Goal: Task Accomplishment & Management: Complete application form

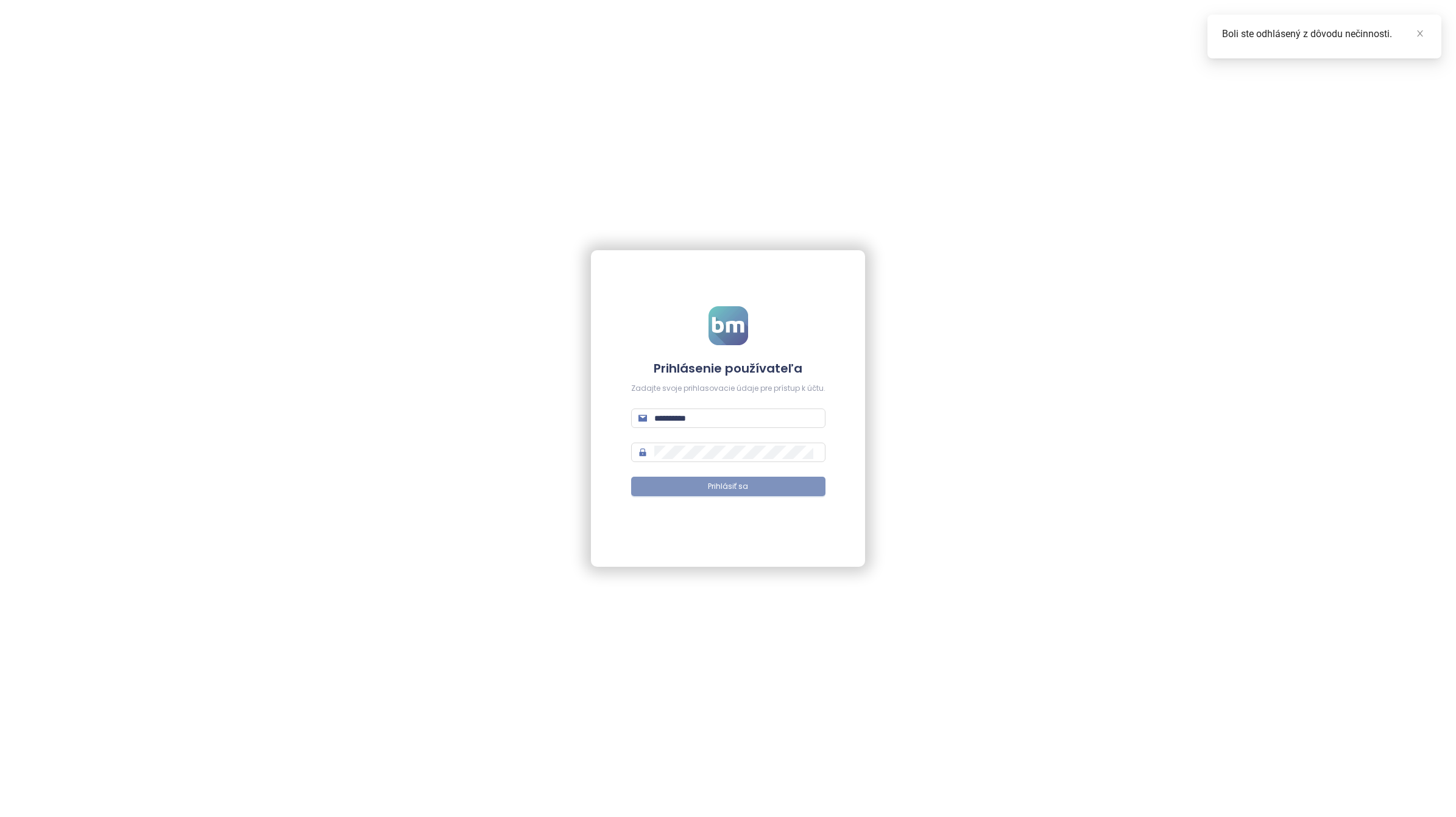
click at [771, 484] on button "Prihlásiť sa" at bounding box center [728, 487] width 194 height 19
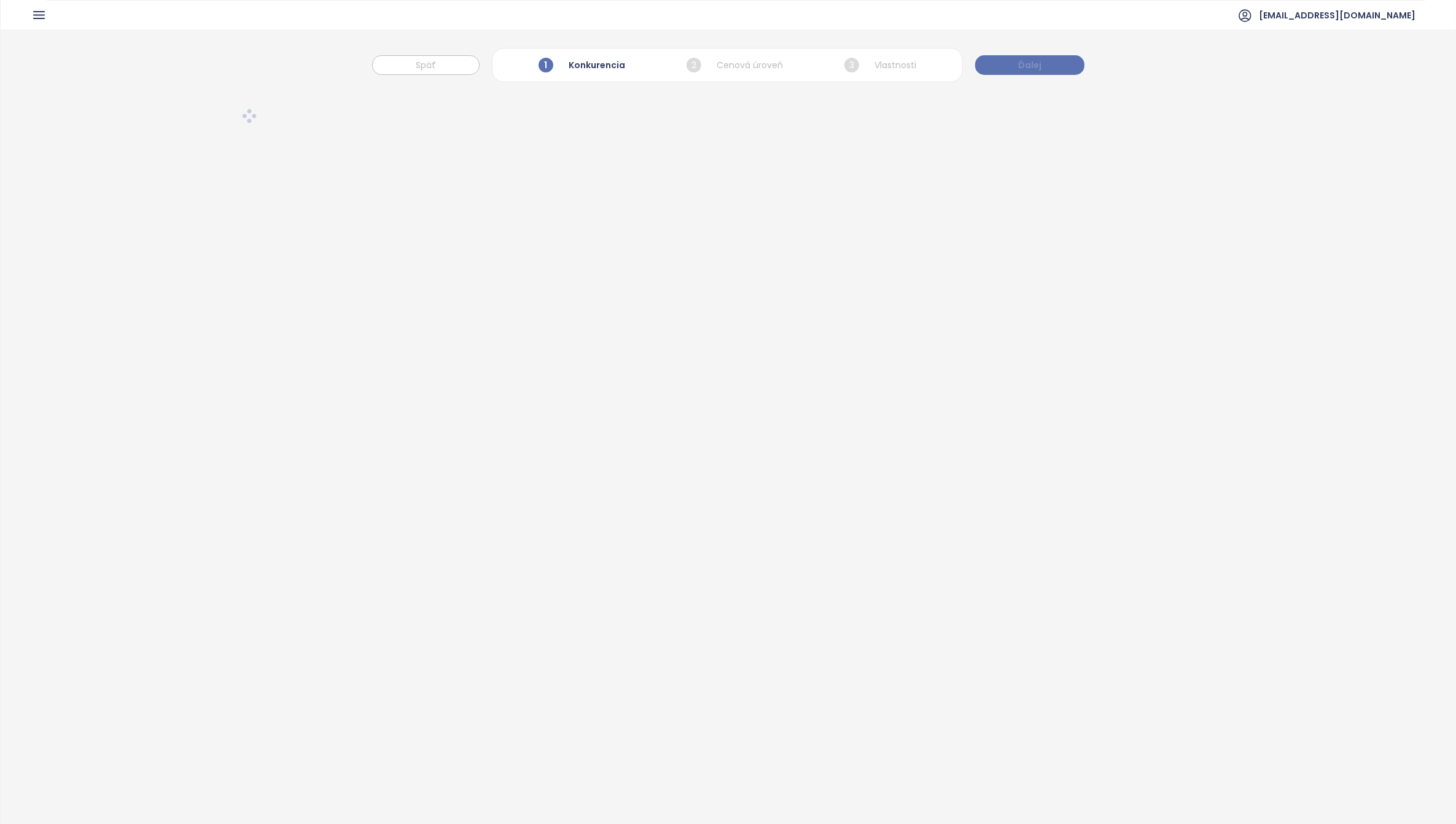
click at [1035, 65] on span "Ďalej" at bounding box center [1030, 65] width 23 height 14
click at [1405, 13] on span "[EMAIL_ADDRESS][DOMAIN_NAME]" at bounding box center [1337, 15] width 156 height 29
click at [1396, 54] on span "Odhlásiť sa" at bounding box center [1388, 49] width 49 height 12
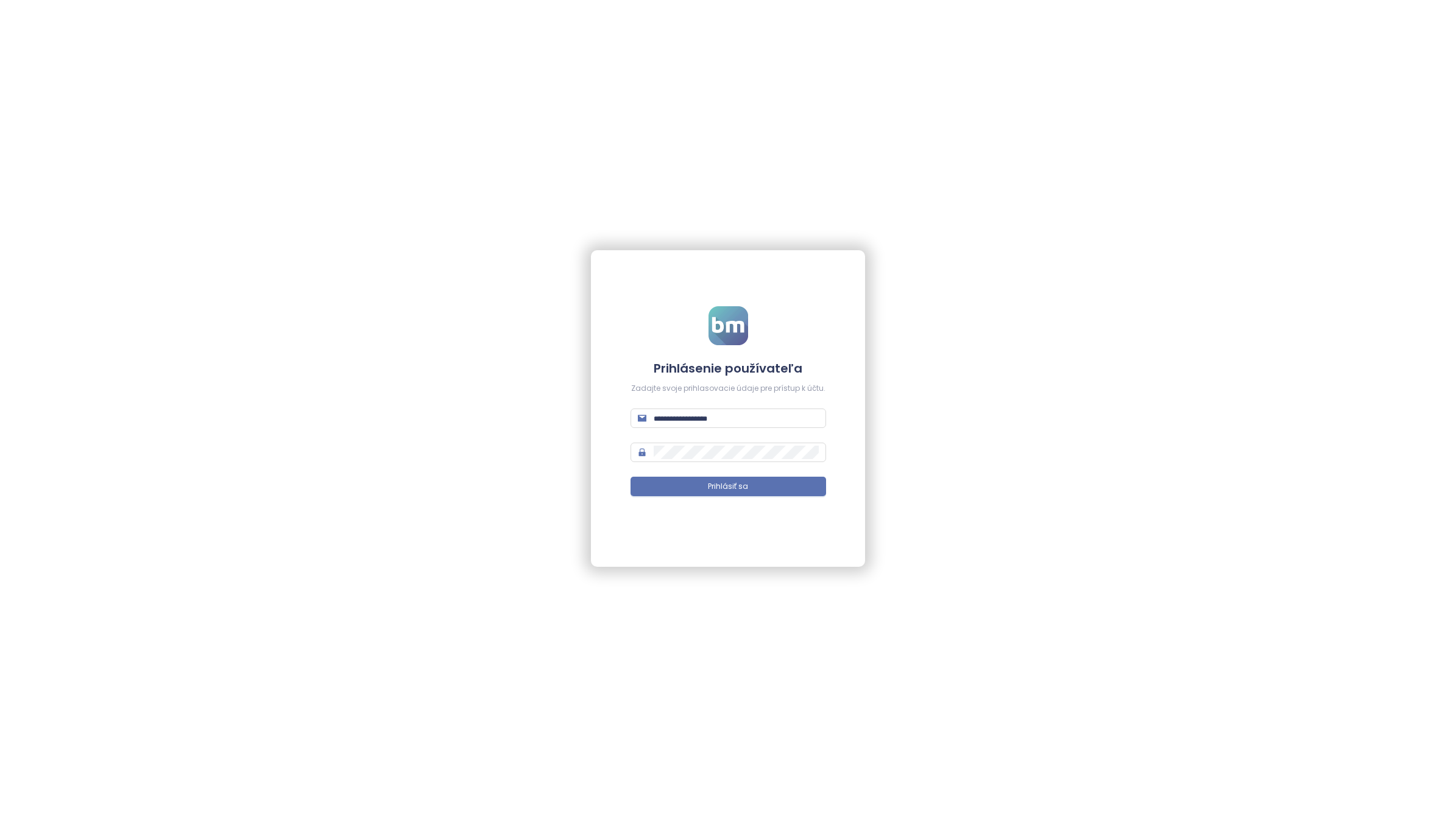
type input "**********"
click at [719, 486] on span "Prihlásiť sa" at bounding box center [728, 487] width 40 height 11
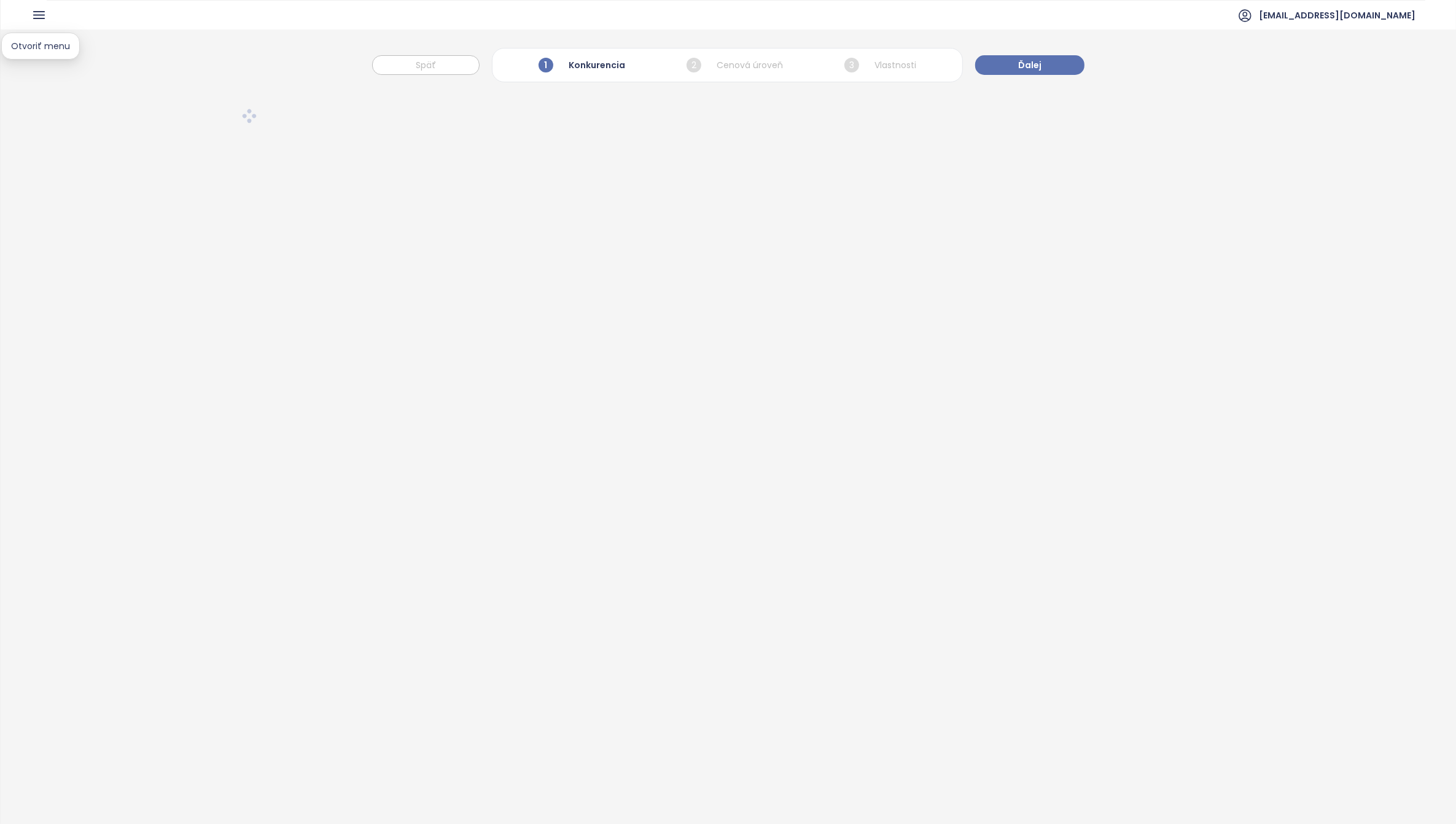
click at [34, 19] on icon "button" at bounding box center [39, 15] width 15 height 15
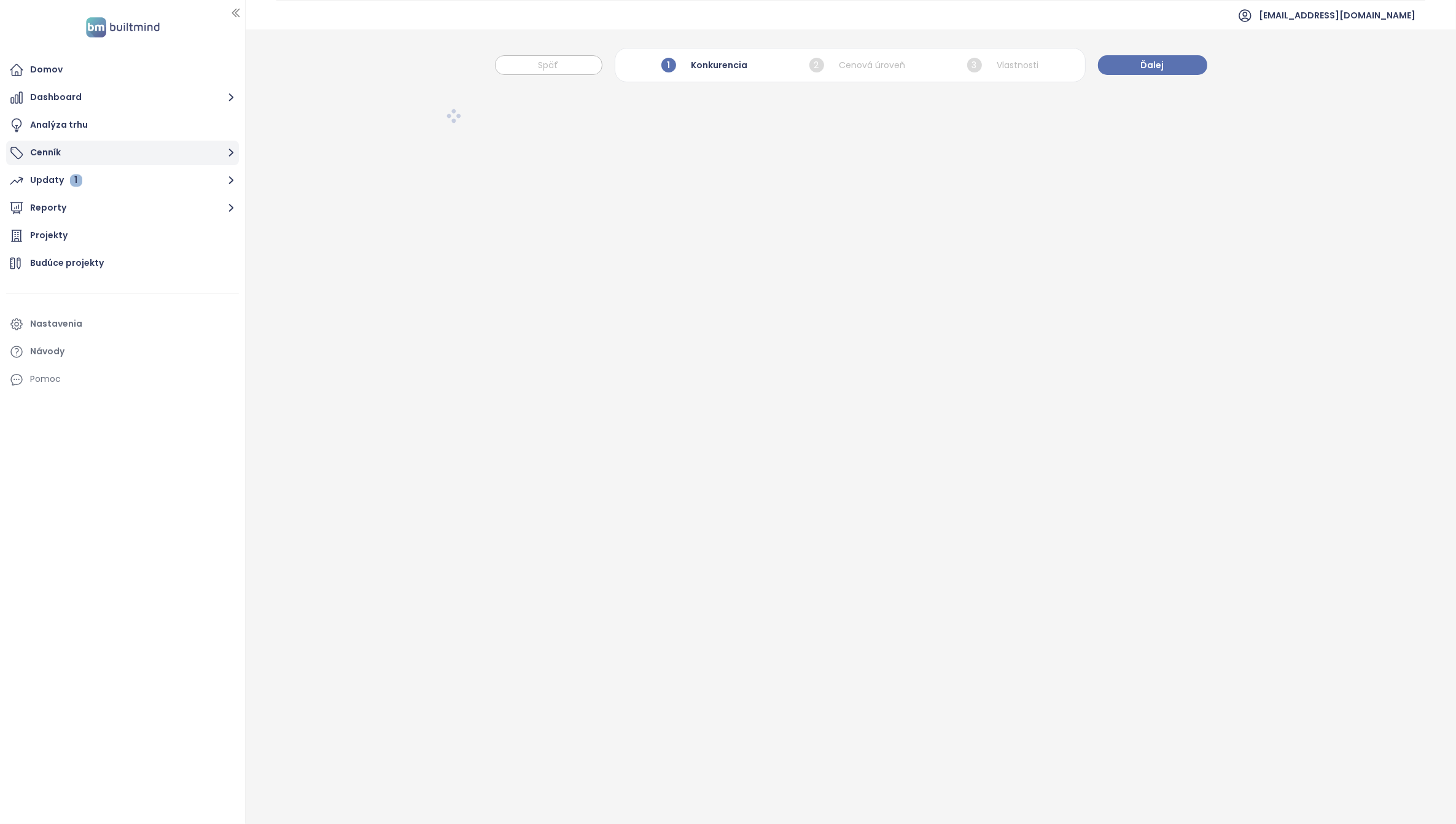
click at [60, 159] on button "Cenník" at bounding box center [122, 153] width 233 height 24
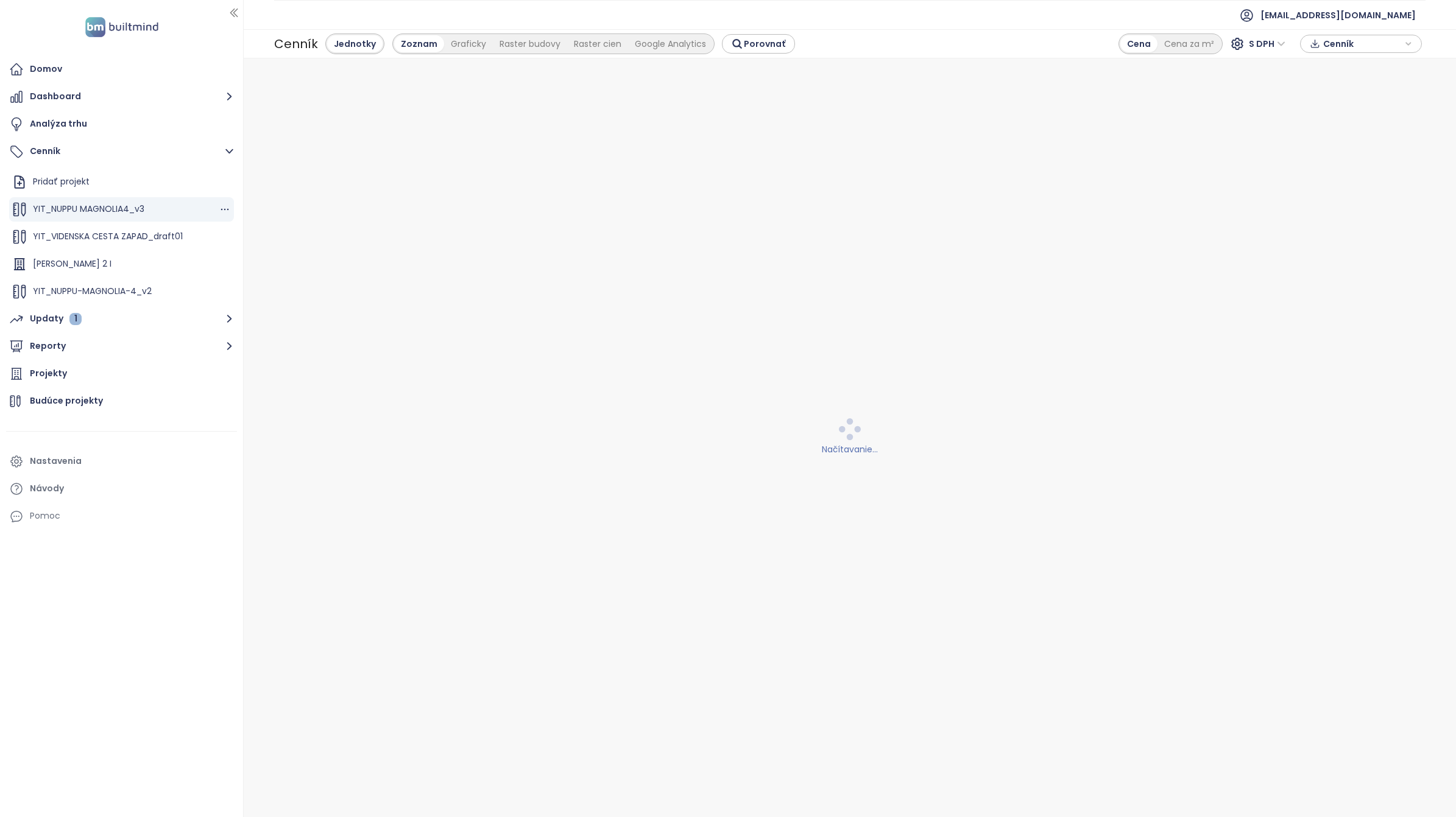
click at [112, 206] on span "YIT_NUPPU MAGNOLIA4_v3" at bounding box center [88, 208] width 112 height 12
click at [98, 206] on span "YIT_NUPPU MAGNOLIA4_v3" at bounding box center [88, 208] width 112 height 12
click at [219, 205] on icon "button" at bounding box center [224, 209] width 12 height 12
click at [273, 266] on button "Odstrániť" at bounding box center [263, 265] width 70 height 15
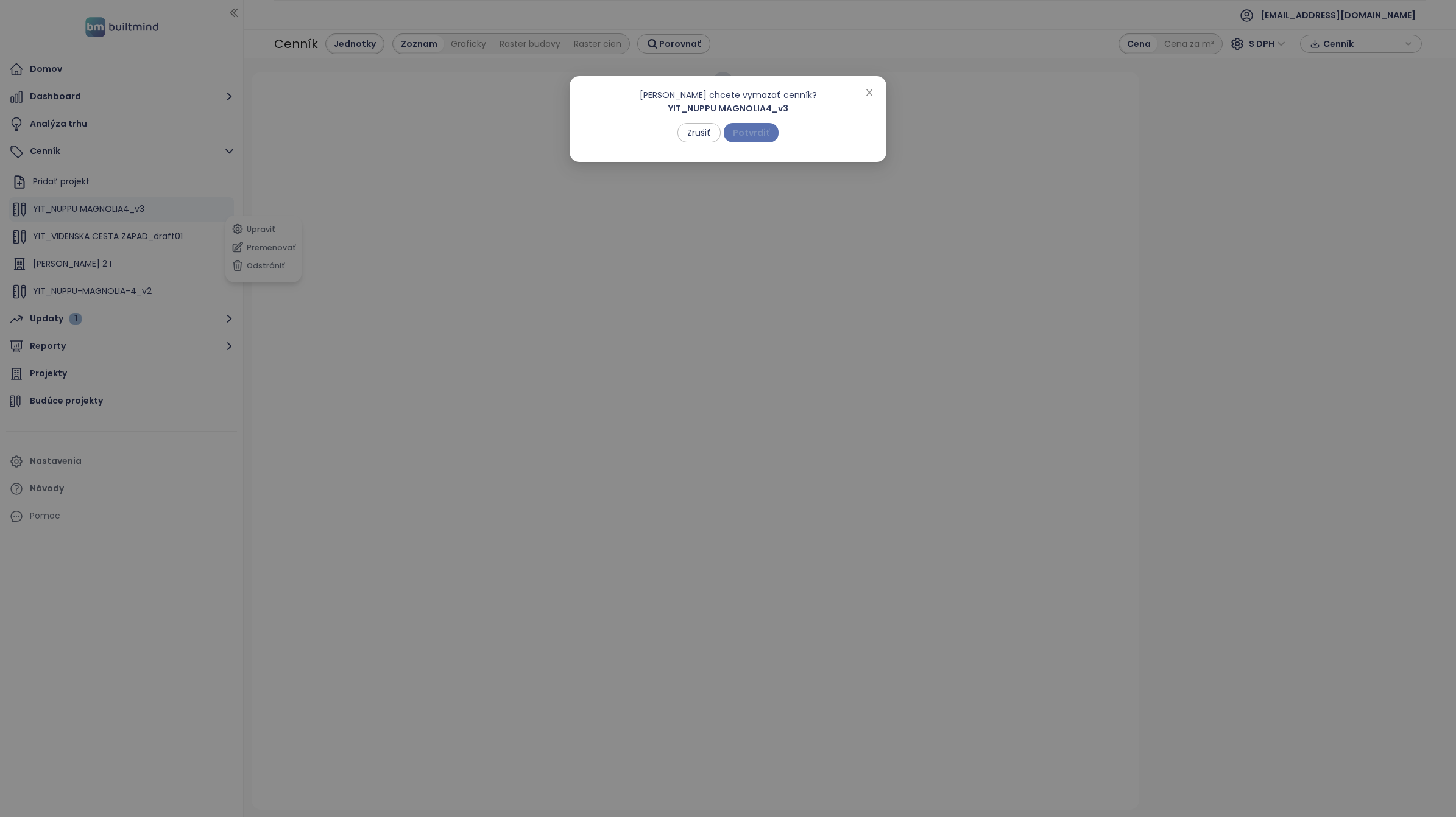
click at [762, 132] on span "Potvrdiť" at bounding box center [750, 133] width 36 height 14
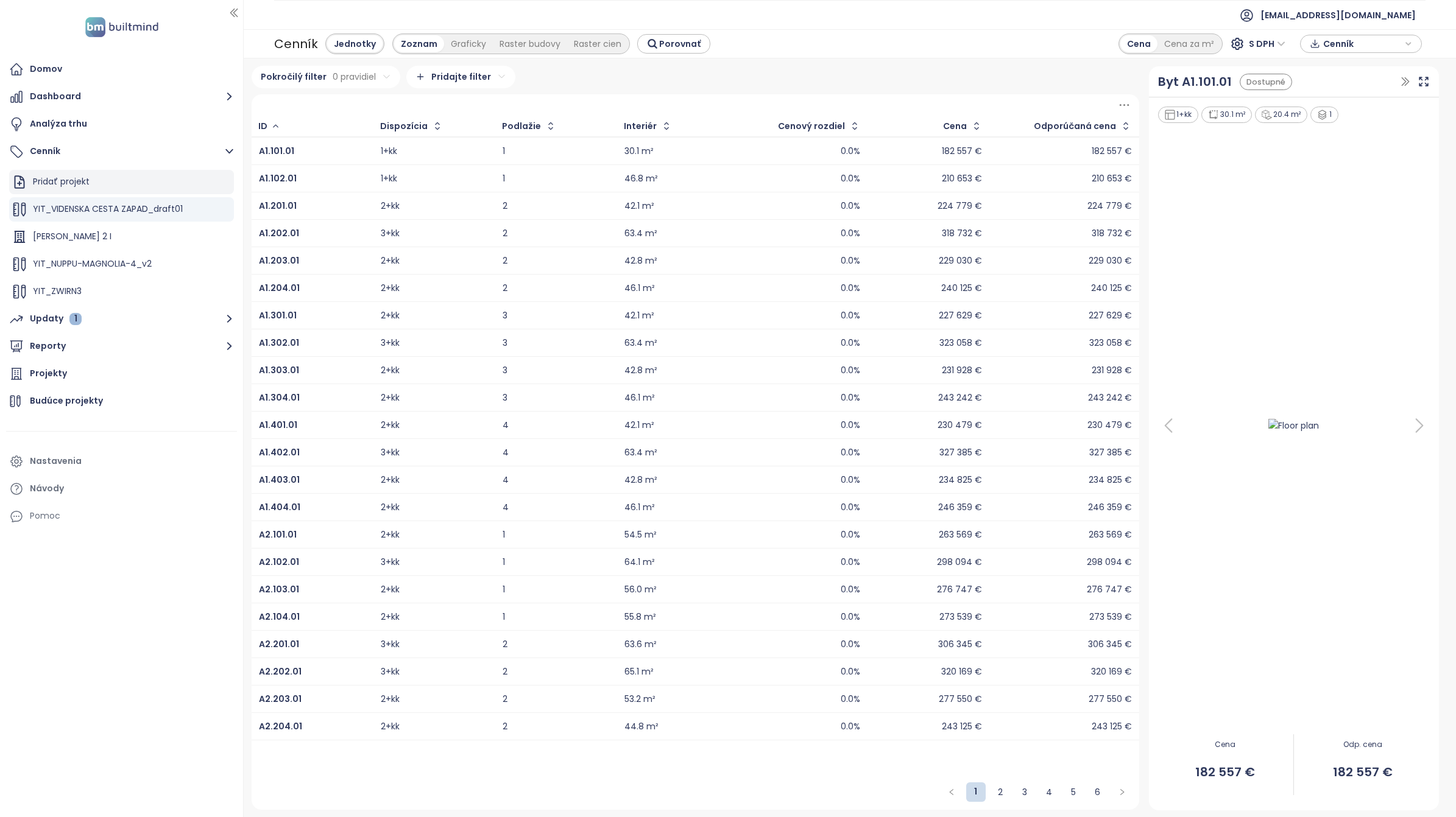
click at [54, 181] on div "Pridať projekt" at bounding box center [61, 182] width 56 height 15
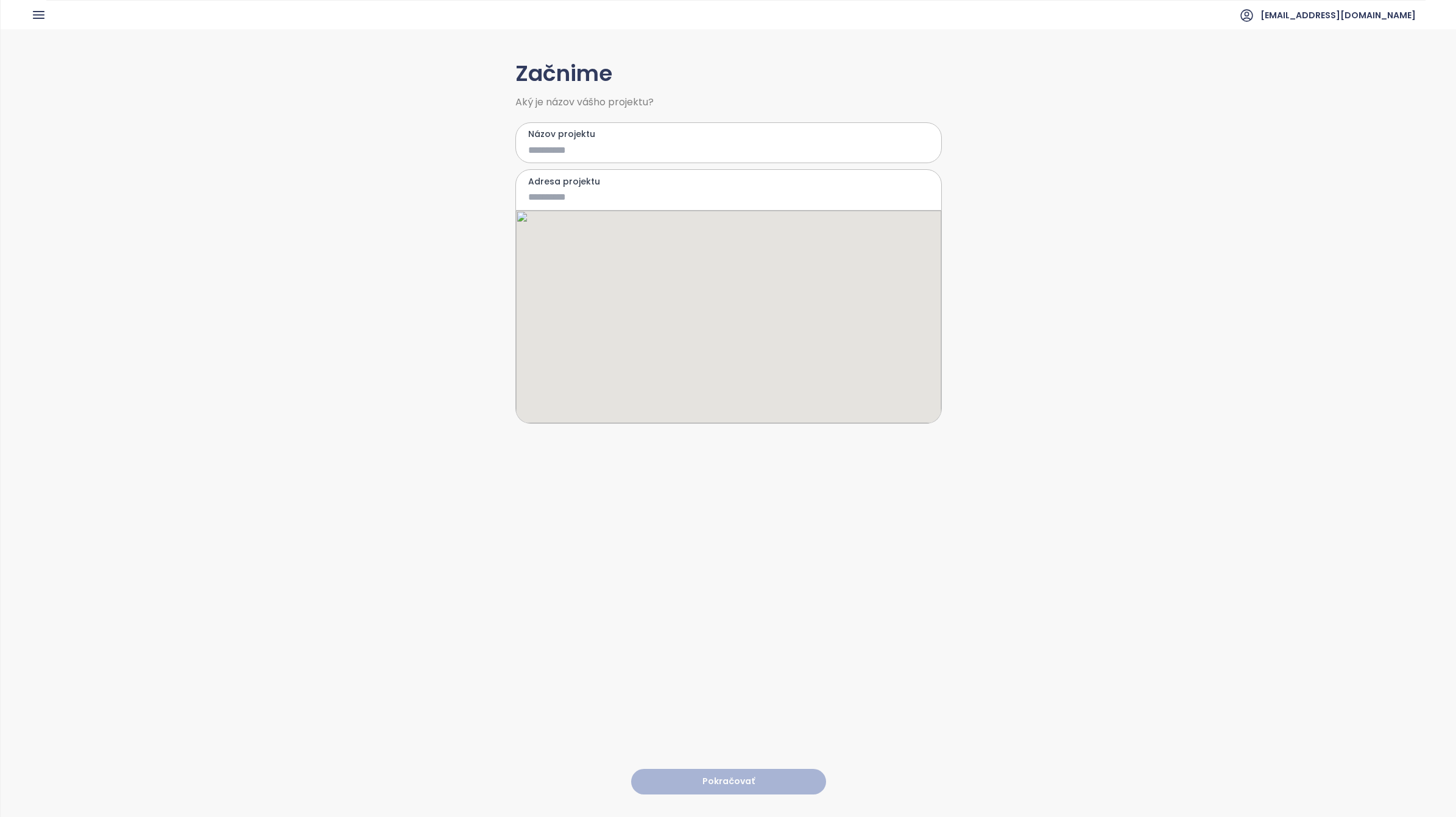
click at [601, 135] on label "Názov projektu" at bounding box center [728, 133] width 401 height 14
click at [601, 142] on input "Názov projektu" at bounding box center [719, 149] width 383 height 15
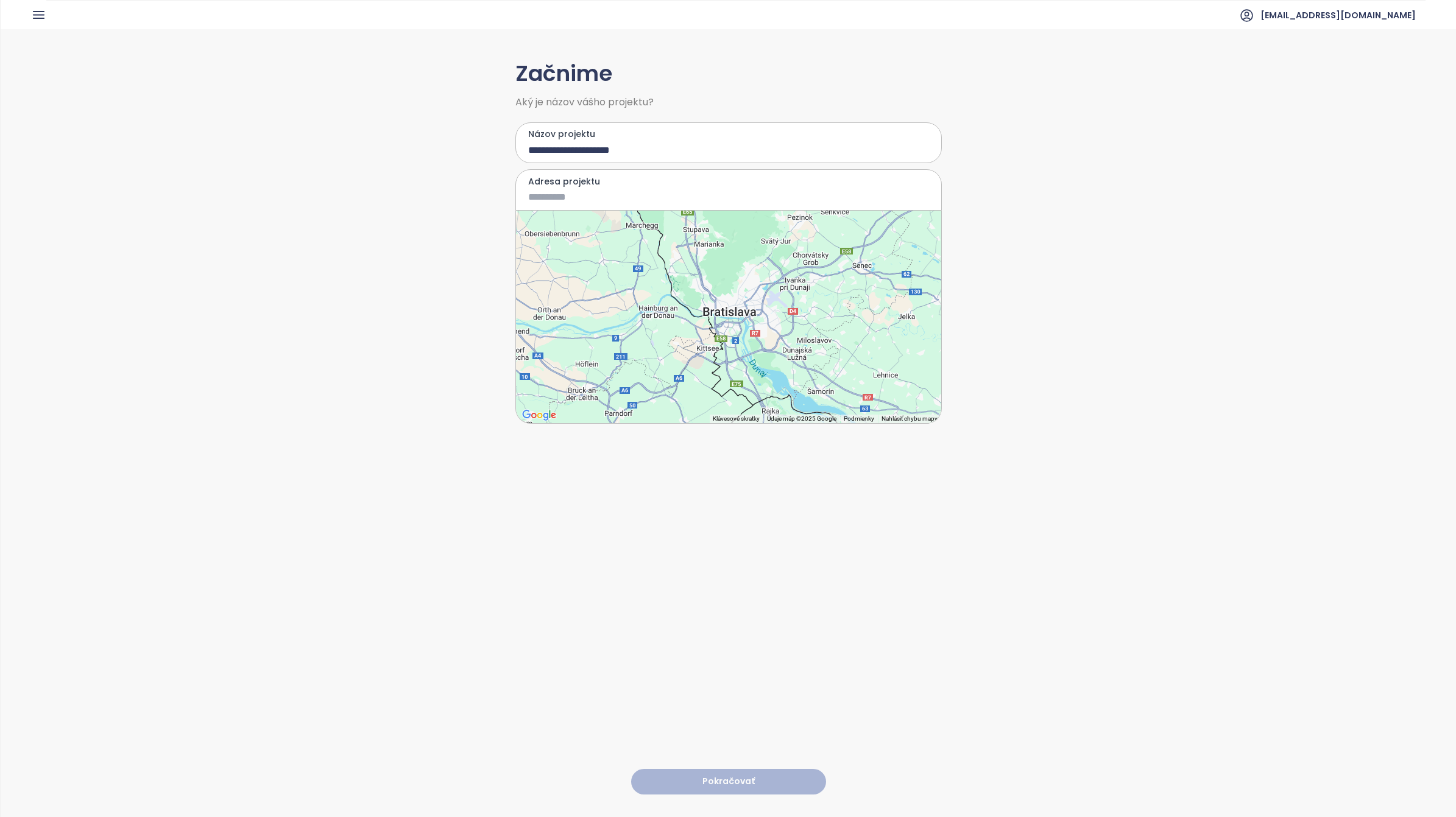
type input "**********"
click at [606, 197] on input "Adresa projektu" at bounding box center [719, 197] width 383 height 15
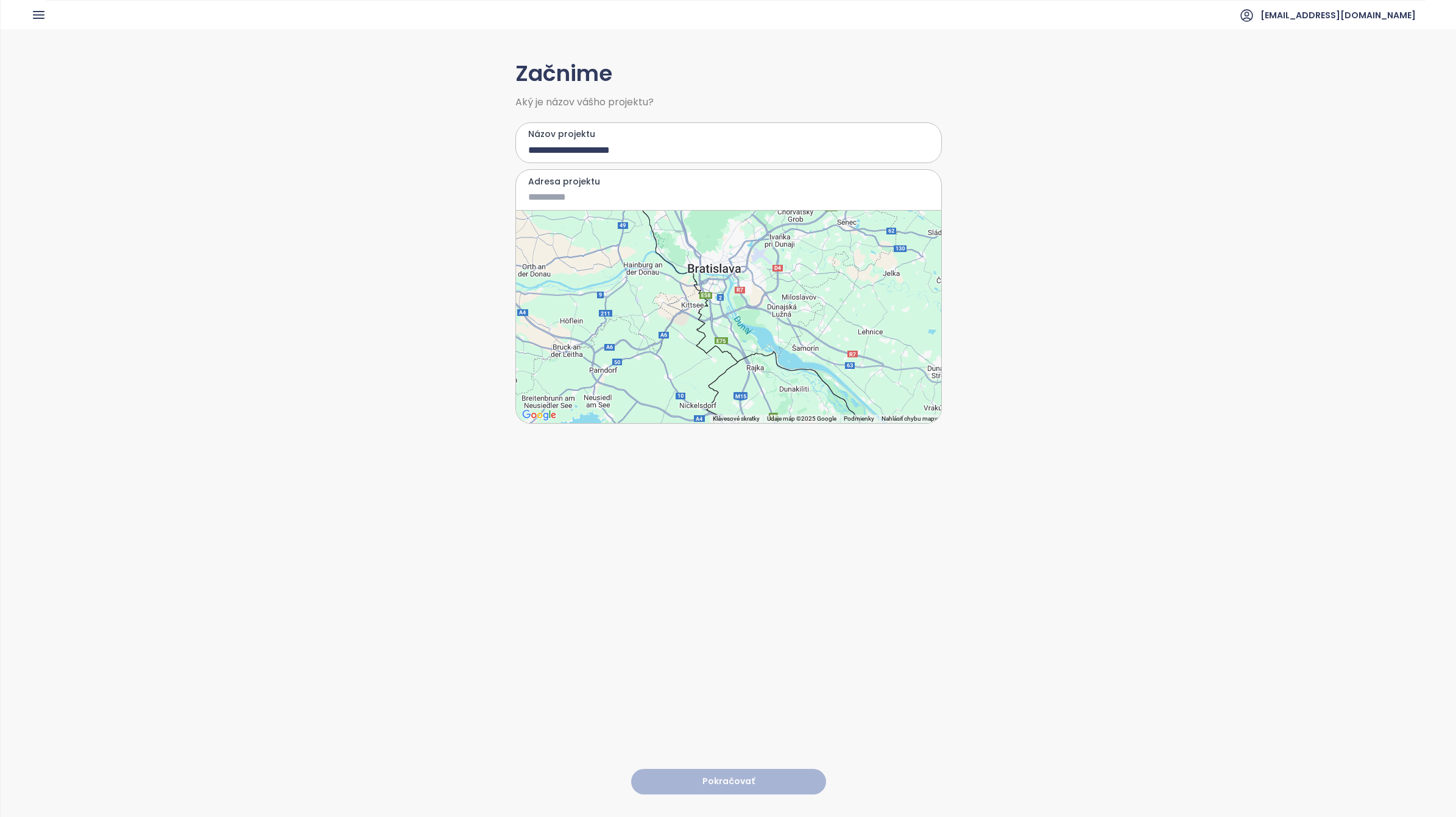
drag, startPoint x: 756, startPoint y: 326, endPoint x: 737, endPoint y: 275, distance: 54.4
click at [737, 275] on div at bounding box center [728, 317] width 425 height 213
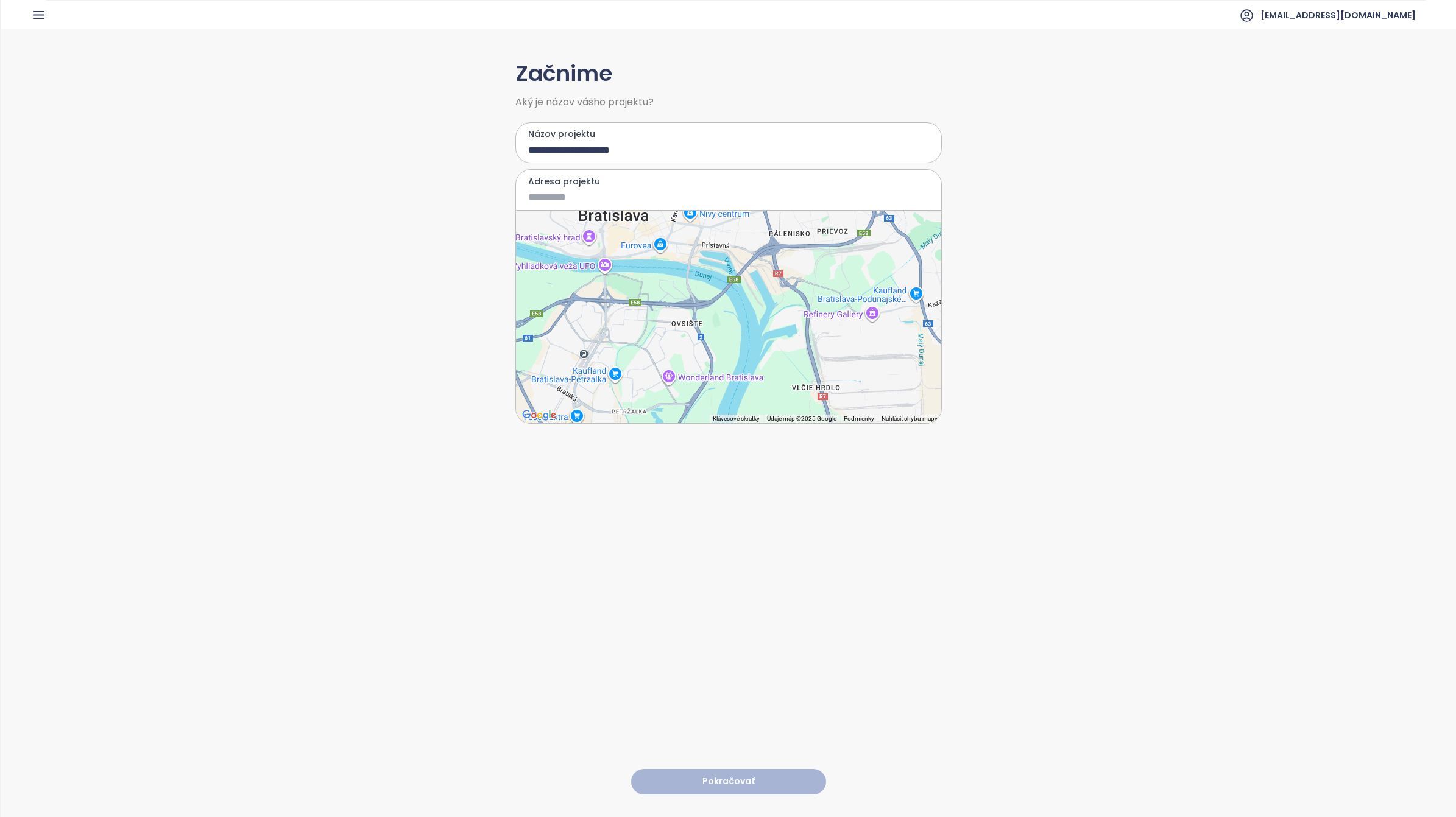
drag, startPoint x: 711, startPoint y: 289, endPoint x: 722, endPoint y: 425, distance: 136.4
click at [722, 425] on div "**********" at bounding box center [728, 422] width 427 height 786
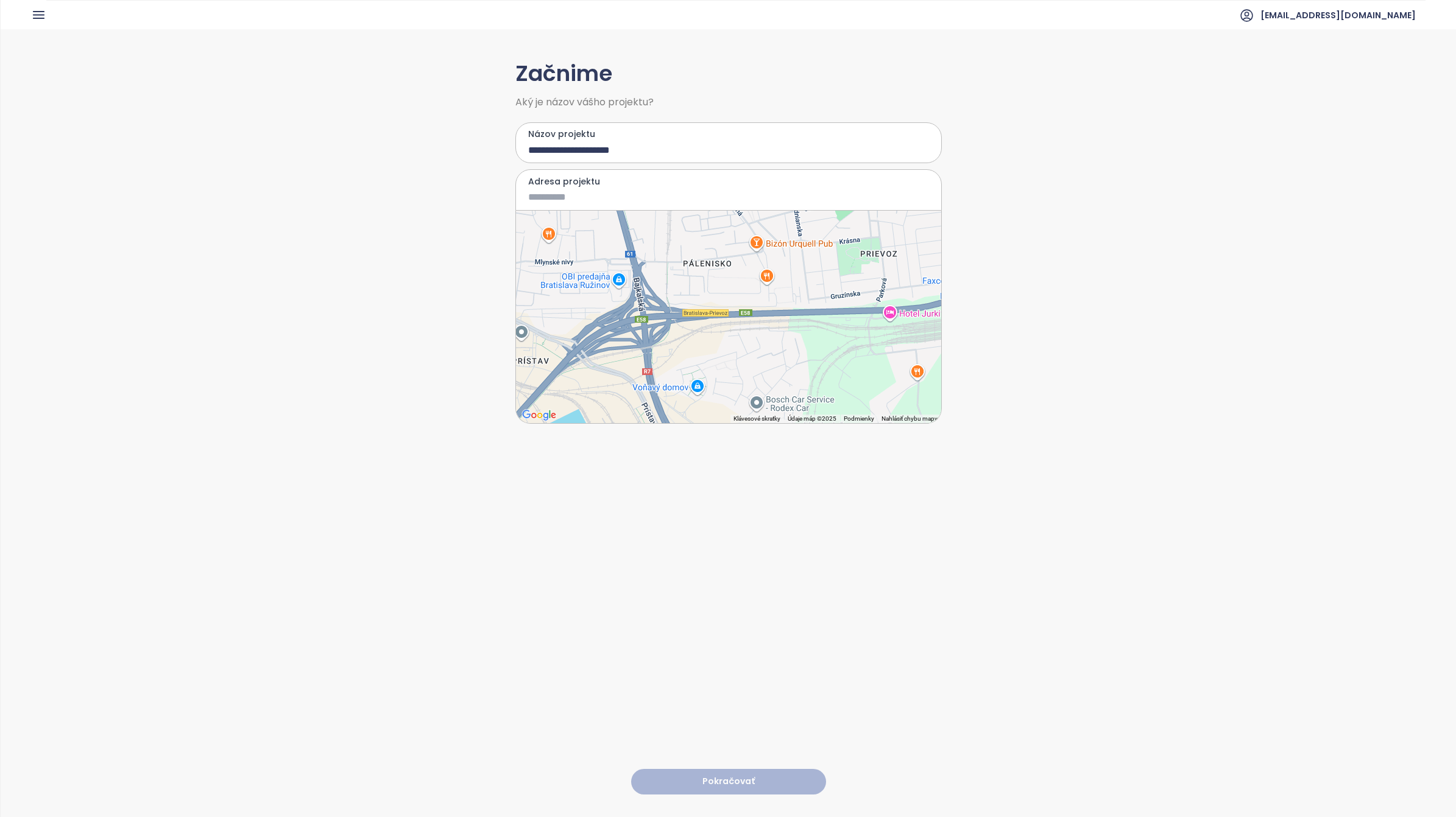
drag, startPoint x: 744, startPoint y: 285, endPoint x: 759, endPoint y: 298, distance: 19.8
click at [759, 298] on div at bounding box center [728, 317] width 425 height 213
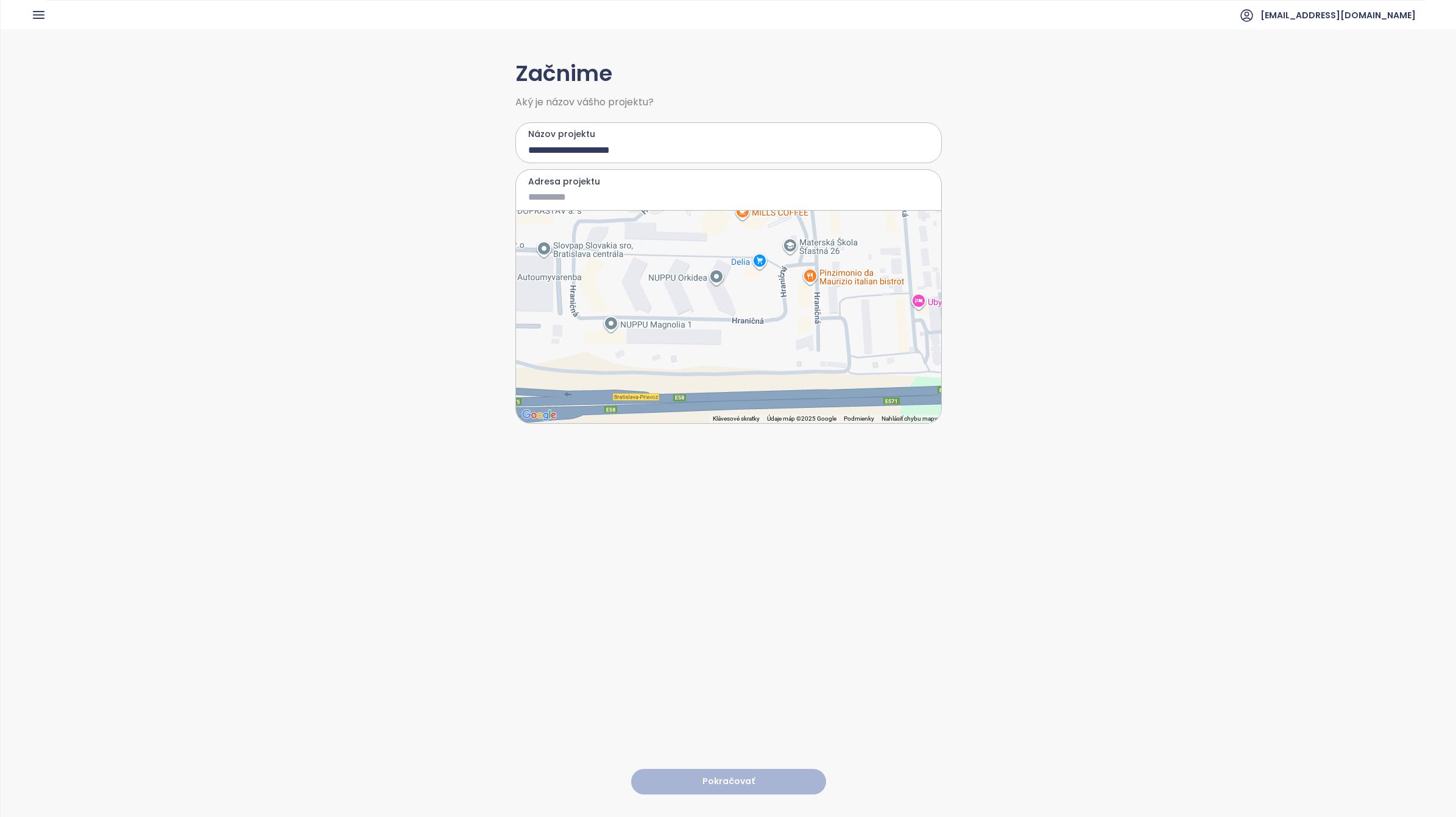
click at [734, 330] on div at bounding box center [728, 317] width 425 height 213
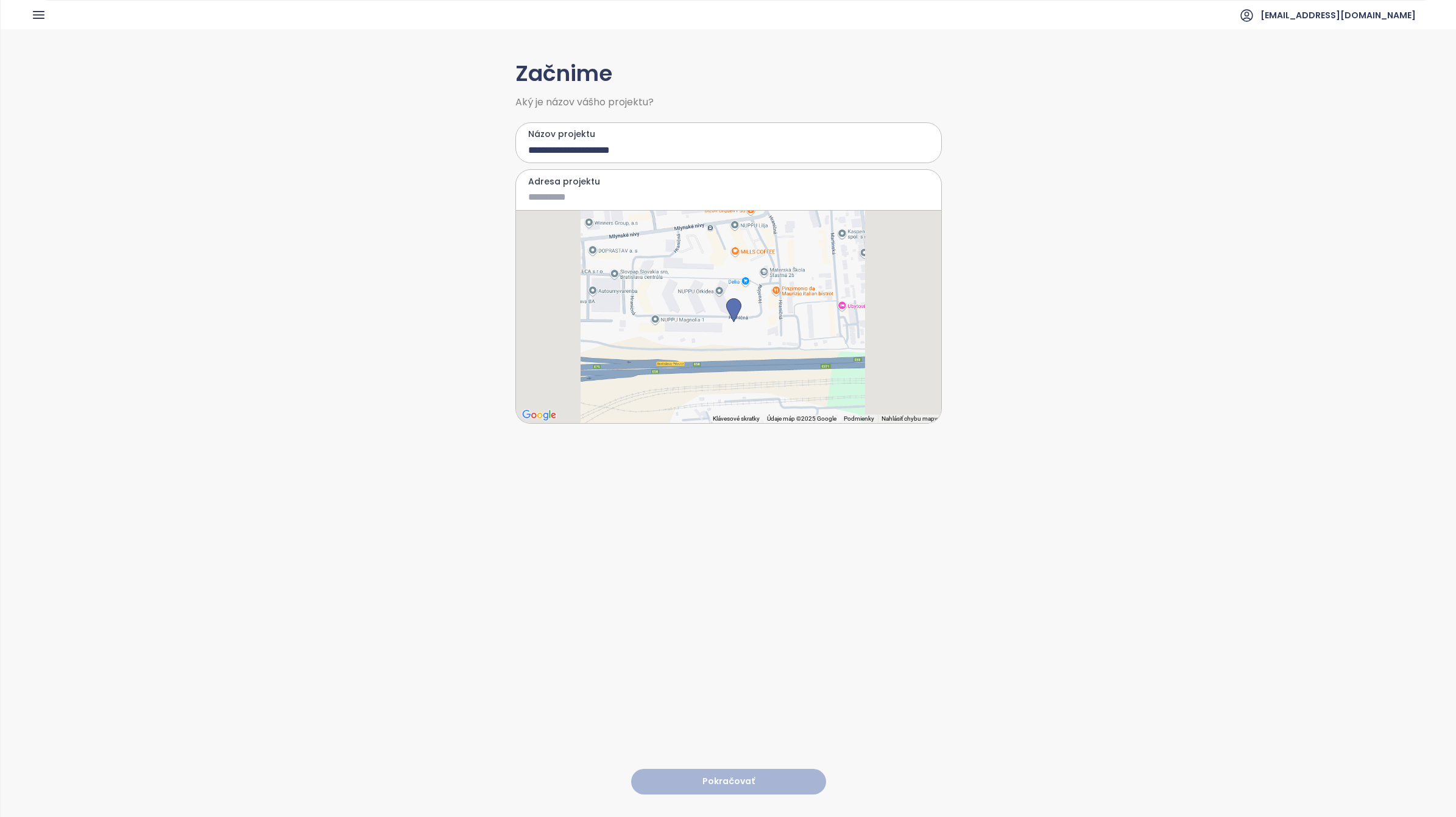
type input "**********"
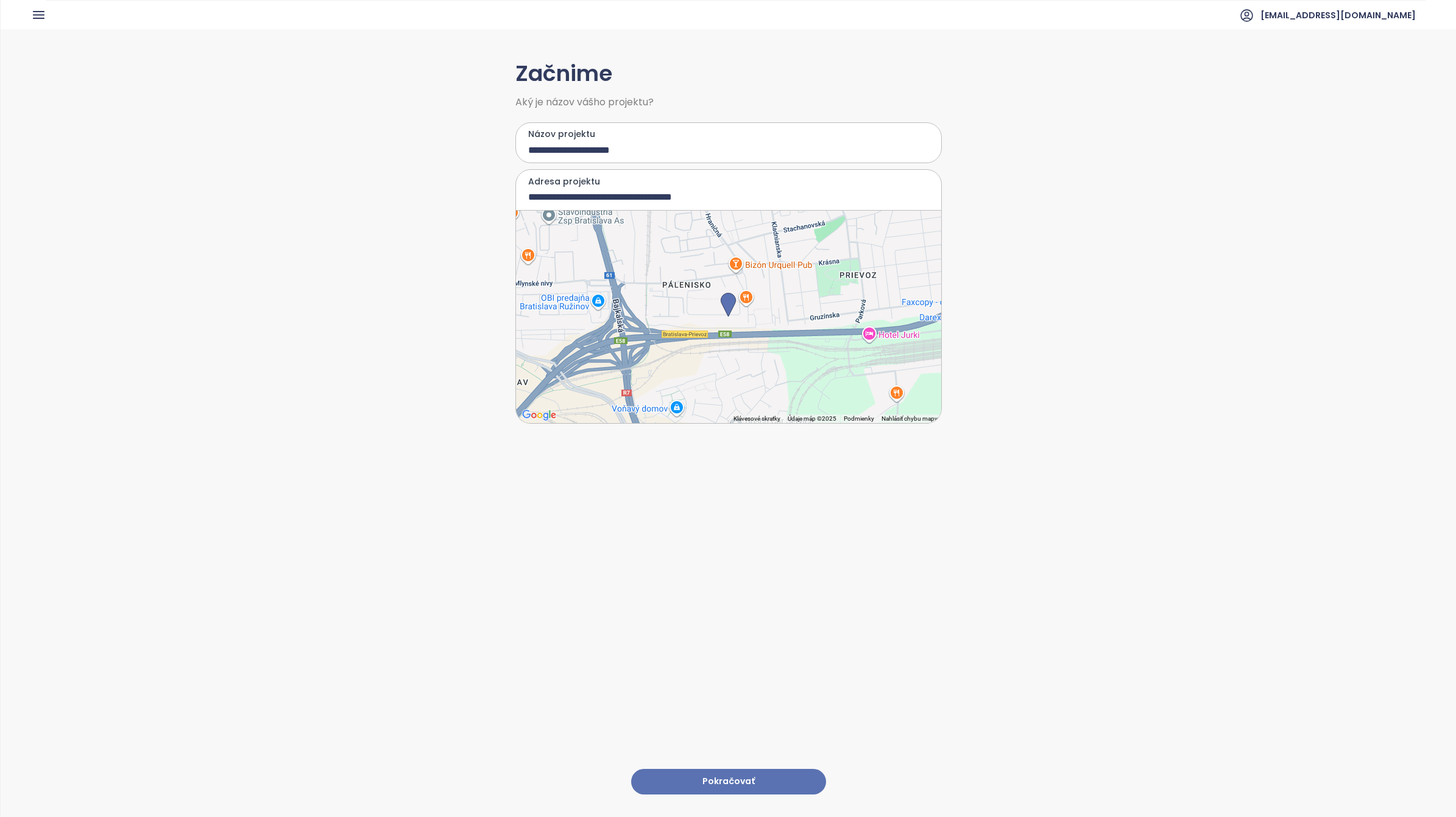
click at [711, 769] on button "Pokračovať" at bounding box center [728, 782] width 195 height 27
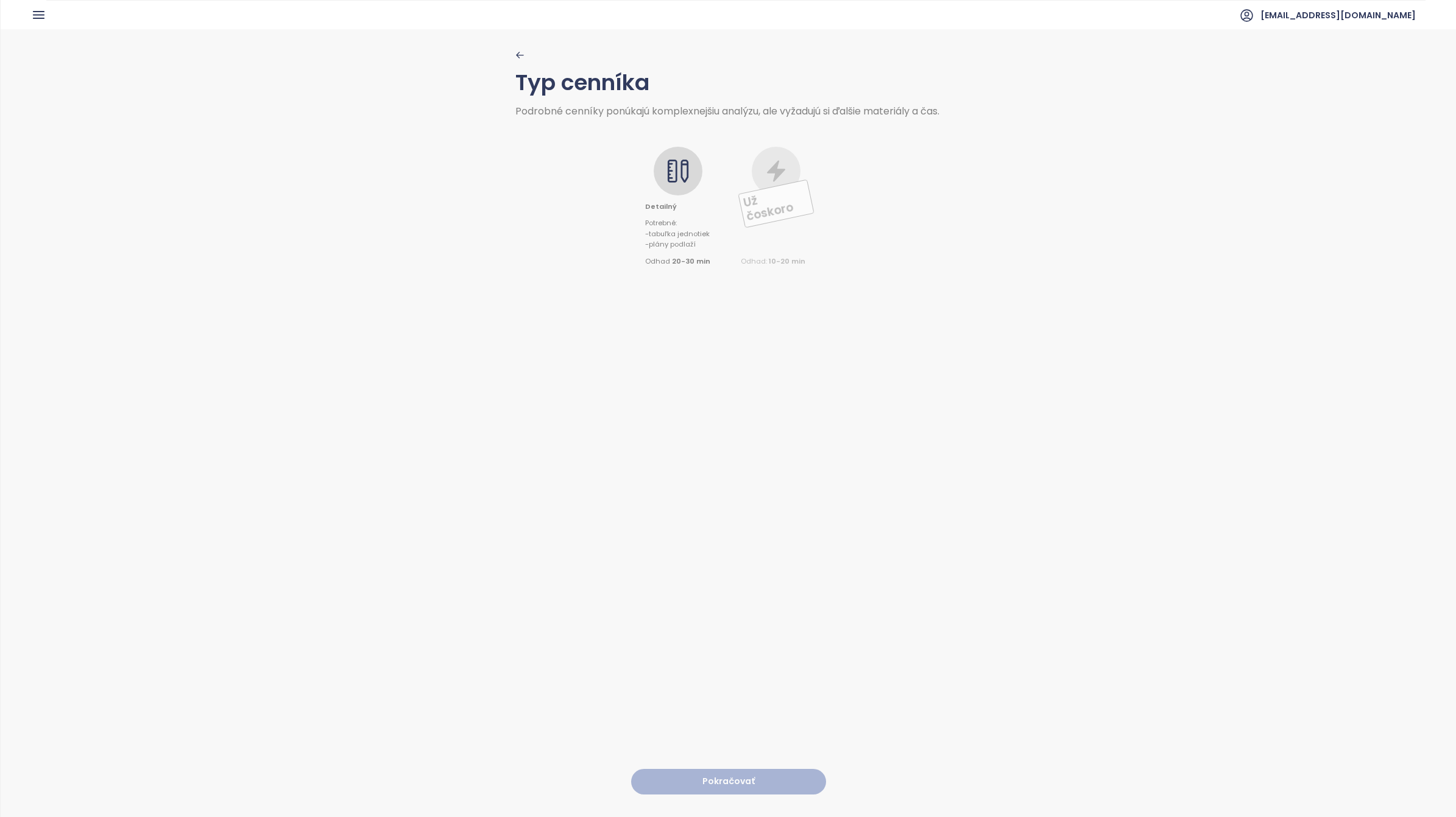
click at [685, 180] on icon at bounding box center [678, 171] width 24 height 24
click at [720, 774] on button "Pokračovať" at bounding box center [728, 782] width 195 height 27
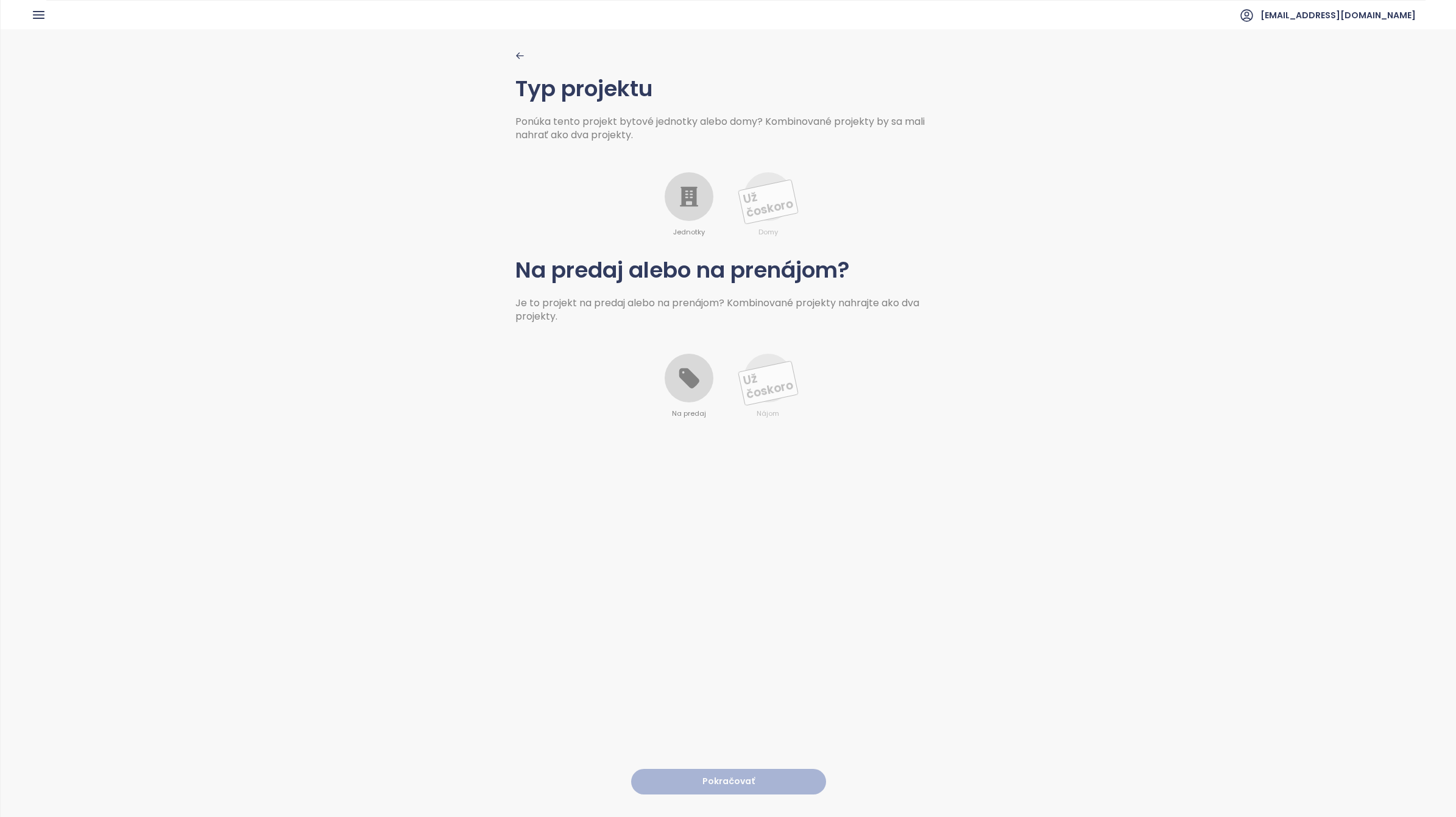
click at [680, 193] on icon at bounding box center [689, 197] width 18 height 20
click at [682, 389] on div at bounding box center [689, 378] width 49 height 49
click at [719, 769] on button "Pokračovať" at bounding box center [728, 782] width 195 height 27
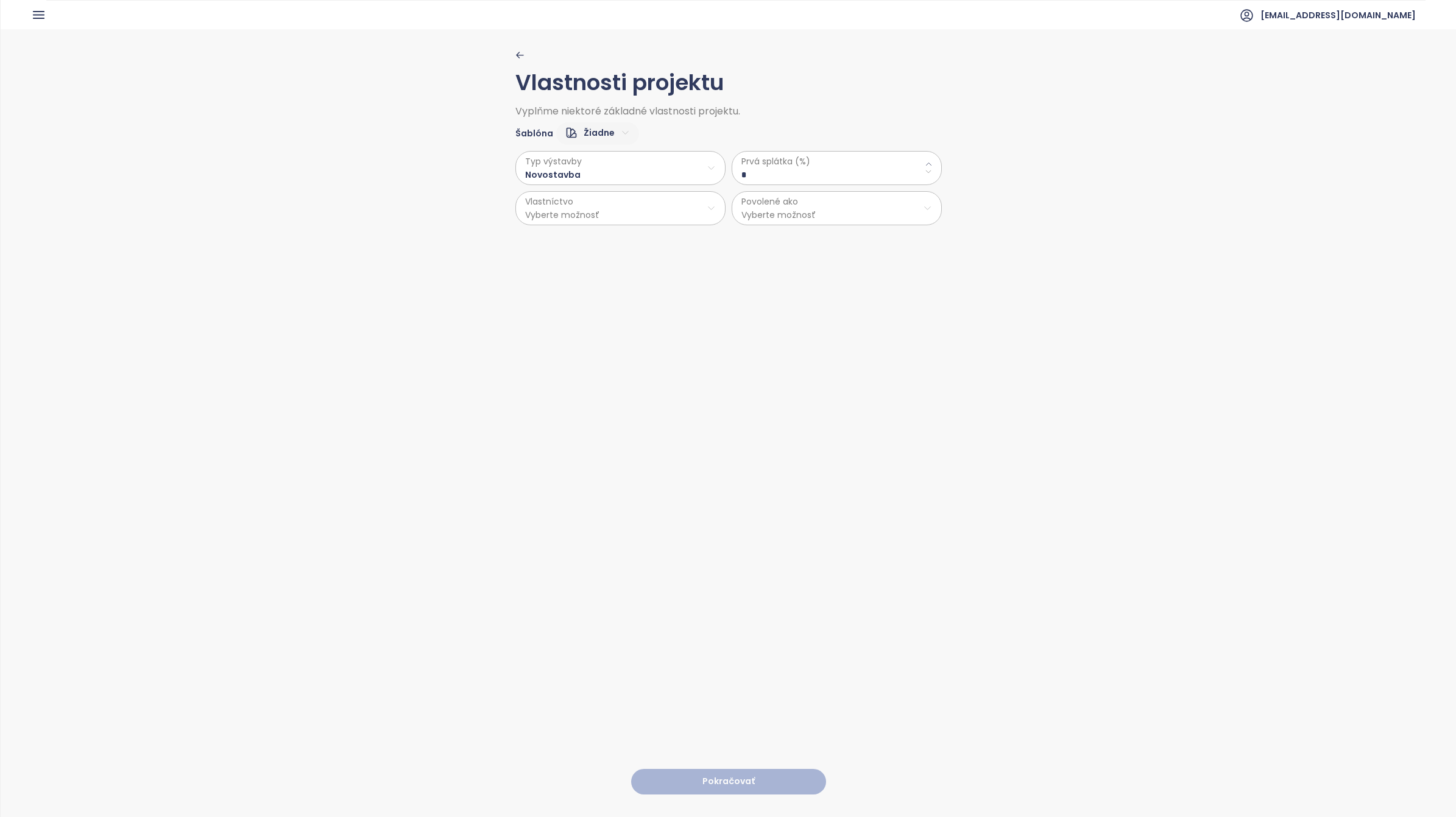
click at [789, 170] on \(\%\) "*" at bounding box center [836, 174] width 190 height 14
type \(\%\) "**"
click at [652, 210] on html "Domov Dashboard Analýza trhu Cenník Updaty 1 Reporty Projekty Budúce projekty N…" at bounding box center [728, 408] width 1456 height 817
click at [550, 240] on span "Osobné" at bounding box center [614, 239] width 202 height 17
click at [808, 212] on html "Domov Dashboard Analýza trhu Cenník Updaty 1 Reporty Projekty Budúce projekty N…" at bounding box center [728, 408] width 1456 height 817
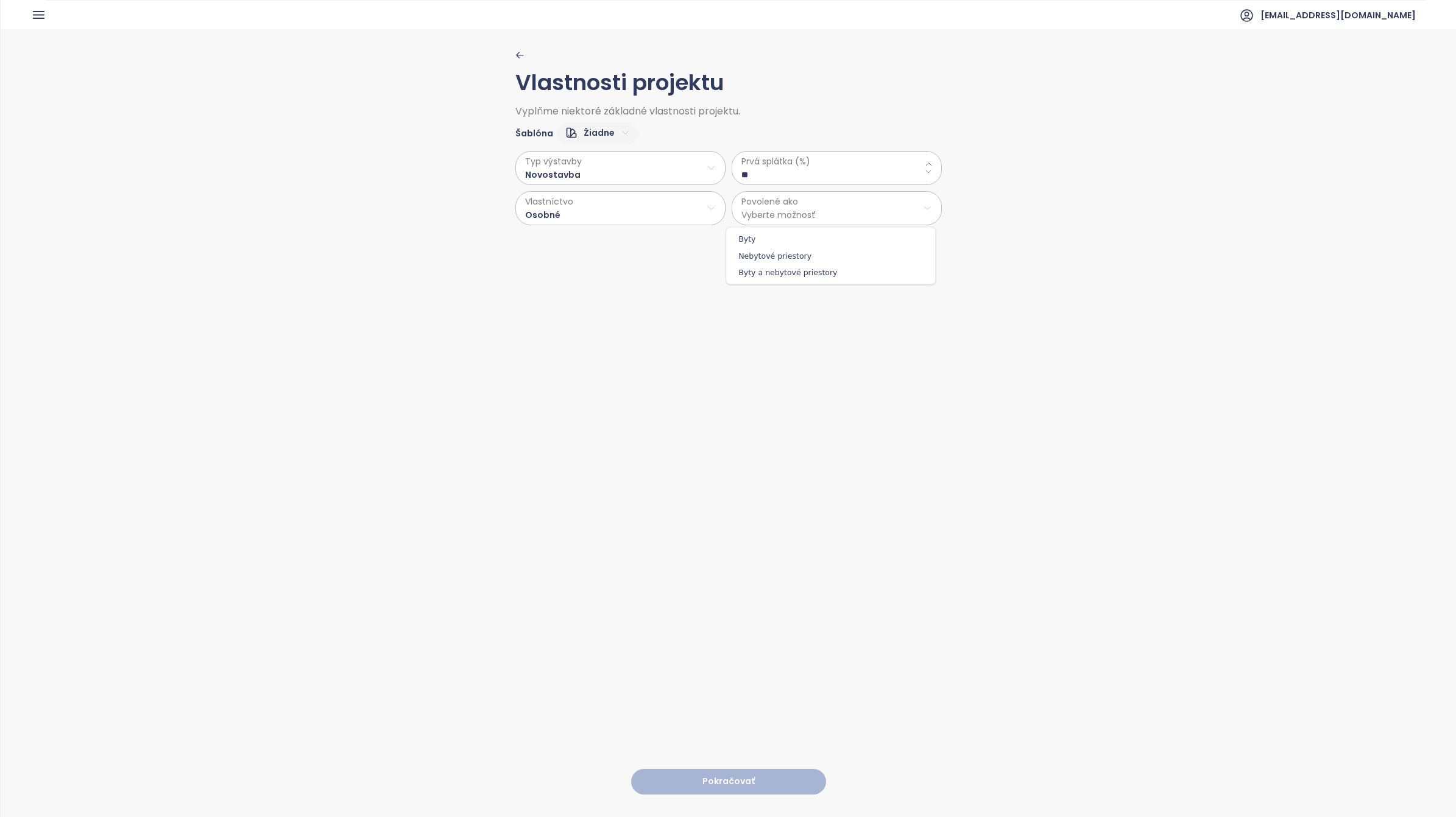
click at [746, 244] on span "Byty" at bounding box center [830, 239] width 202 height 17
click at [800, 207] on html "Domov Dashboard Analýza trhu Cenník Updaty 1 Reporty Projekty Budúce projekty N…" at bounding box center [728, 408] width 1456 height 817
click at [783, 272] on span "Byty a nebytové priestory" at bounding box center [830, 272] width 202 height 17
click at [798, 208] on html "Domov Dashboard Analýza trhu Cenník Updaty 1 Reporty Projekty Budúce projekty N…" at bounding box center [728, 408] width 1456 height 817
click at [760, 236] on span "Byty" at bounding box center [830, 239] width 202 height 17
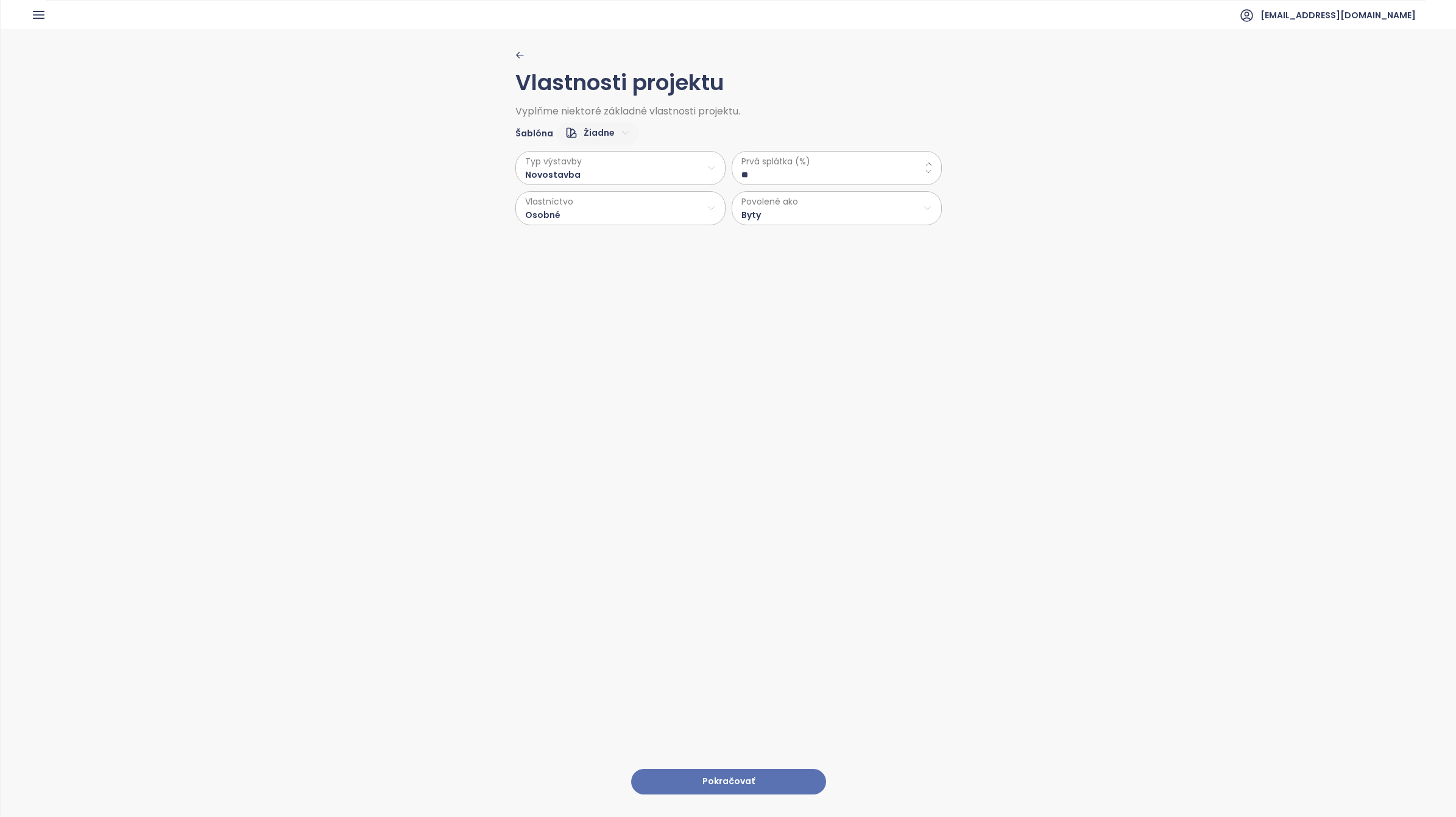
click at [735, 774] on button "Pokračovať" at bounding box center [728, 782] width 195 height 27
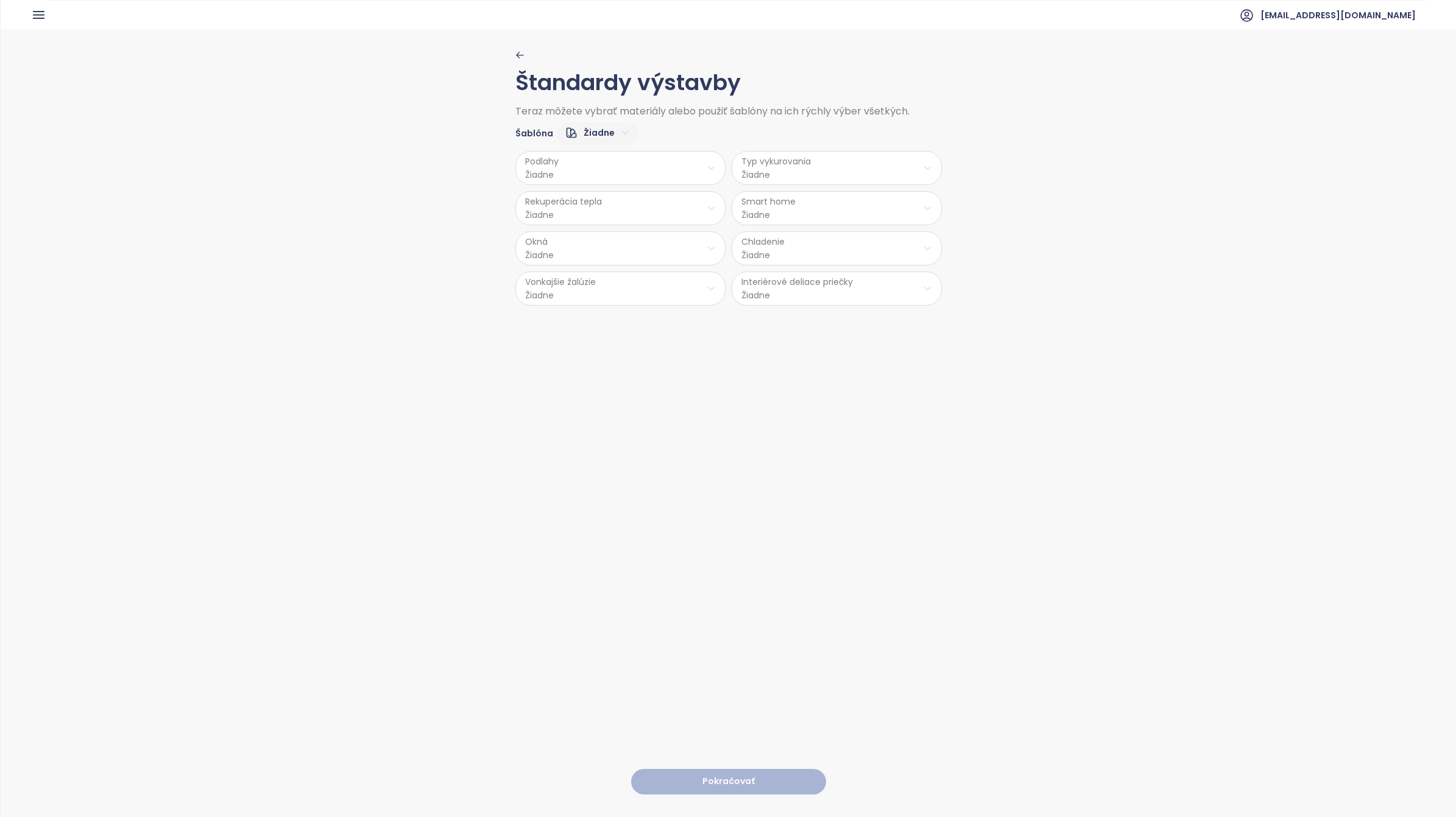
click at [607, 163] on html "Domov Dashboard Analýza trhu Cenník Updaty 1 Reporty Projekty Budúce projekty N…" at bounding box center [728, 408] width 1456 height 817
click at [613, 221] on span "Laminát" at bounding box center [616, 215] width 49 height 17
click at [783, 161] on html "Domov Dashboard Analýza trhu Cenník Updaty 1 Reporty Projekty Budúce projekty N…" at bounding box center [728, 408] width 1456 height 817
click at [840, 238] on span "Radiátory" at bounding box center [835, 233] width 88 height 17
click at [634, 218] on html "Domov Dashboard Analýza trhu Cenník Updaty 1 Reporty Projekty Budúce projekty N…" at bounding box center [728, 408] width 1456 height 817
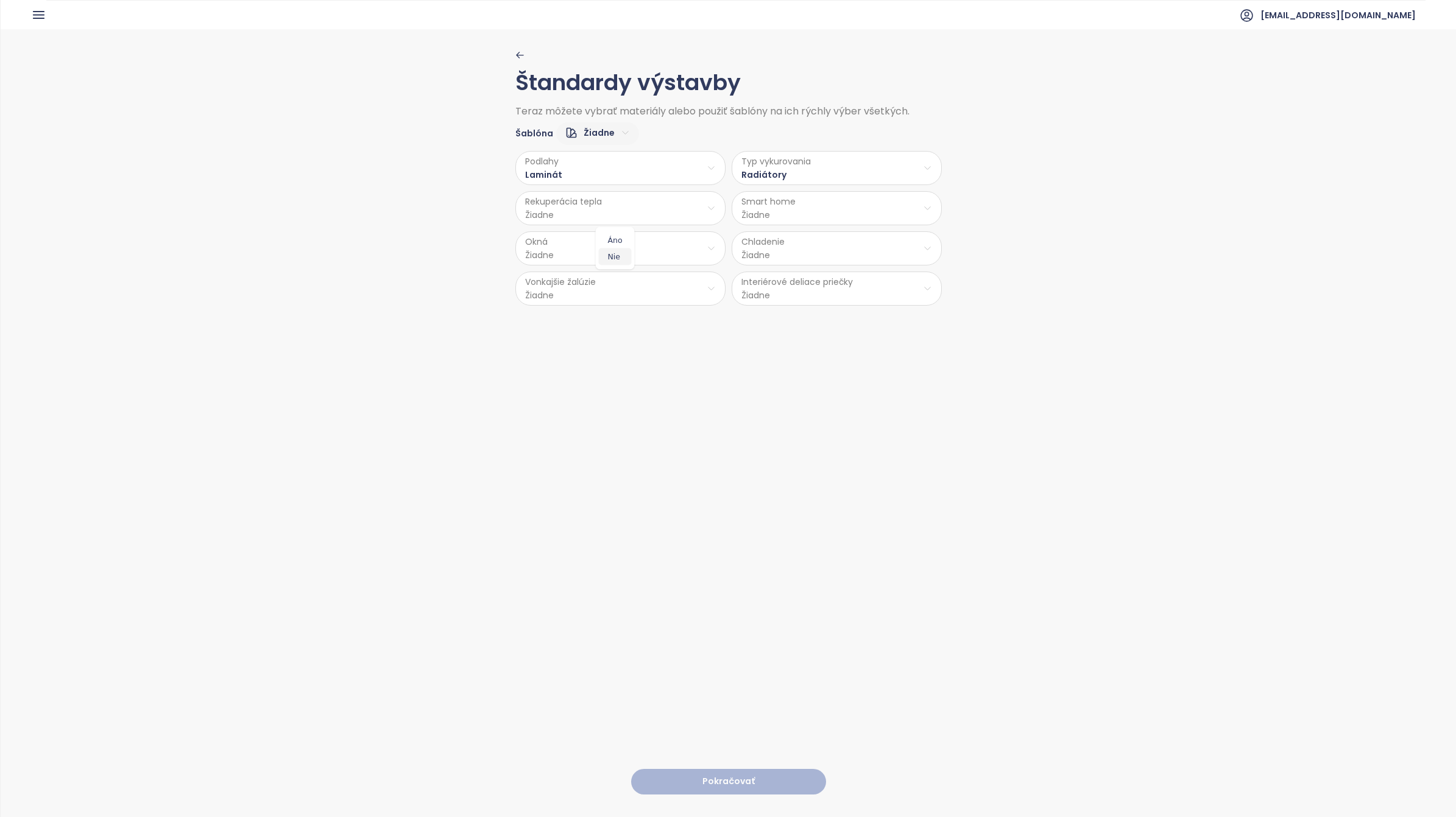
click at [619, 257] on span "Nie" at bounding box center [615, 256] width 33 height 17
click at [872, 214] on html "Domov Dashboard Analýza trhu Cenník Updaty 1 Reporty Projekty Budúce projekty N…" at bounding box center [728, 408] width 1456 height 817
click at [840, 257] on span "Nie" at bounding box center [831, 256] width 33 height 17
click at [611, 248] on html "Domov Dashboard Analýza trhu Cenník Updaty 1 Reporty Projekty Budúce projekty N…" at bounding box center [728, 408] width 1456 height 817
click at [602, 351] on span "PVC" at bounding box center [617, 346] width 64 height 17
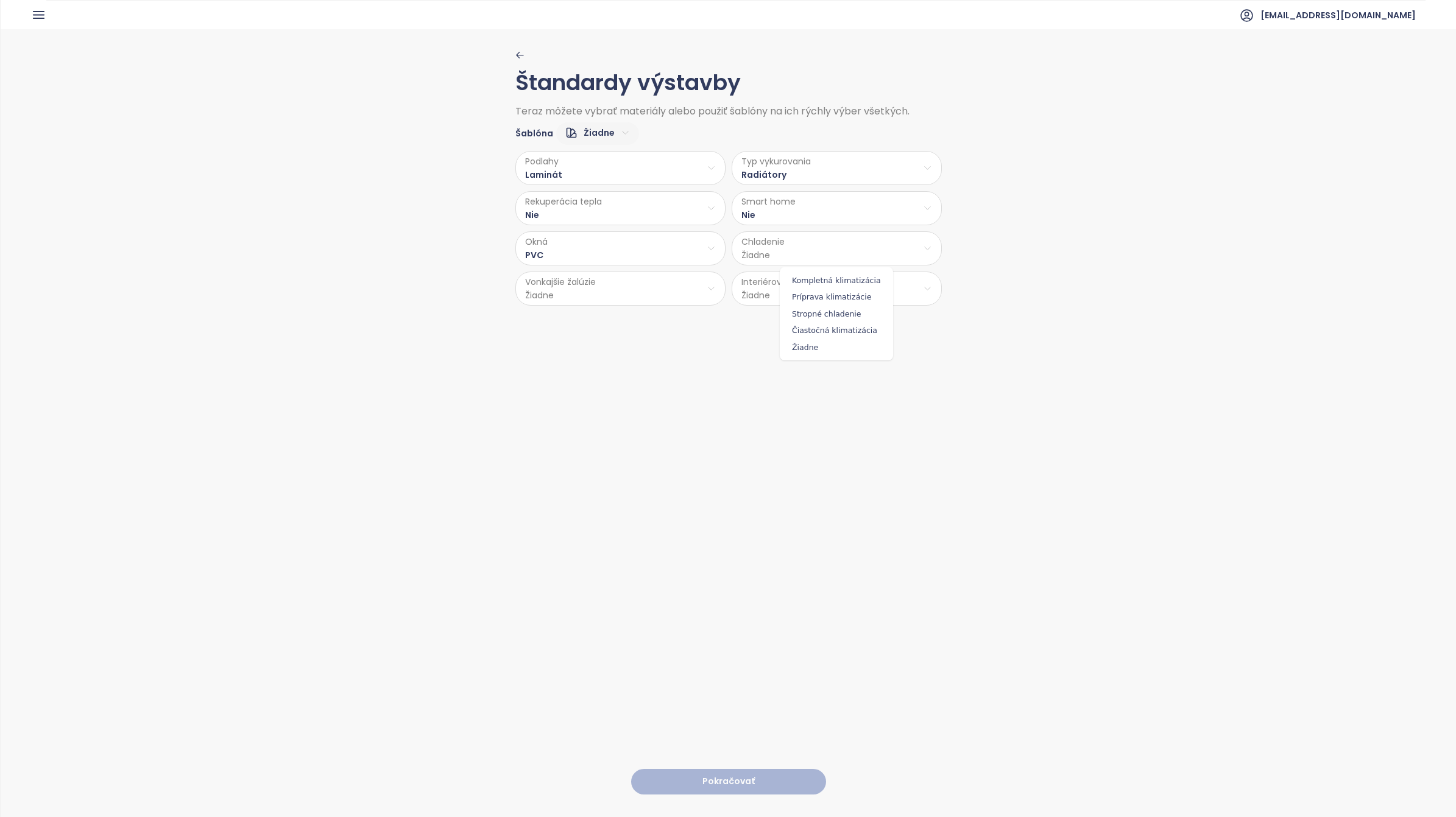
click at [804, 256] on html "Domov Dashboard Analýza trhu Cenník Updaty 1 Reporty Projekty Budúce projekty N…" at bounding box center [728, 408] width 1456 height 817
click at [852, 302] on span "Príprava klimatizácie" at bounding box center [836, 296] width 107 height 17
click at [602, 290] on html "Domov Dashboard Analýza trhu Cenník Updaty 1 Reporty Projekty Budúce projekty N…" at bounding box center [728, 408] width 1456 height 817
click at [603, 357] on span "Nie" at bounding box center [616, 354] width 50 height 17
click at [827, 297] on html "Domov Dashboard Analýza trhu Cenník Updaty 1 Reporty Projekty Budúce projekty N…" at bounding box center [728, 408] width 1456 height 817
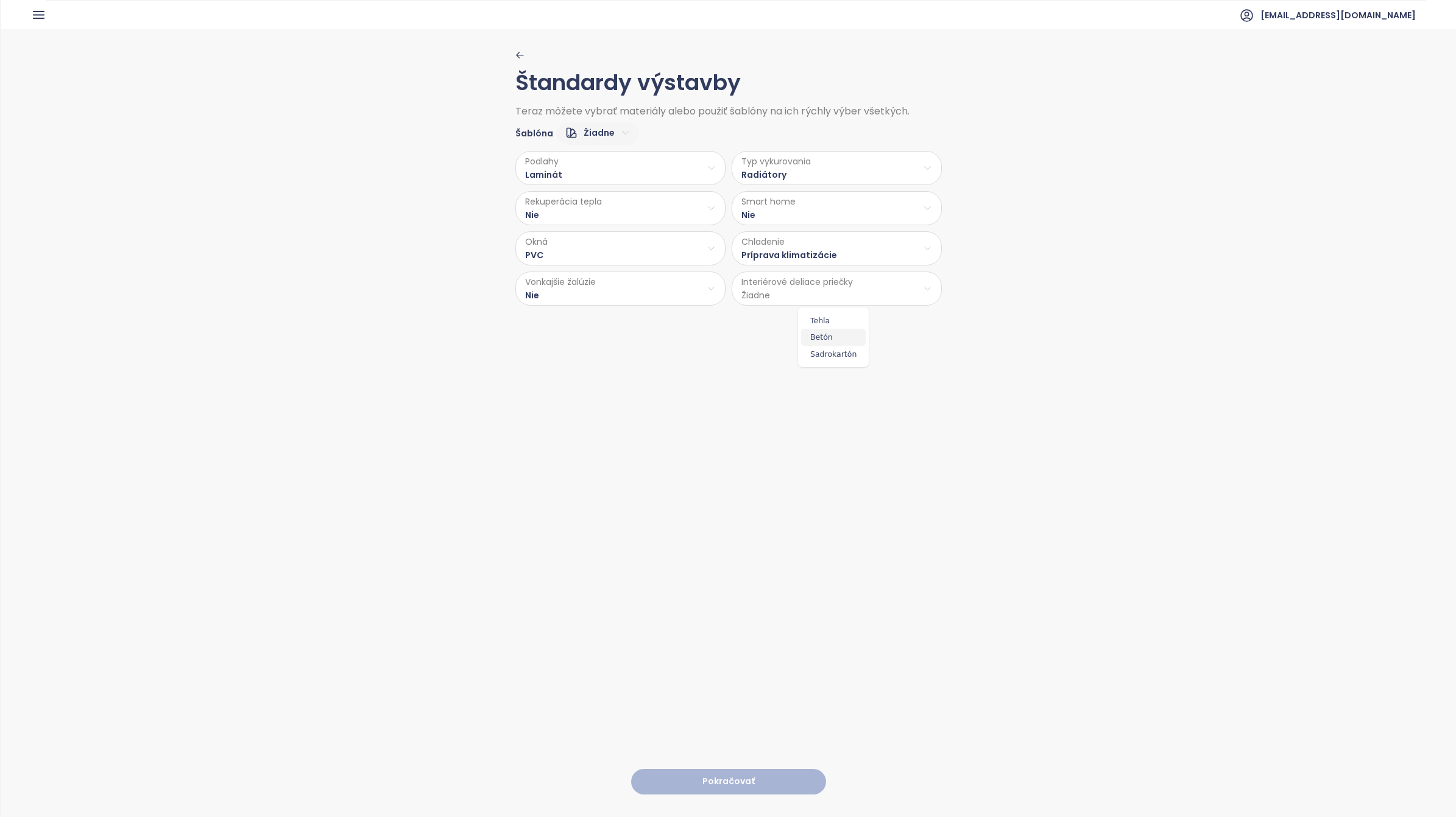
click at [824, 336] on span "Betón" at bounding box center [833, 337] width 64 height 17
click at [722, 774] on button "Pokračovať" at bounding box center [728, 782] width 195 height 27
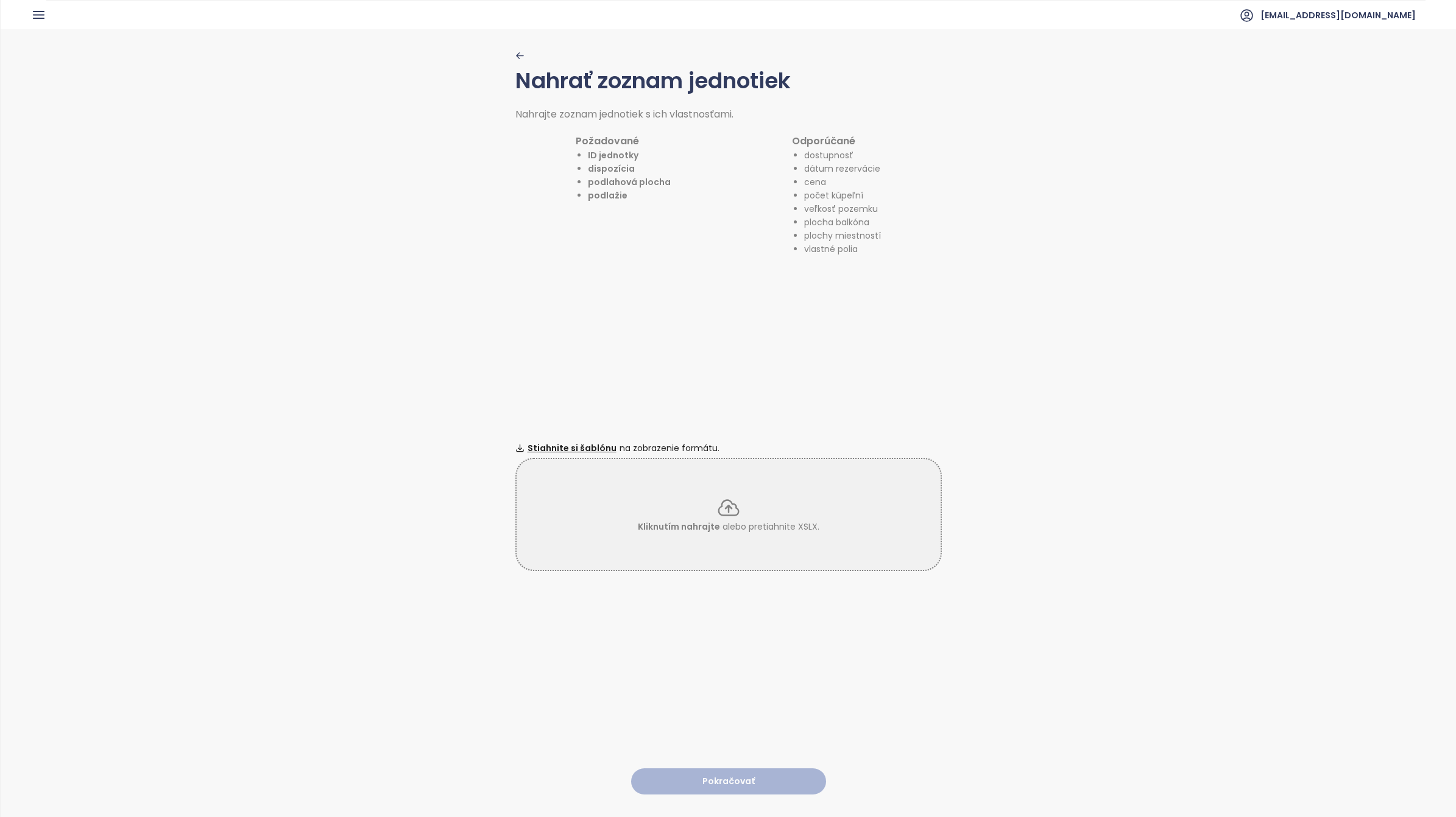
click at [726, 502] on icon at bounding box center [728, 508] width 24 height 24
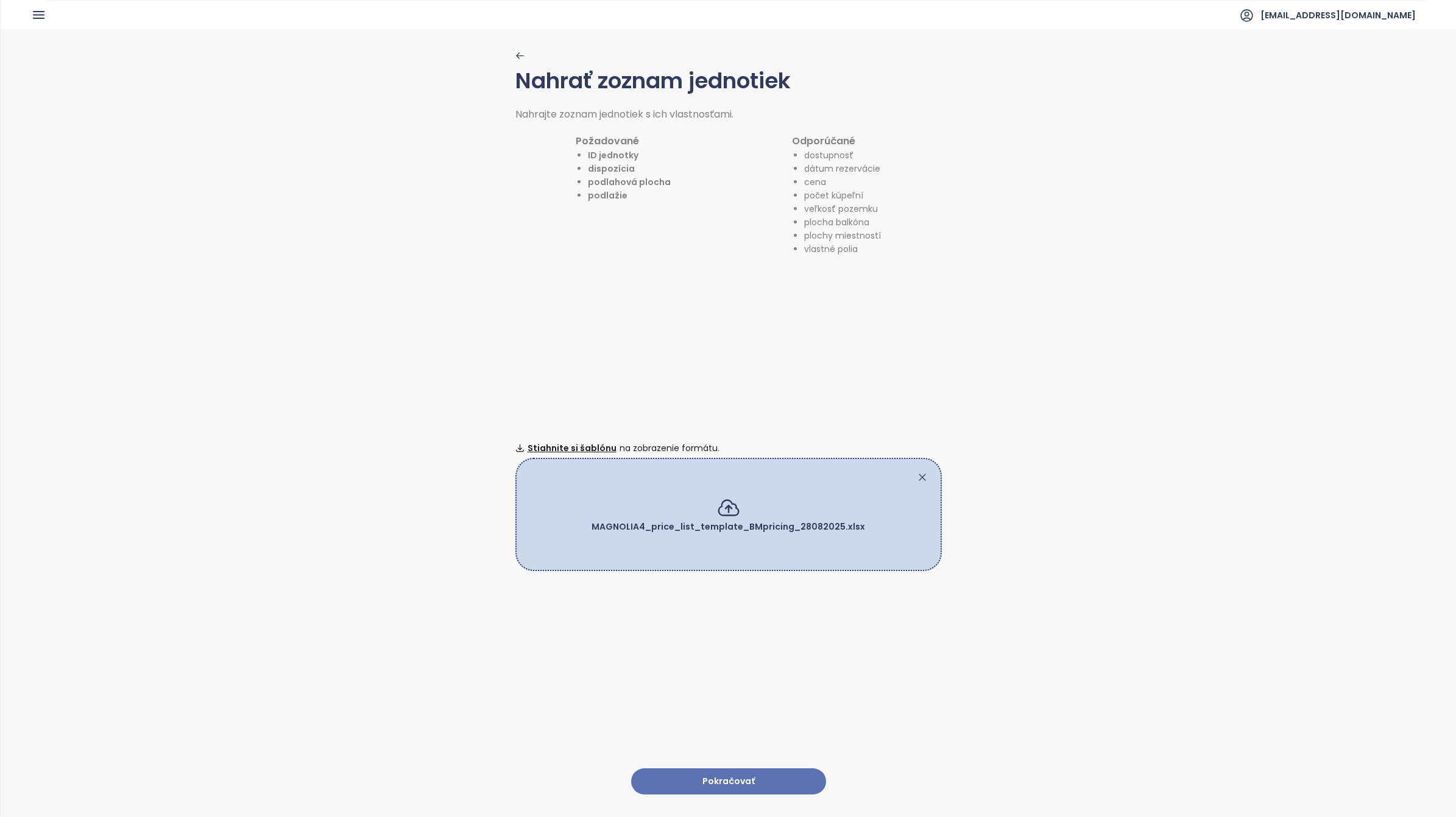
click at [729, 769] on button "Pokračovať" at bounding box center [728, 782] width 195 height 27
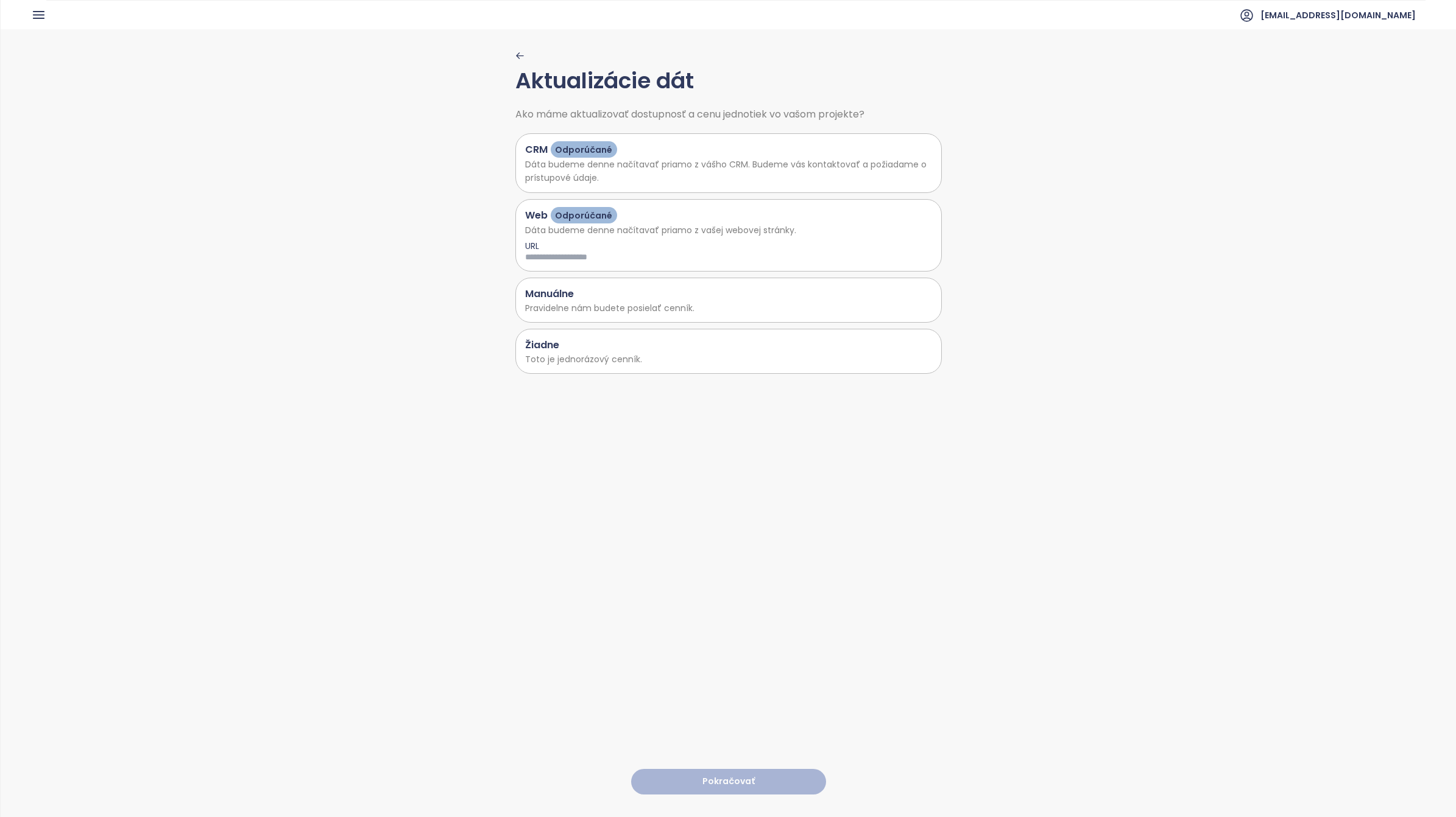
click at [613, 302] on p "Pravidelne nám budete posielať cenník." at bounding box center [728, 308] width 407 height 14
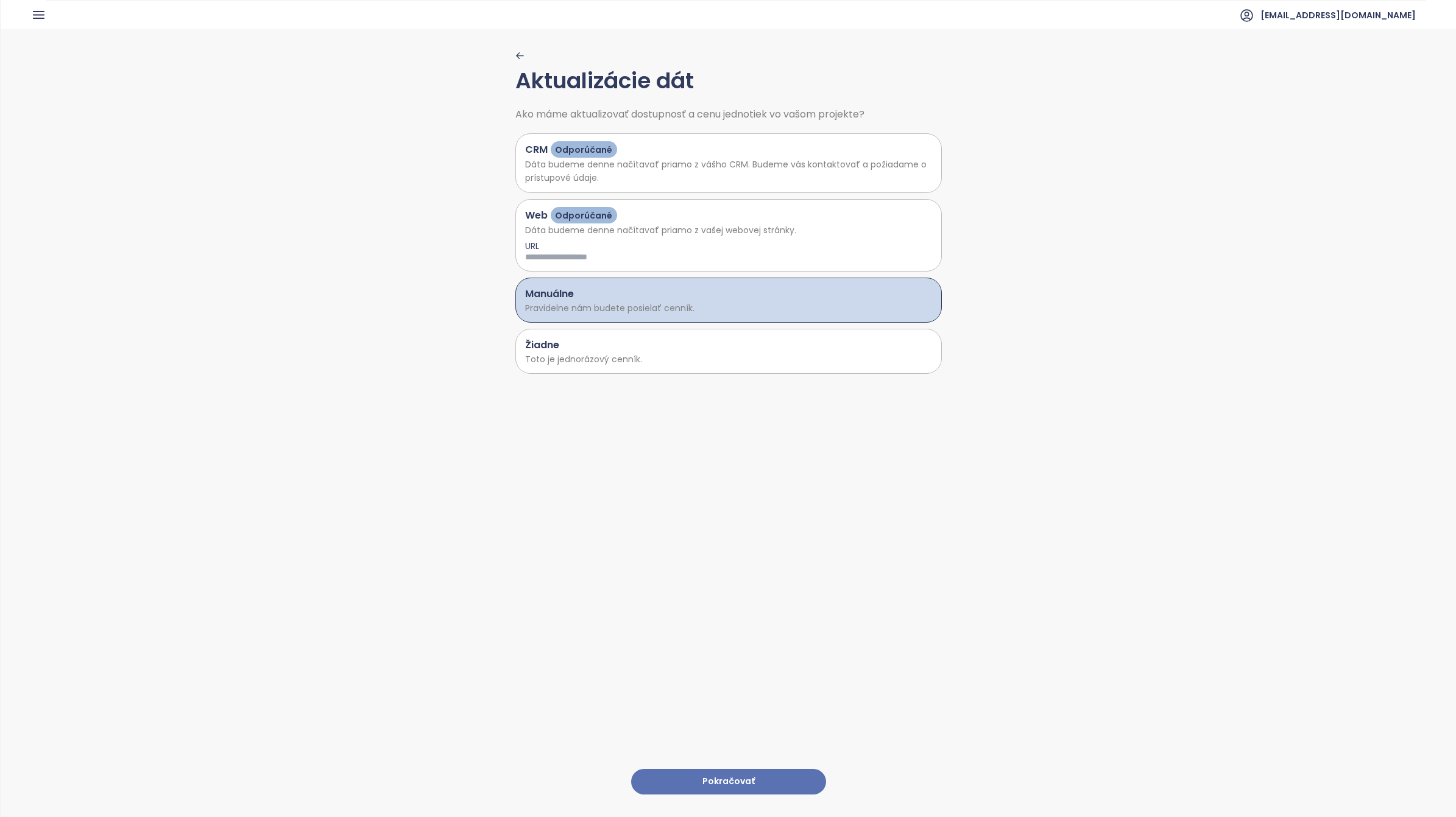
click at [726, 770] on button "Pokračovať" at bounding box center [728, 782] width 195 height 27
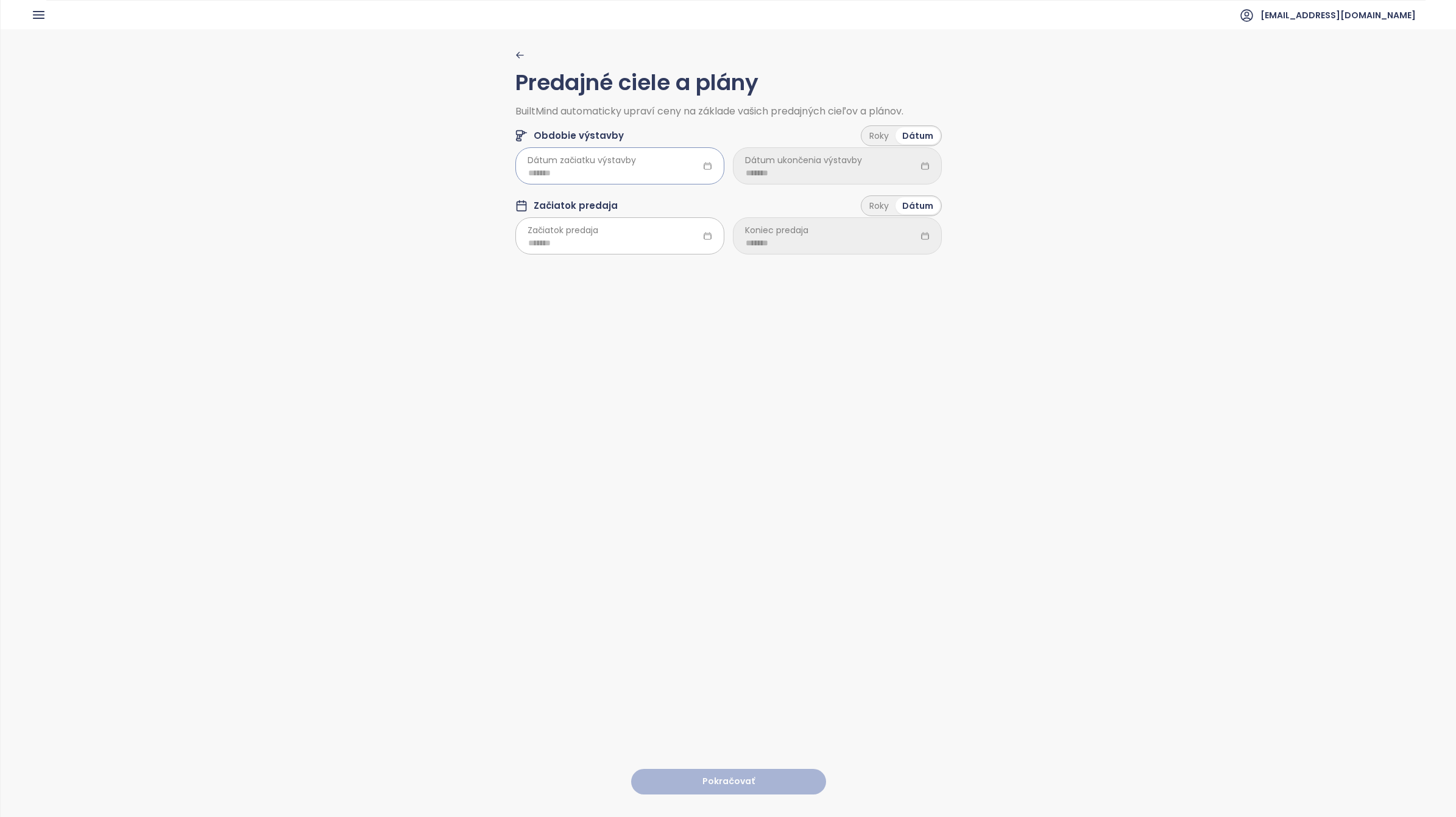
click at [655, 167] on input at bounding box center [620, 173] width 183 height 14
click at [648, 268] on div "Jun" at bounding box center [652, 272] width 36 height 14
click at [686, 154] on div "*******" at bounding box center [620, 165] width 209 height 36
click at [661, 159] on div "*******" at bounding box center [620, 165] width 209 height 36
click at [540, 313] on div "[DATE]" at bounding box center [541, 312] width 36 height 14
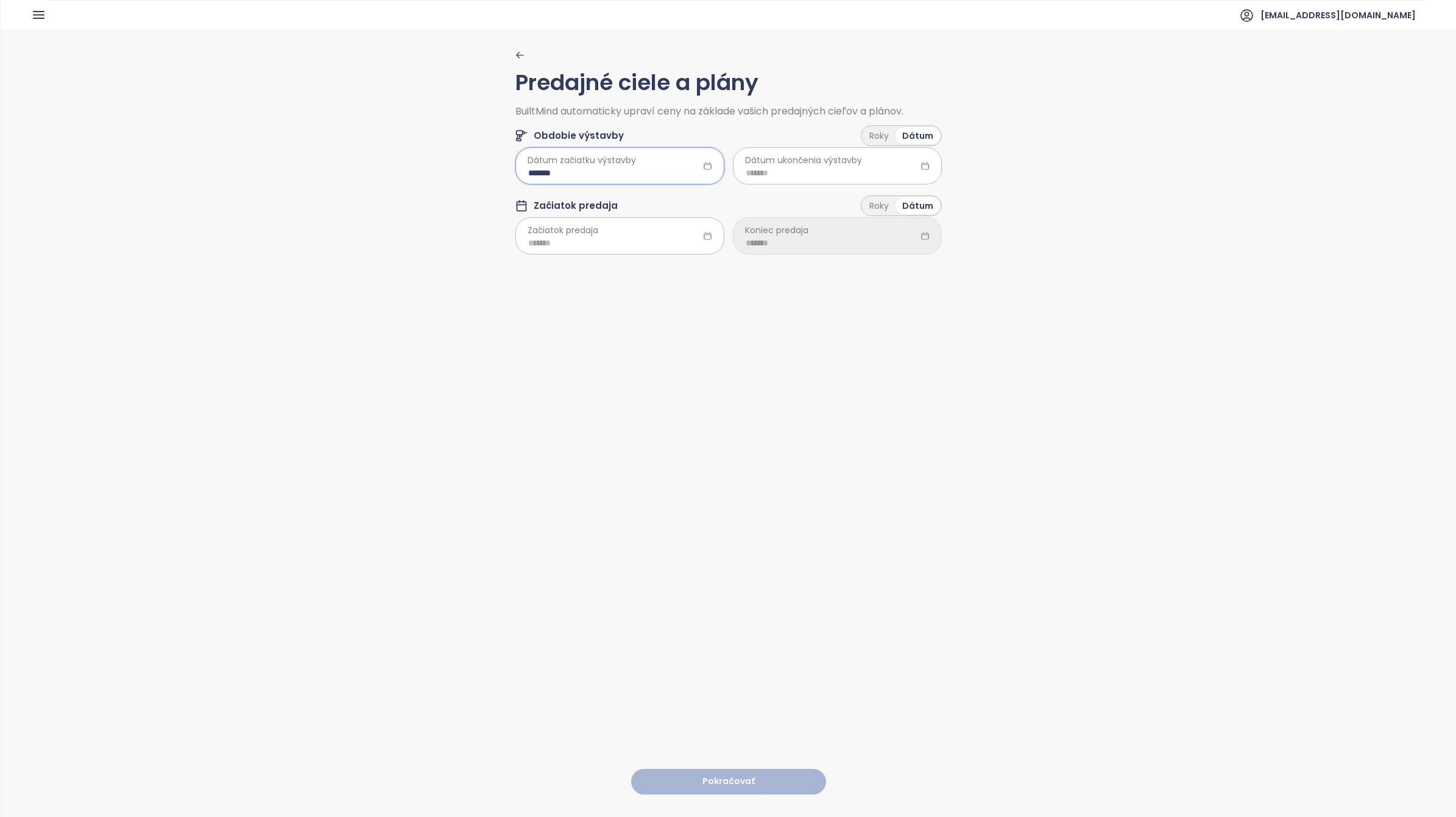
click at [665, 165] on div "*******" at bounding box center [620, 165] width 209 height 36
type input "*******"
click at [768, 166] on span "Dátum ukončenia výstavby" at bounding box center [804, 160] width 117 height 14
click at [812, 167] on input at bounding box center [837, 173] width 183 height 14
click at [888, 198] on span "button" at bounding box center [890, 200] width 6 height 6
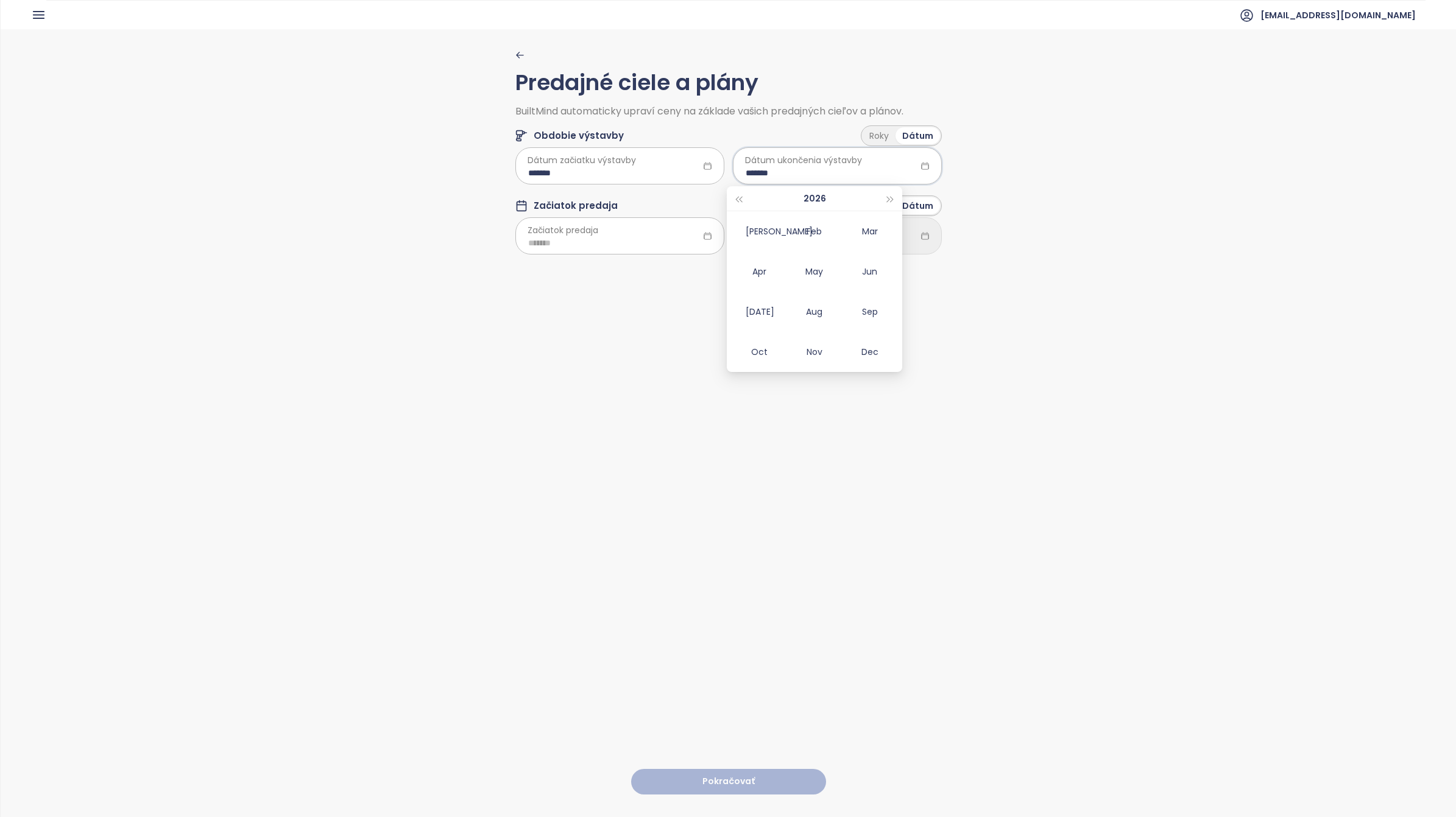
type input "*******"
click at [765, 317] on div "[DATE]" at bounding box center [759, 312] width 36 height 14
type input "*******"
click at [679, 247] on input at bounding box center [620, 243] width 183 height 14
click at [600, 381] on div "Aug" at bounding box center [596, 382] width 36 height 14
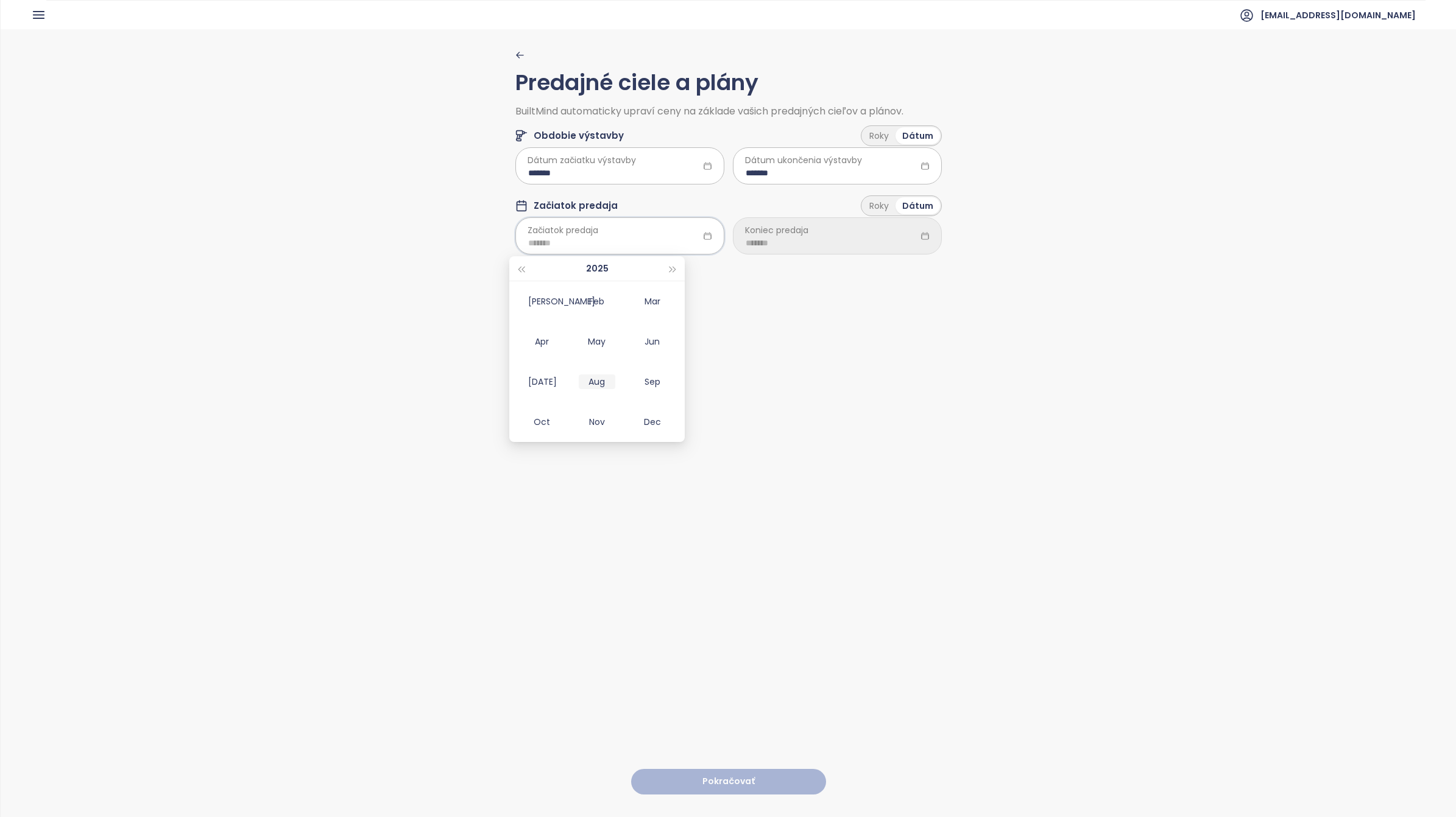
type input "*******"
click at [836, 239] on input at bounding box center [837, 243] width 183 height 14
type input "*******"
click at [893, 268] on span "button" at bounding box center [890, 270] width 6 height 6
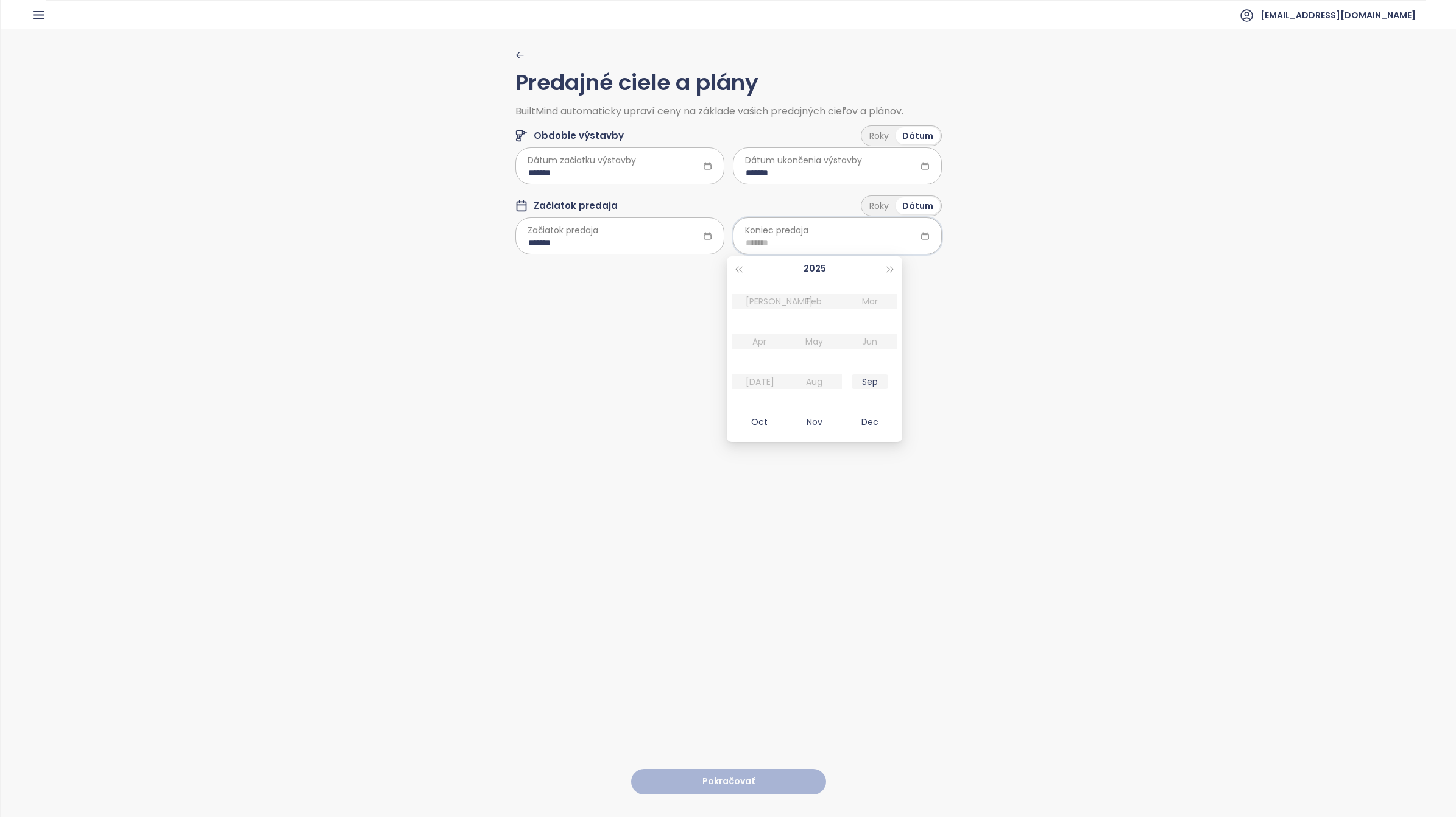
type input "*******"
click at [869, 427] on div "Dec" at bounding box center [869, 422] width 36 height 14
type input "*******"
click at [725, 769] on button "Pokračovať" at bounding box center [728, 782] width 195 height 27
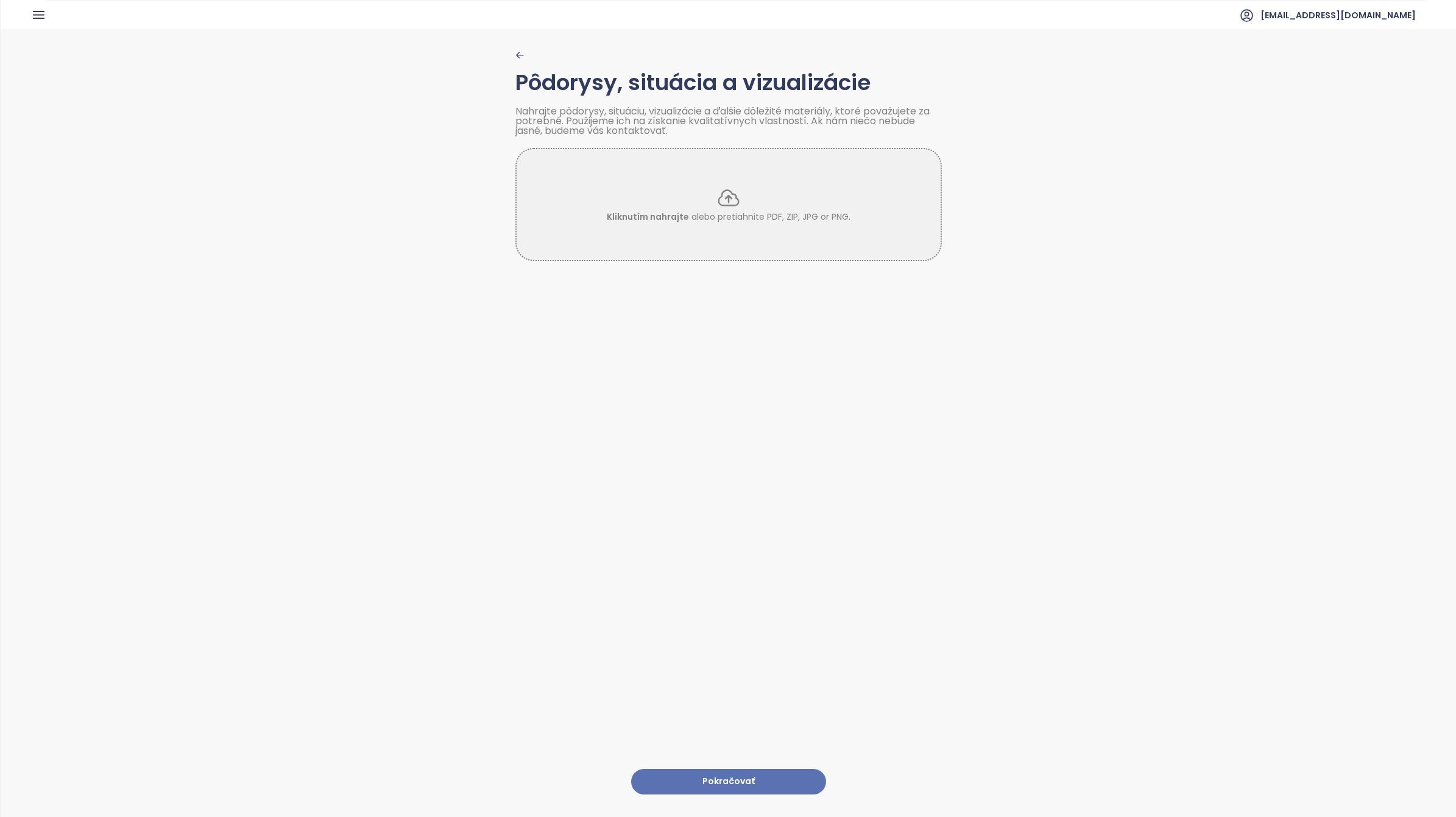
click at [716, 772] on button "Pokračovať" at bounding box center [728, 782] width 195 height 27
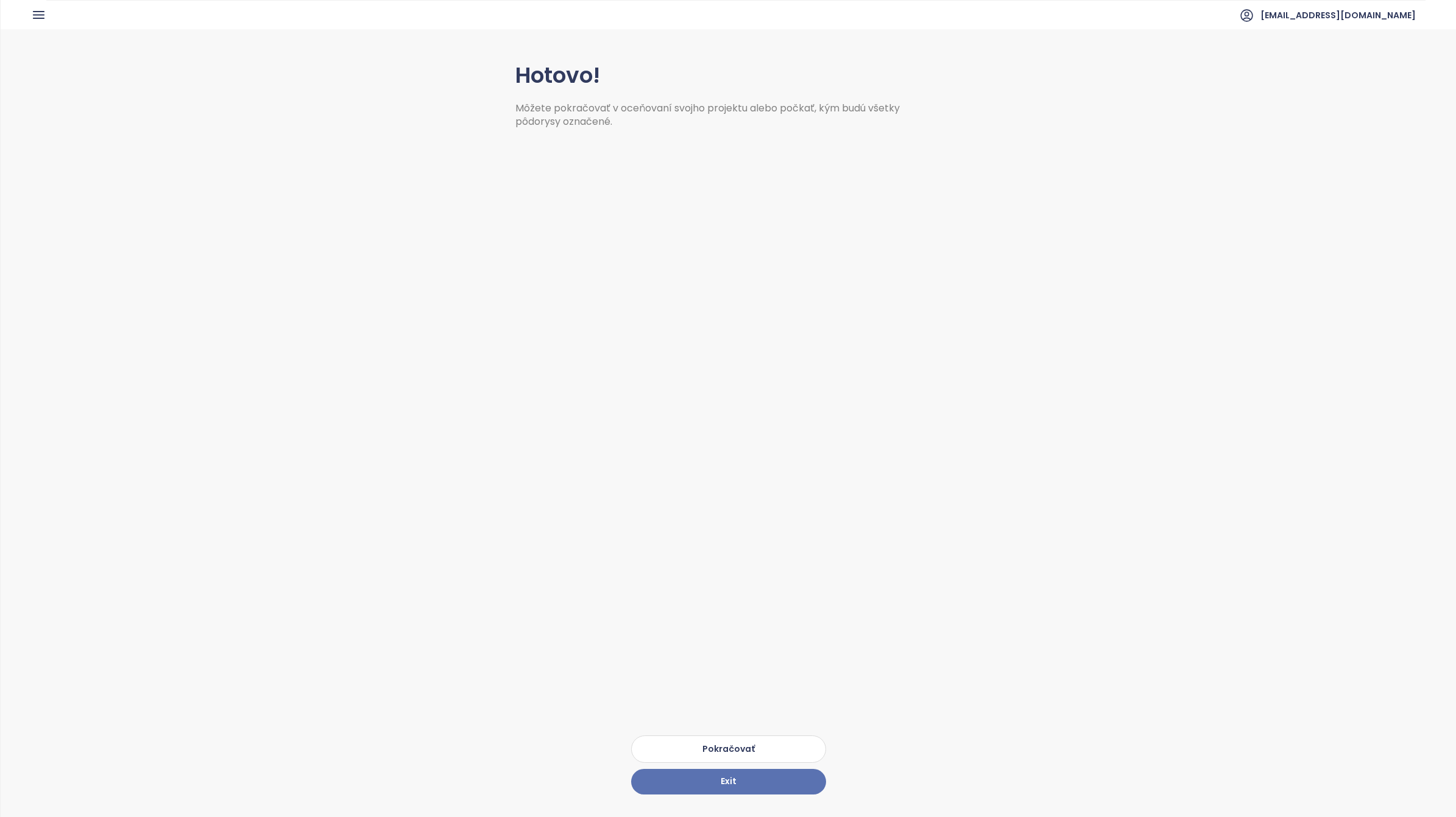
click at [719, 740] on button "Pokračovať" at bounding box center [728, 750] width 195 height 27
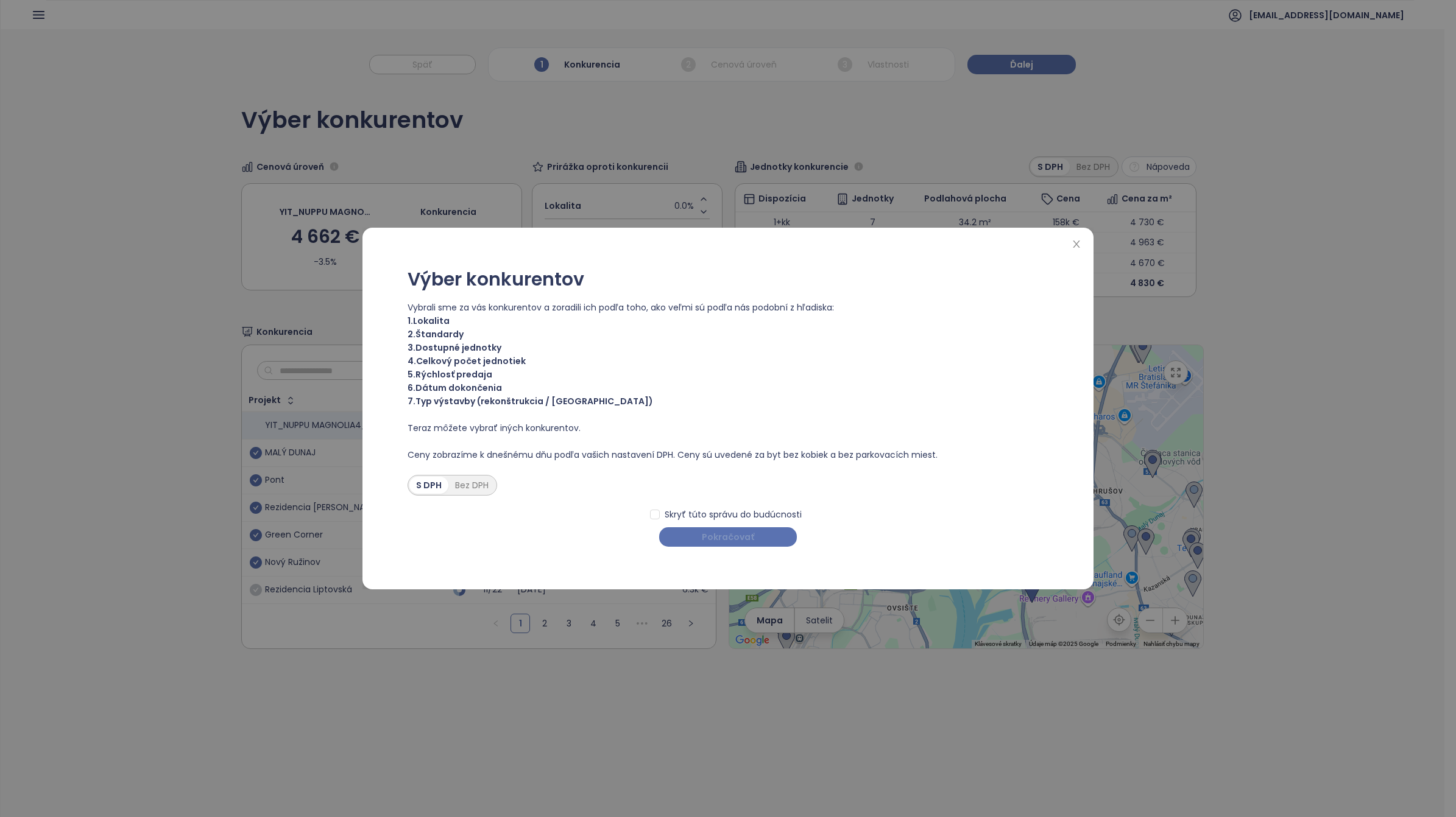
click at [719, 537] on span "Pokračovať" at bounding box center [727, 537] width 52 height 14
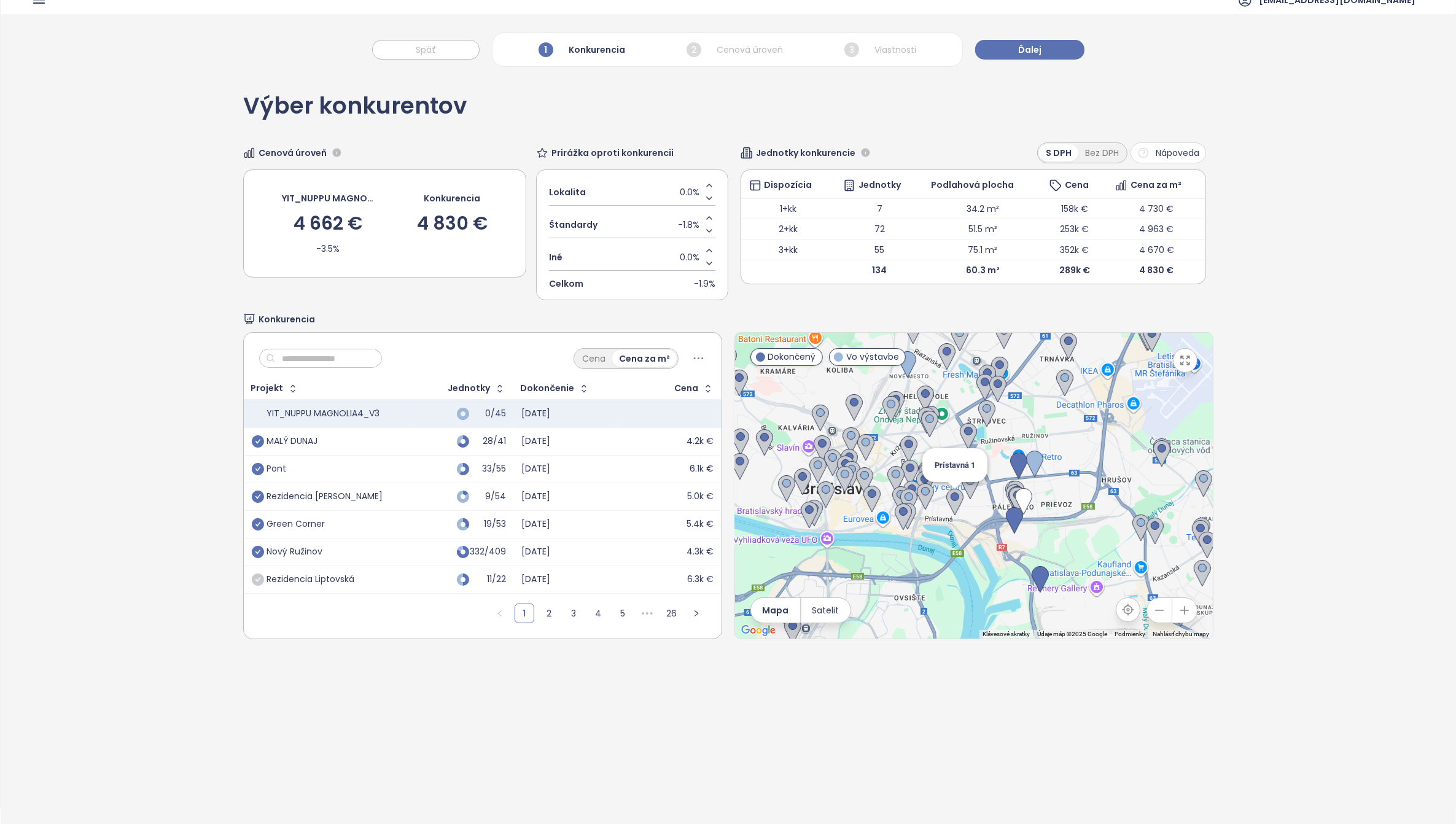
scroll to position [58, 0]
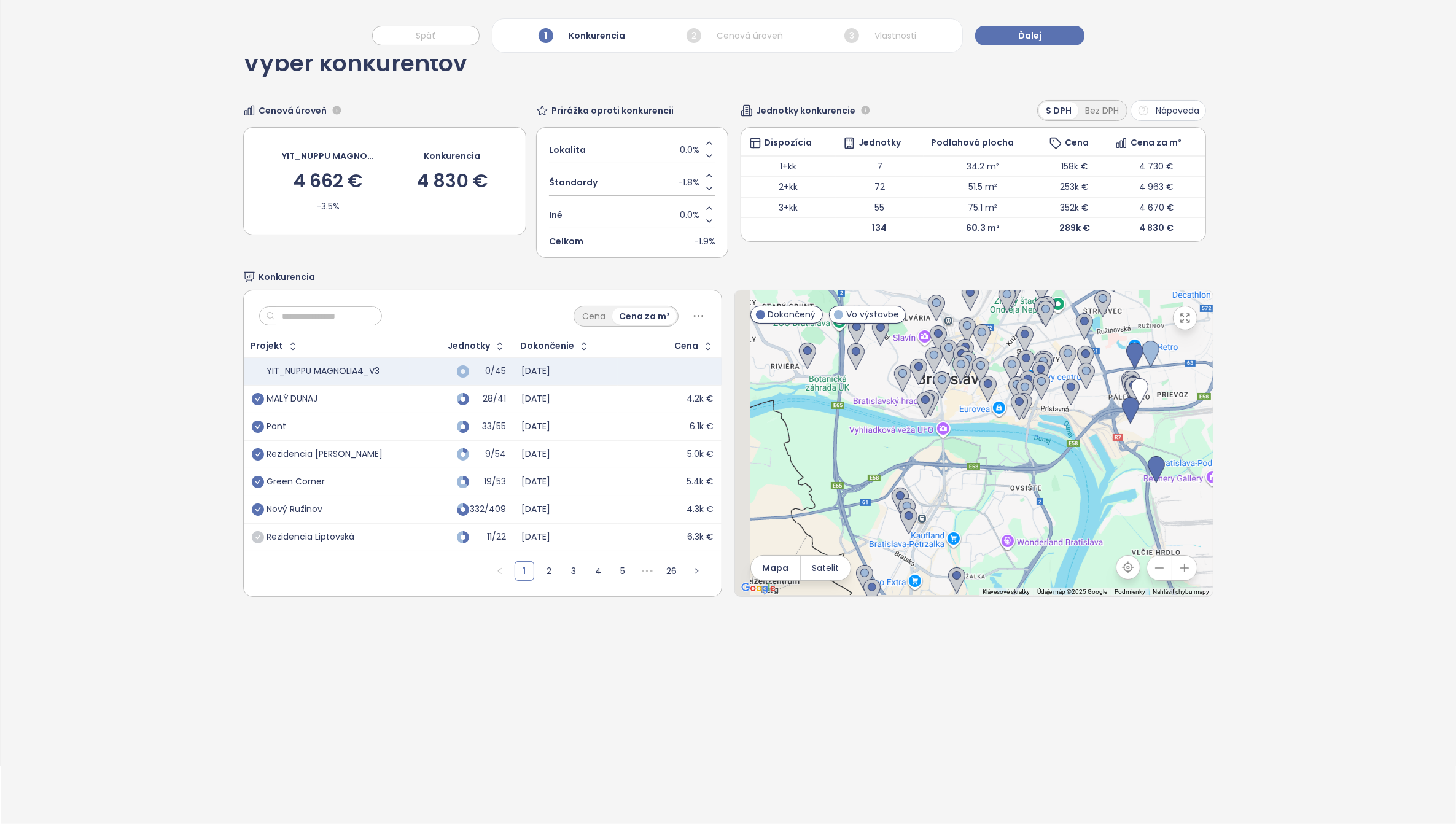
drag, startPoint x: 993, startPoint y: 527, endPoint x: 1108, endPoint y: 456, distance: 135.2
click at [1108, 456] on div at bounding box center [974, 444] width 478 height 306
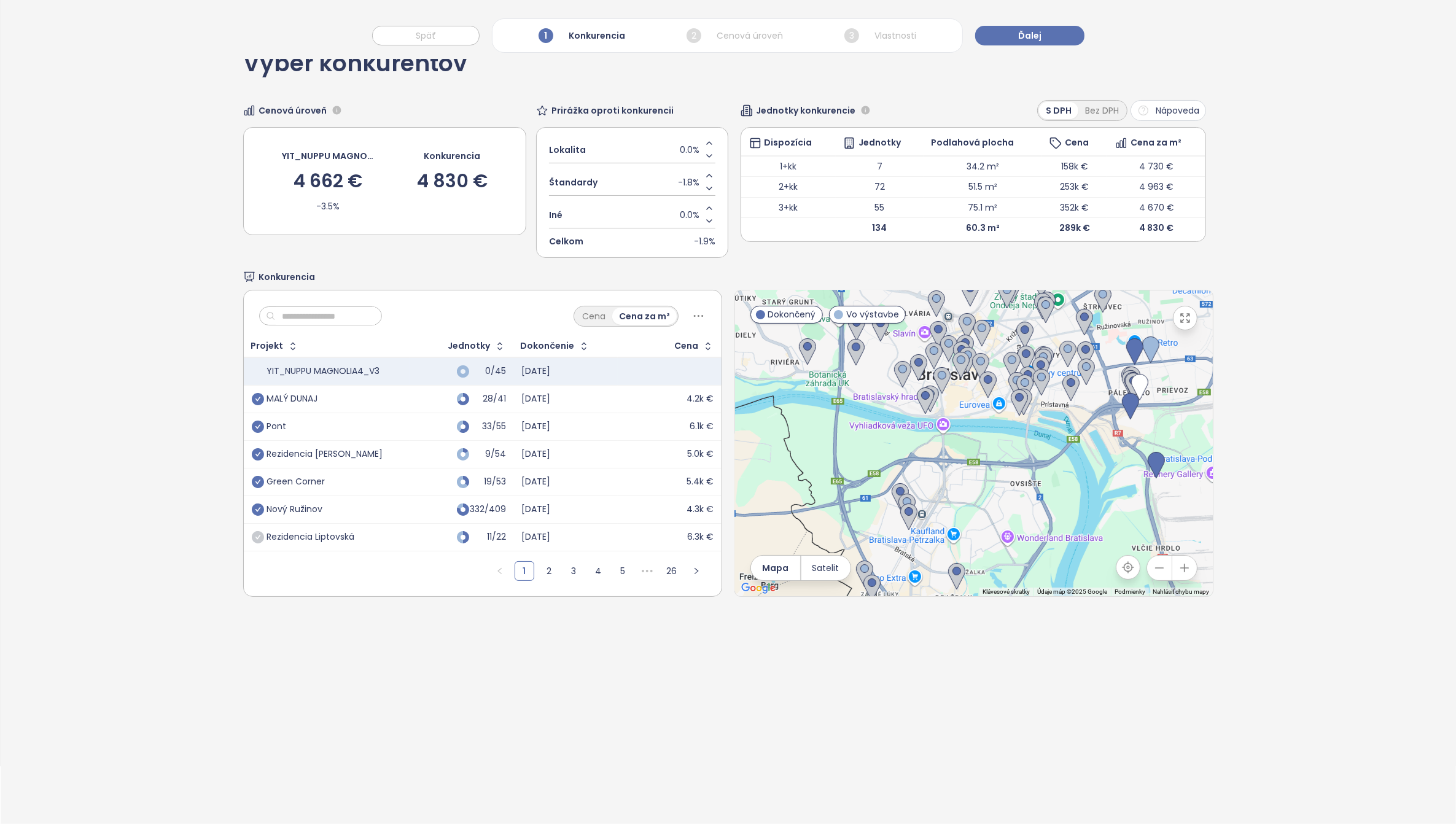
click at [1154, 566] on icon "button" at bounding box center [1159, 568] width 12 height 12
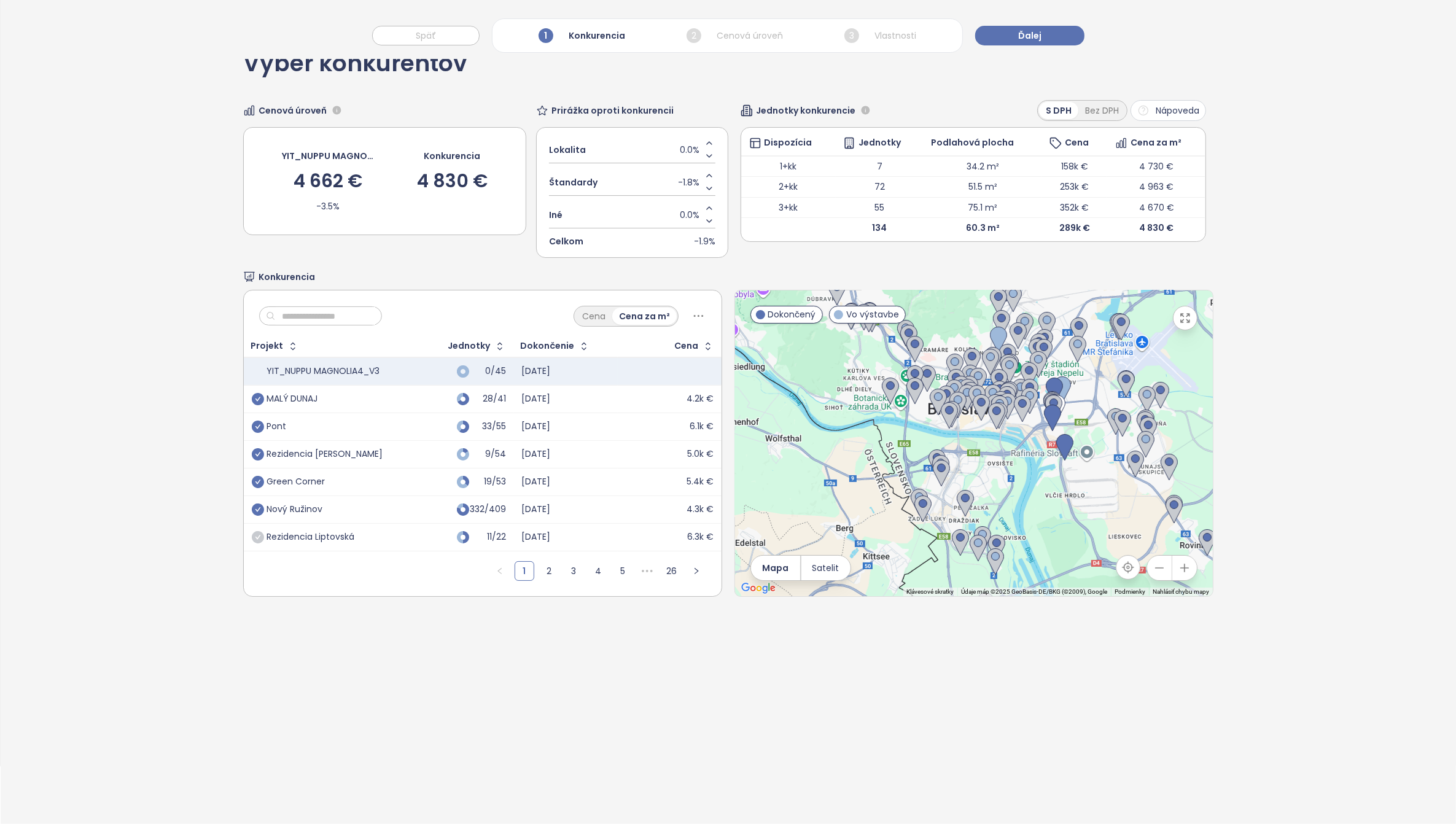
click at [1154, 562] on icon "button" at bounding box center [1159, 568] width 12 height 12
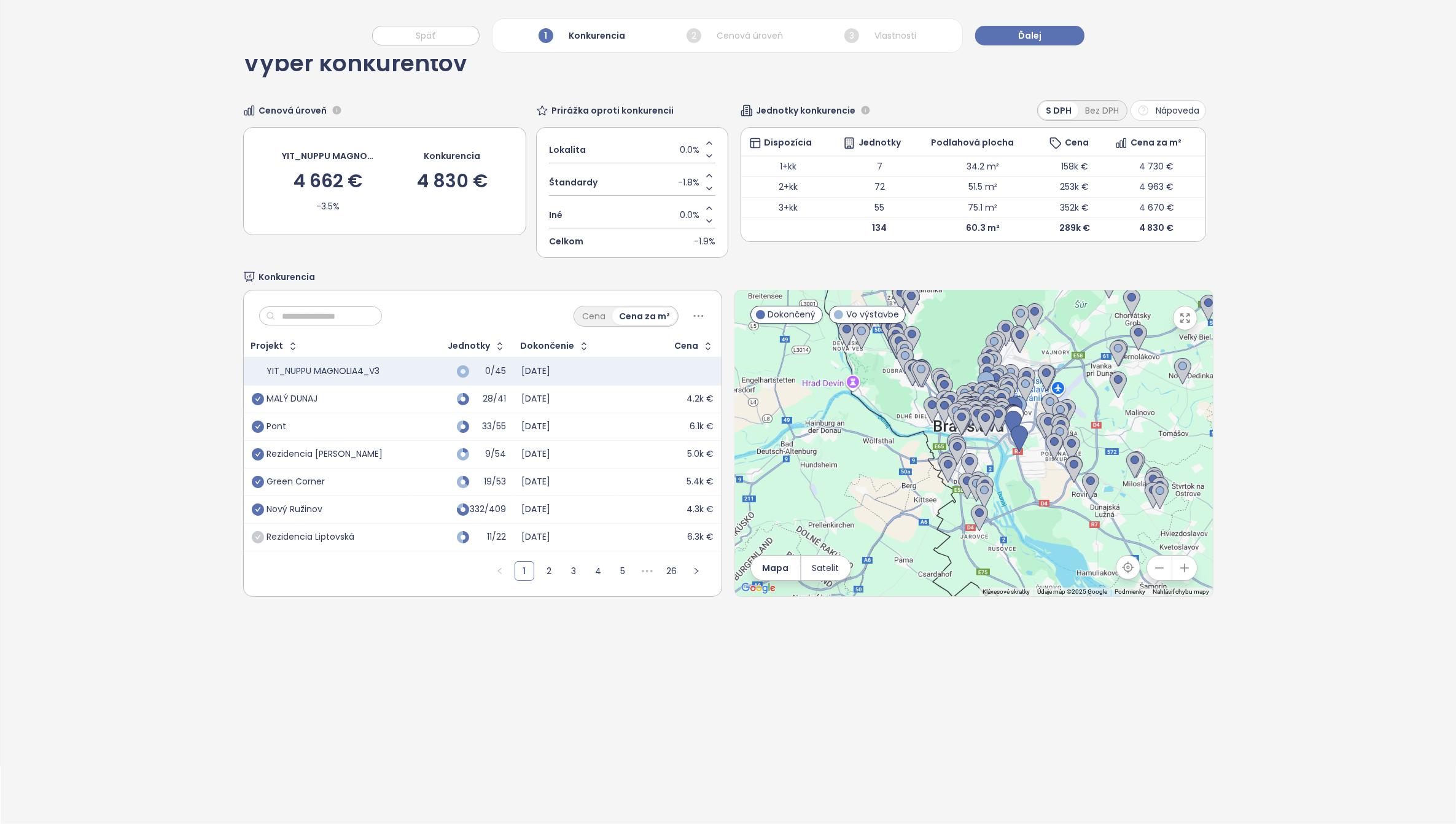
click at [1179, 571] on icon "button" at bounding box center [1185, 568] width 12 height 12
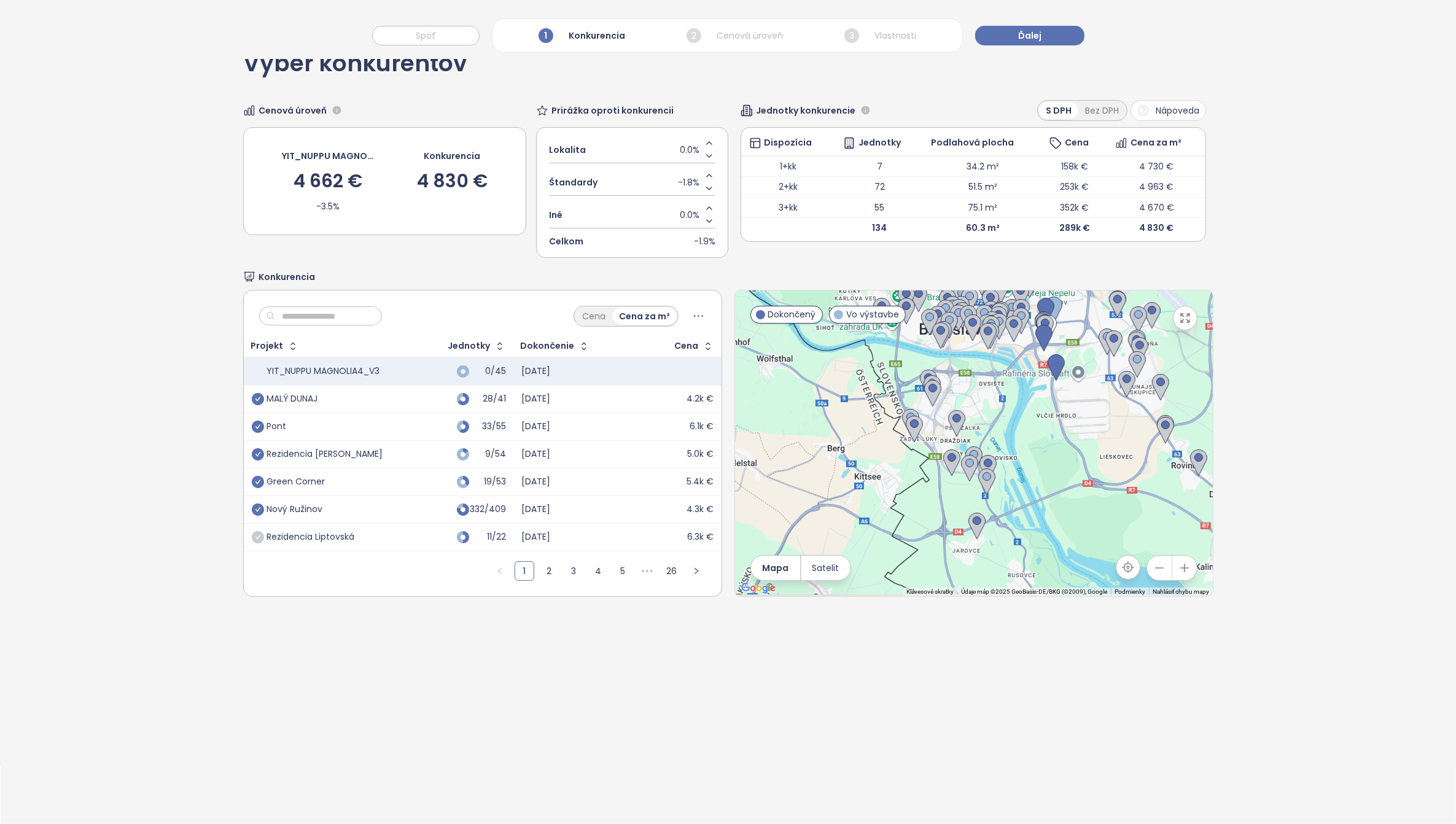
drag, startPoint x: 1037, startPoint y: 501, endPoint x: 1027, endPoint y: 436, distance: 65.8
click at [1027, 436] on div at bounding box center [974, 444] width 478 height 306
click at [980, 476] on img at bounding box center [987, 481] width 17 height 27
click at [961, 461] on img at bounding box center [969, 468] width 17 height 27
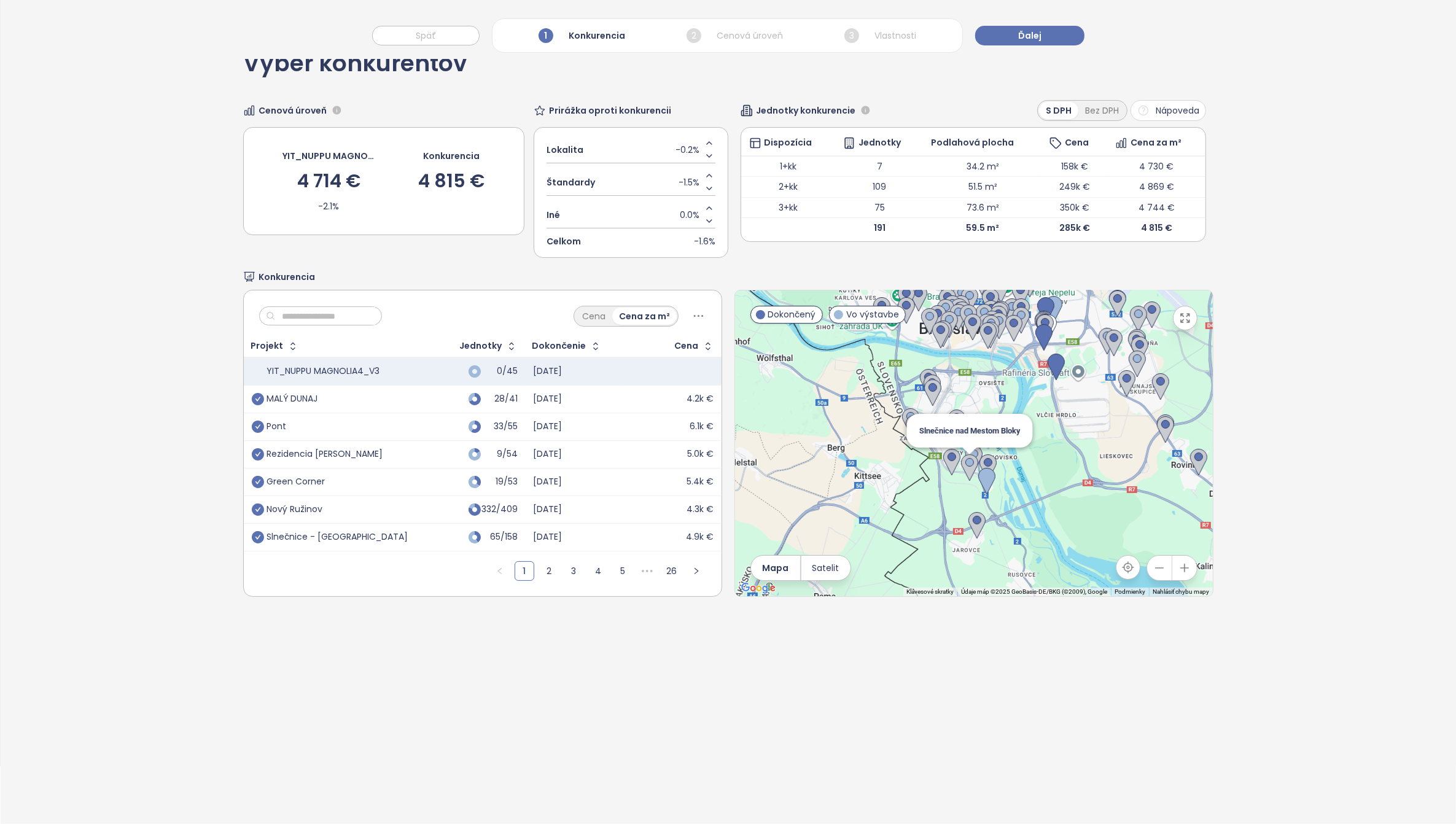
click at [961, 461] on img at bounding box center [969, 468] width 17 height 27
click at [971, 453] on img at bounding box center [974, 459] width 17 height 27
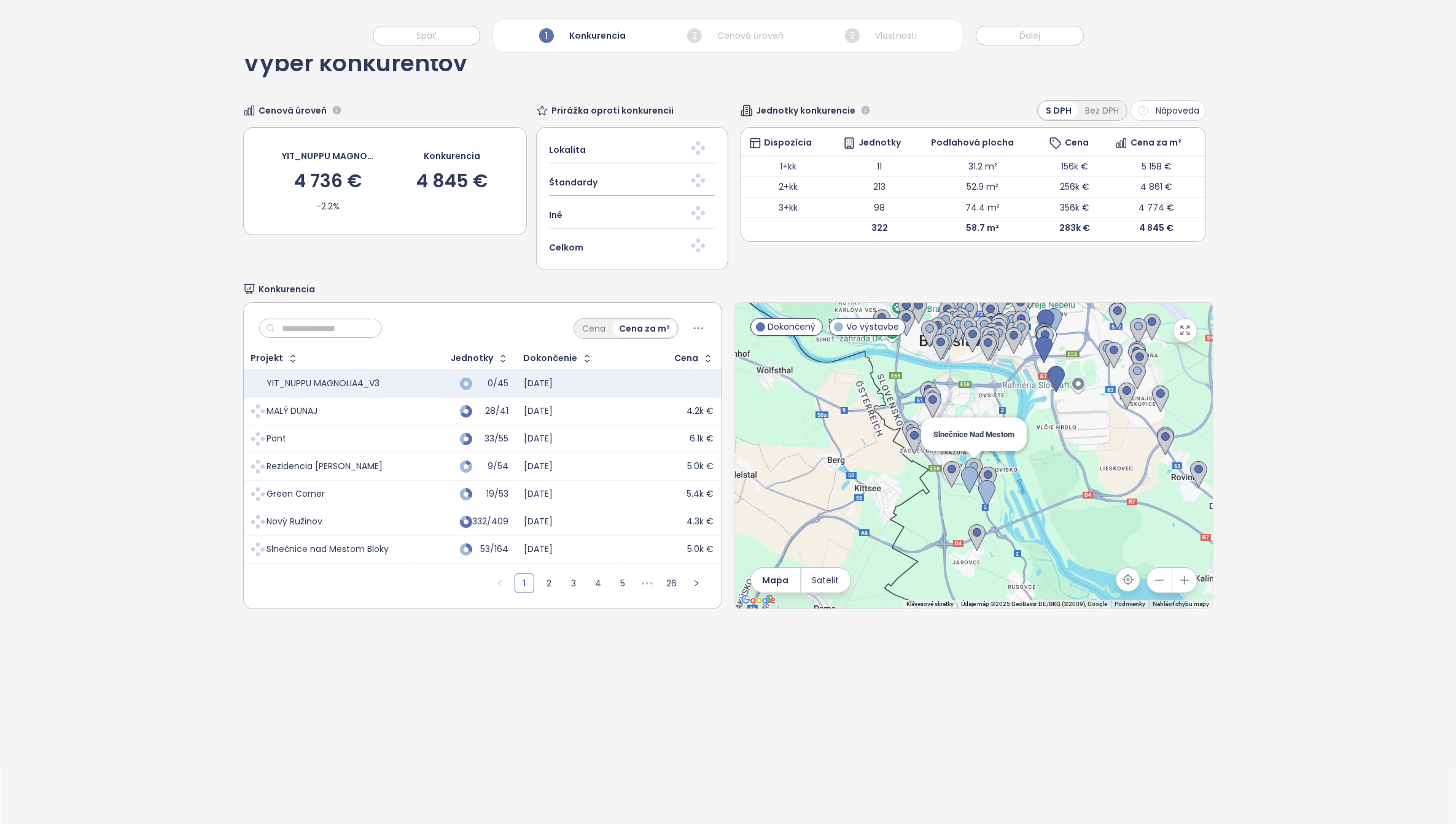
click at [974, 455] on div "Navigácia sa ovláda pomocou klávesov so šípkami." at bounding box center [1213, 455] width 478 height 0
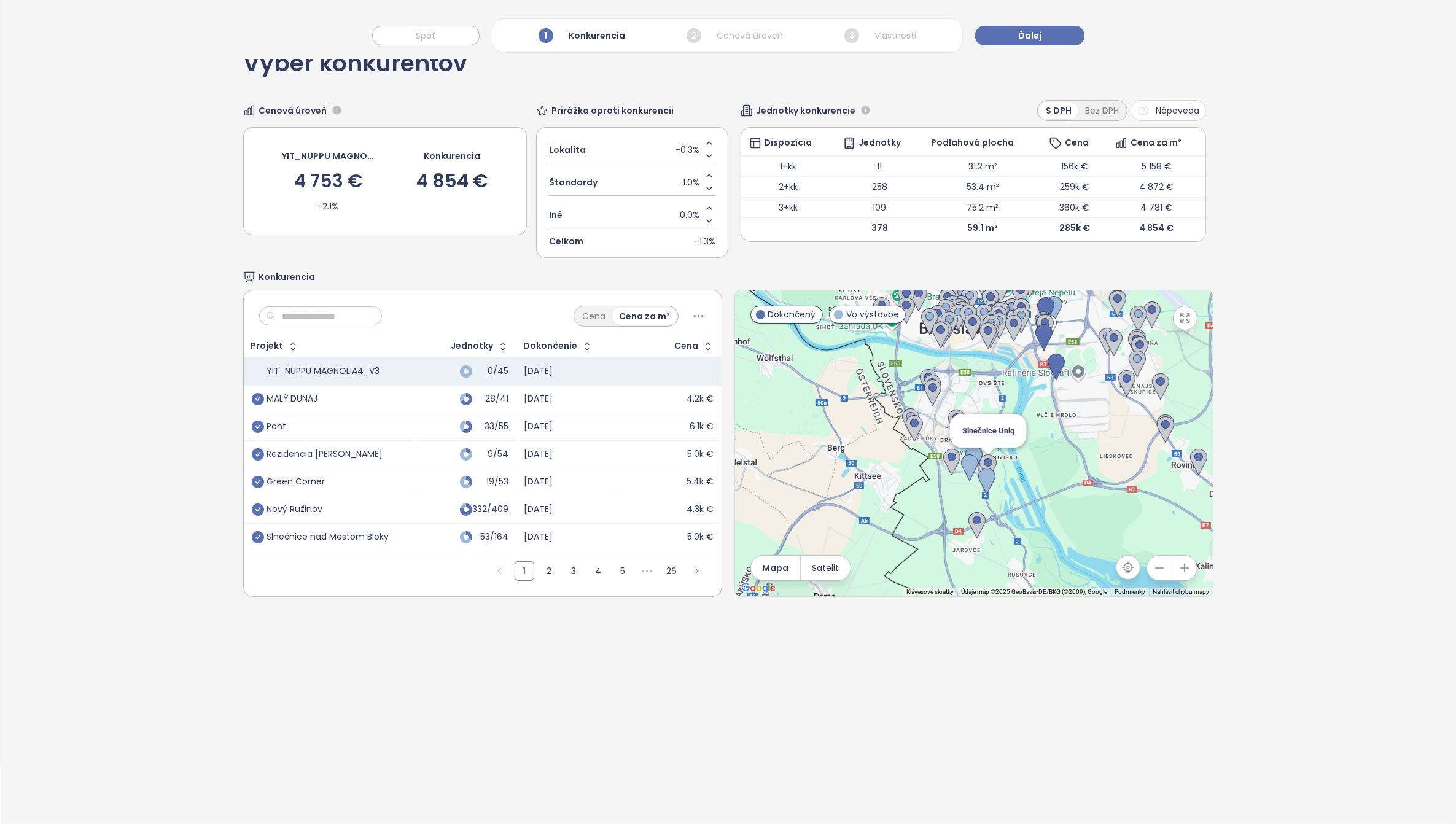
click at [980, 461] on img at bounding box center [988, 468] width 17 height 27
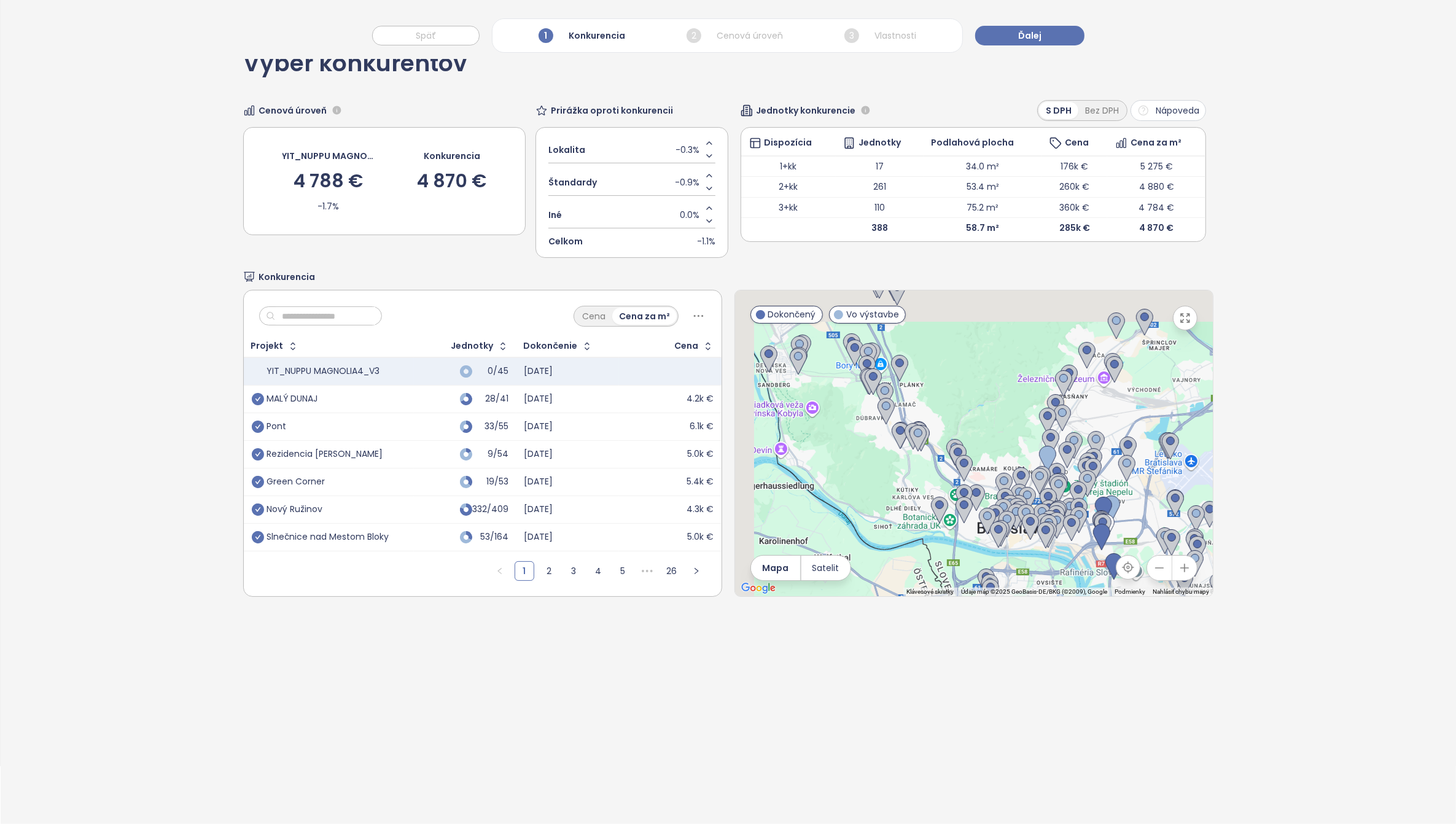
drag, startPoint x: 1027, startPoint y: 417, endPoint x: 1074, endPoint y: 658, distance: 245.5
click at [1076, 665] on div "Výber konkurentov Cenová úroveň YIT_NUPPU MAGNOLIA4_V3 4 788 € -1.7% Konkurenci…" at bounding box center [728, 427] width 1456 height 793
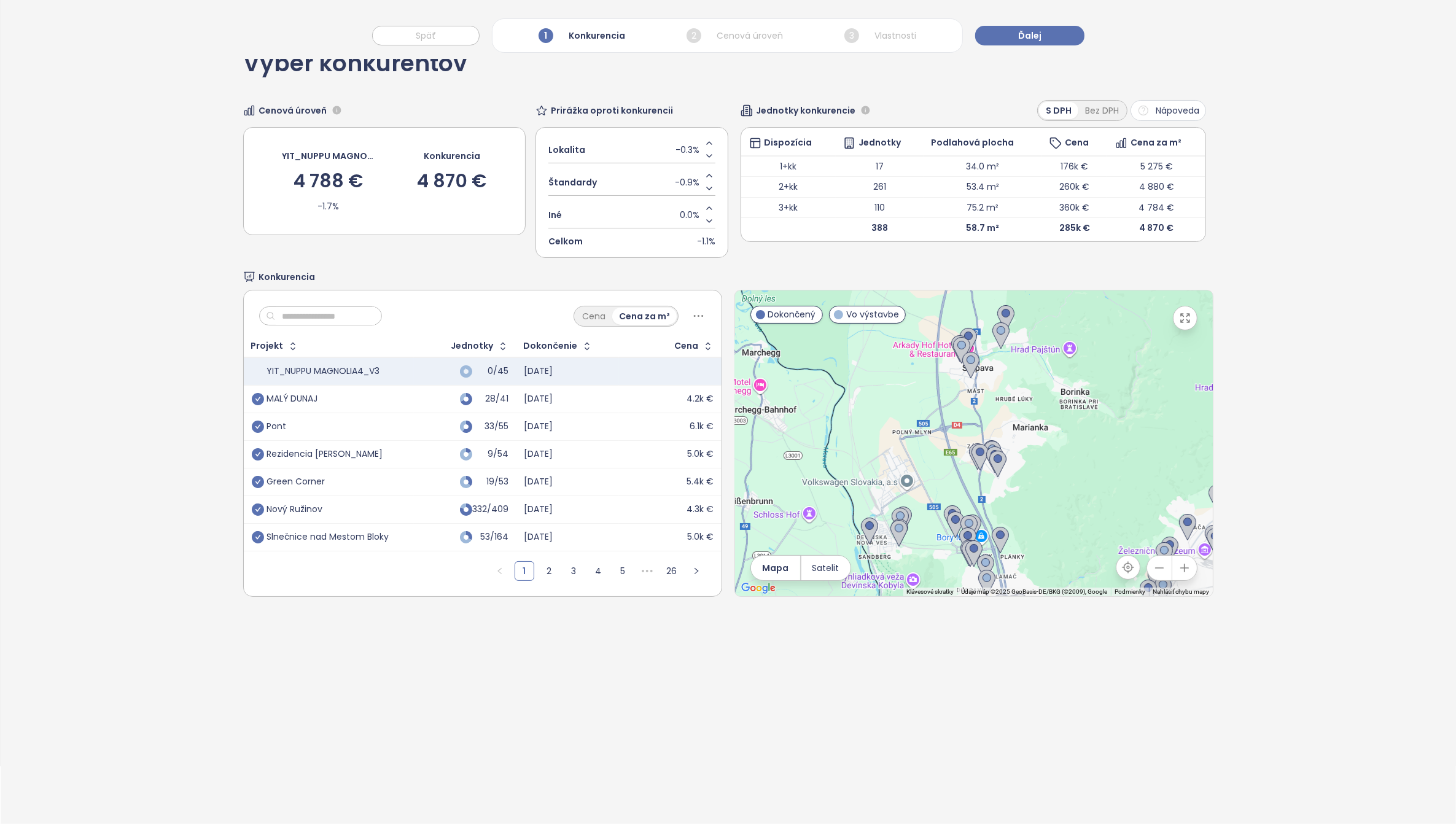
drag, startPoint x: 984, startPoint y: 472, endPoint x: 1107, endPoint y: 596, distance: 174.7
click at [1117, 616] on div "Výber konkurentov Cenová úroveň YIT_NUPPU MAGNOLIA4_V3 4 788 € -1.7% Konkurenci…" at bounding box center [728, 324] width 971 height 587
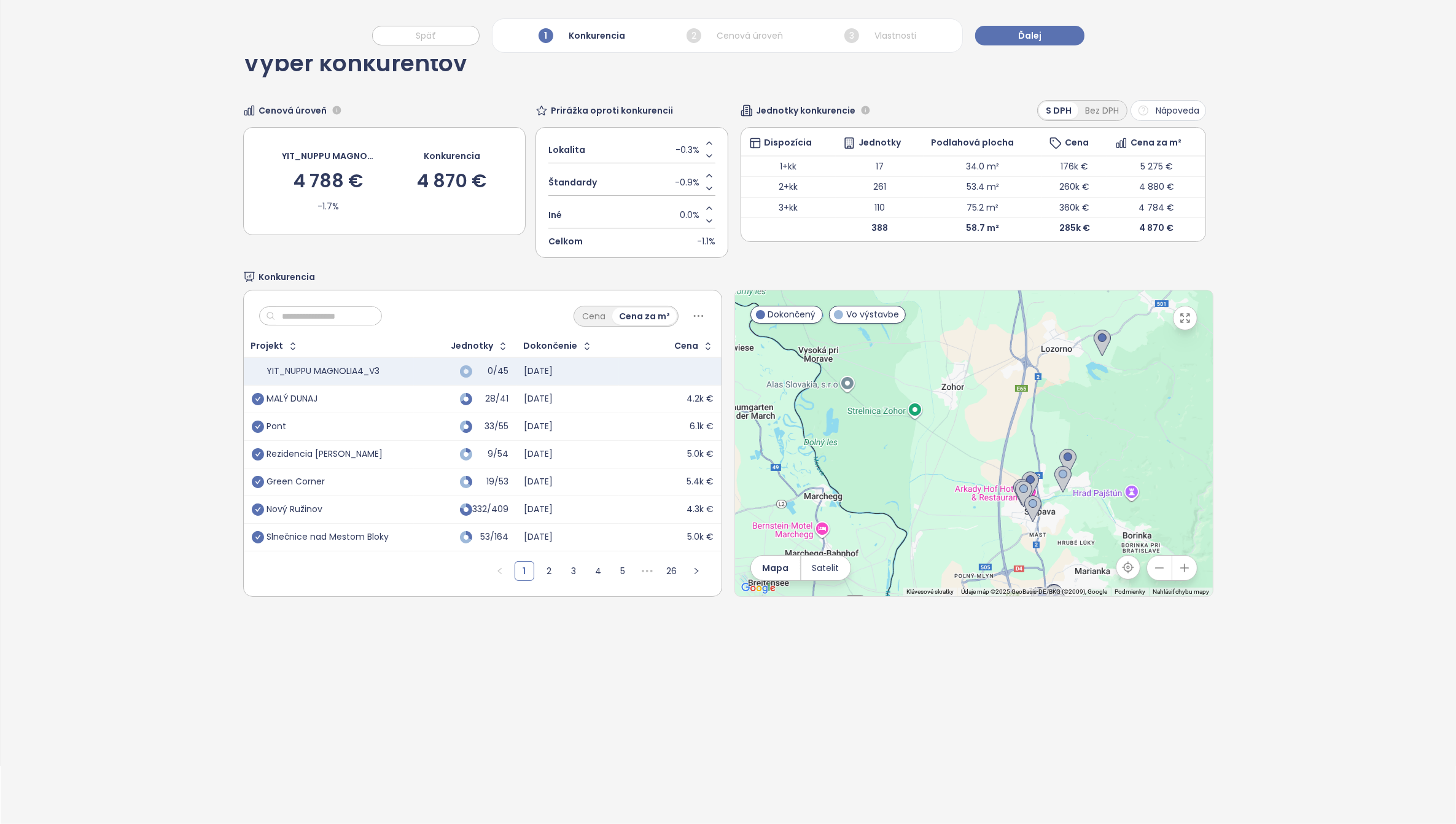
drag, startPoint x: 941, startPoint y: 459, endPoint x: 968, endPoint y: 519, distance: 65.8
click at [968, 519] on div at bounding box center [974, 444] width 478 height 306
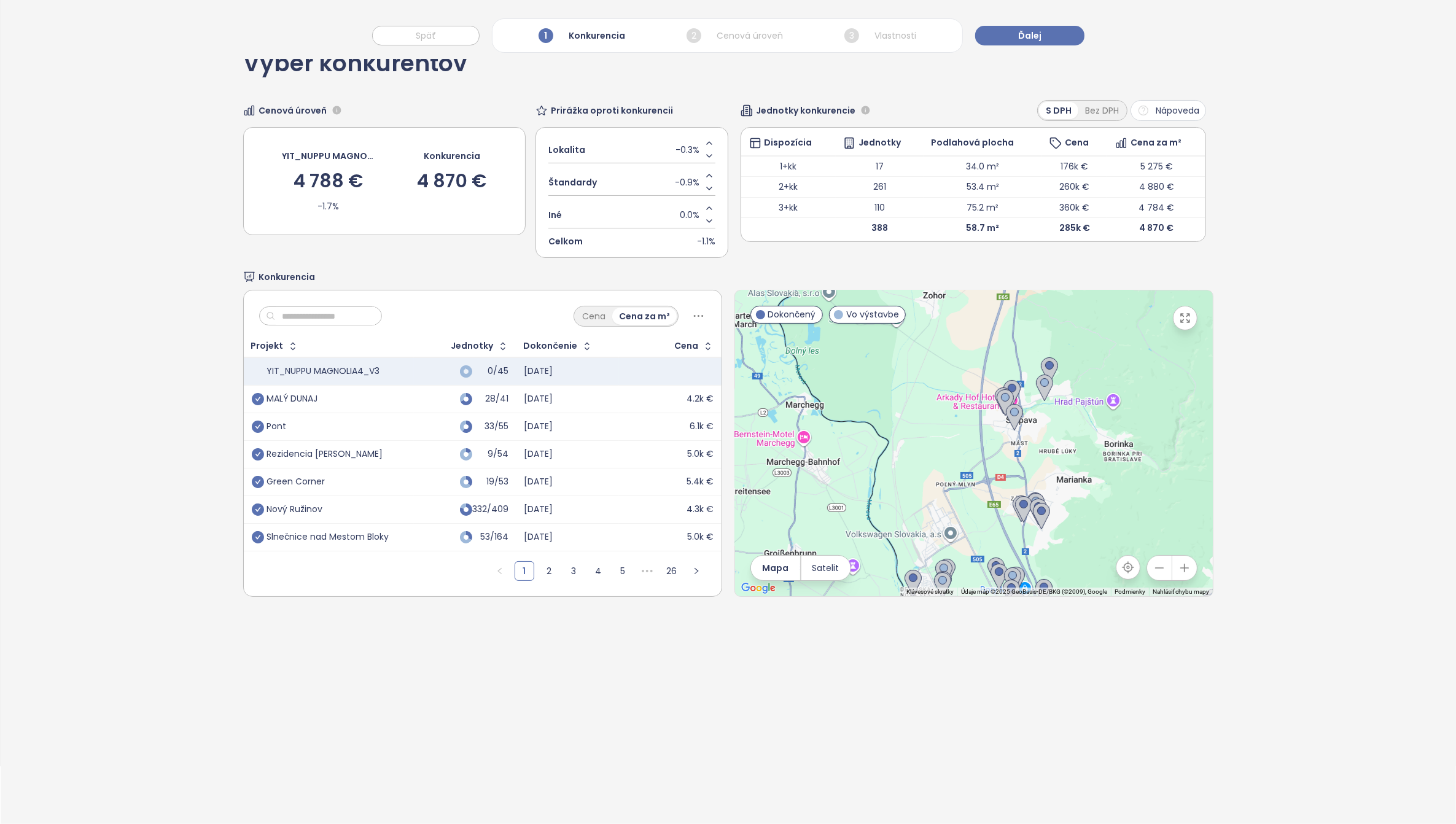
drag, startPoint x: 938, startPoint y: 519, endPoint x: 895, endPoint y: 369, distance: 156.0
click at [895, 369] on div at bounding box center [974, 444] width 478 height 306
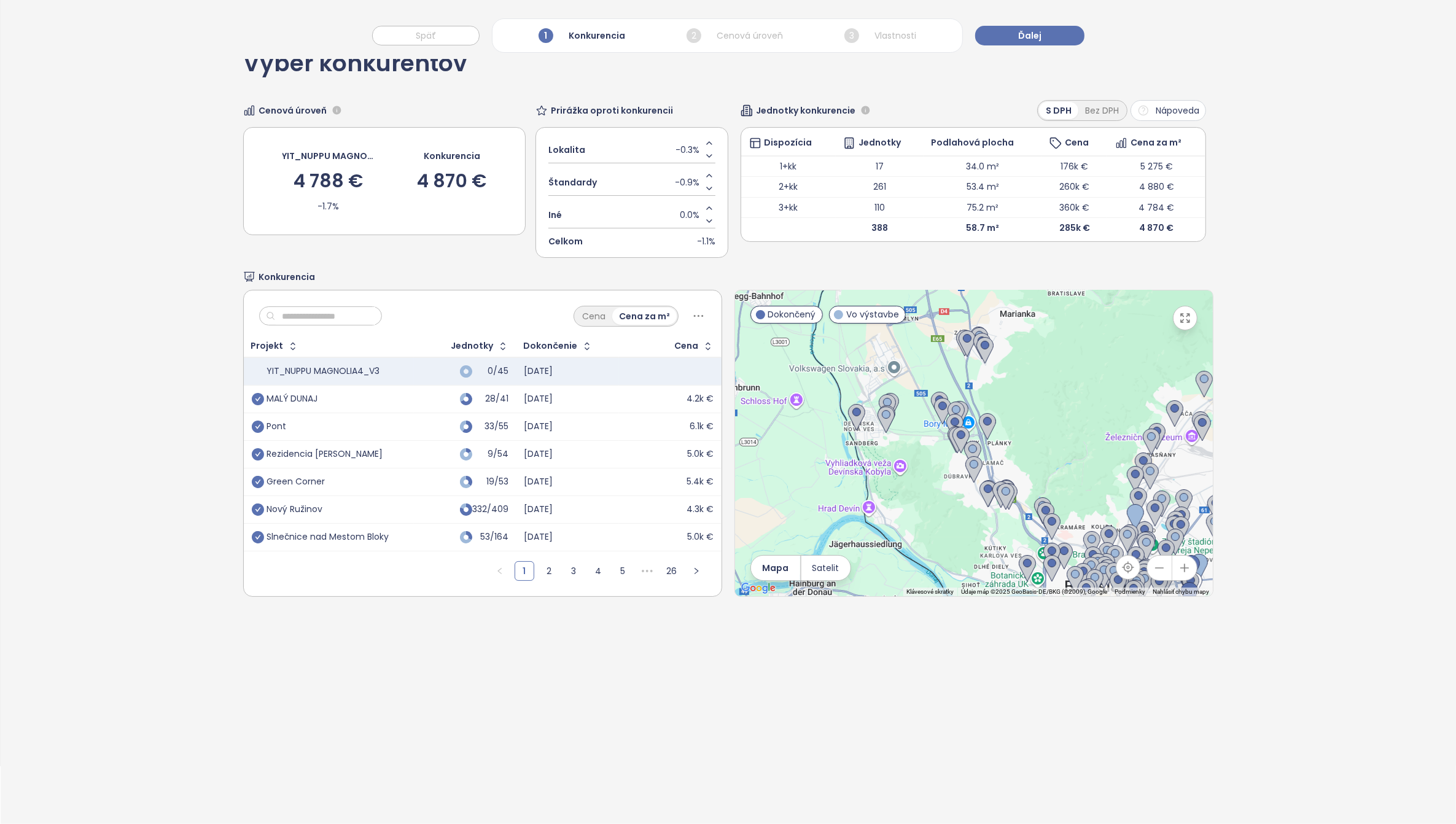
drag, startPoint x: 926, startPoint y: 455, endPoint x: 925, endPoint y: 410, distance: 45.0
click at [901, 364] on div at bounding box center [974, 444] width 478 height 306
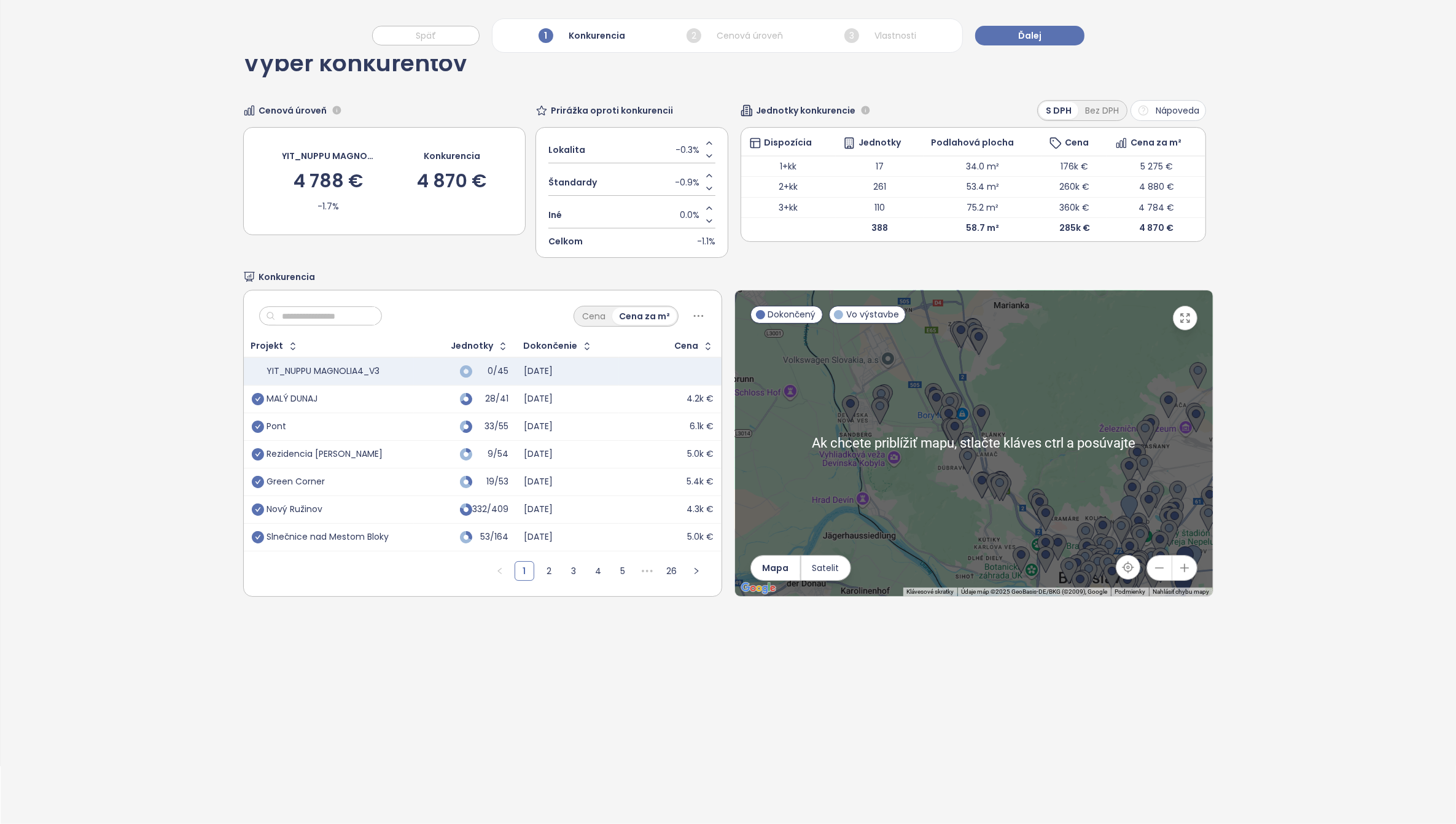
click at [1179, 562] on icon "button" at bounding box center [1185, 568] width 12 height 12
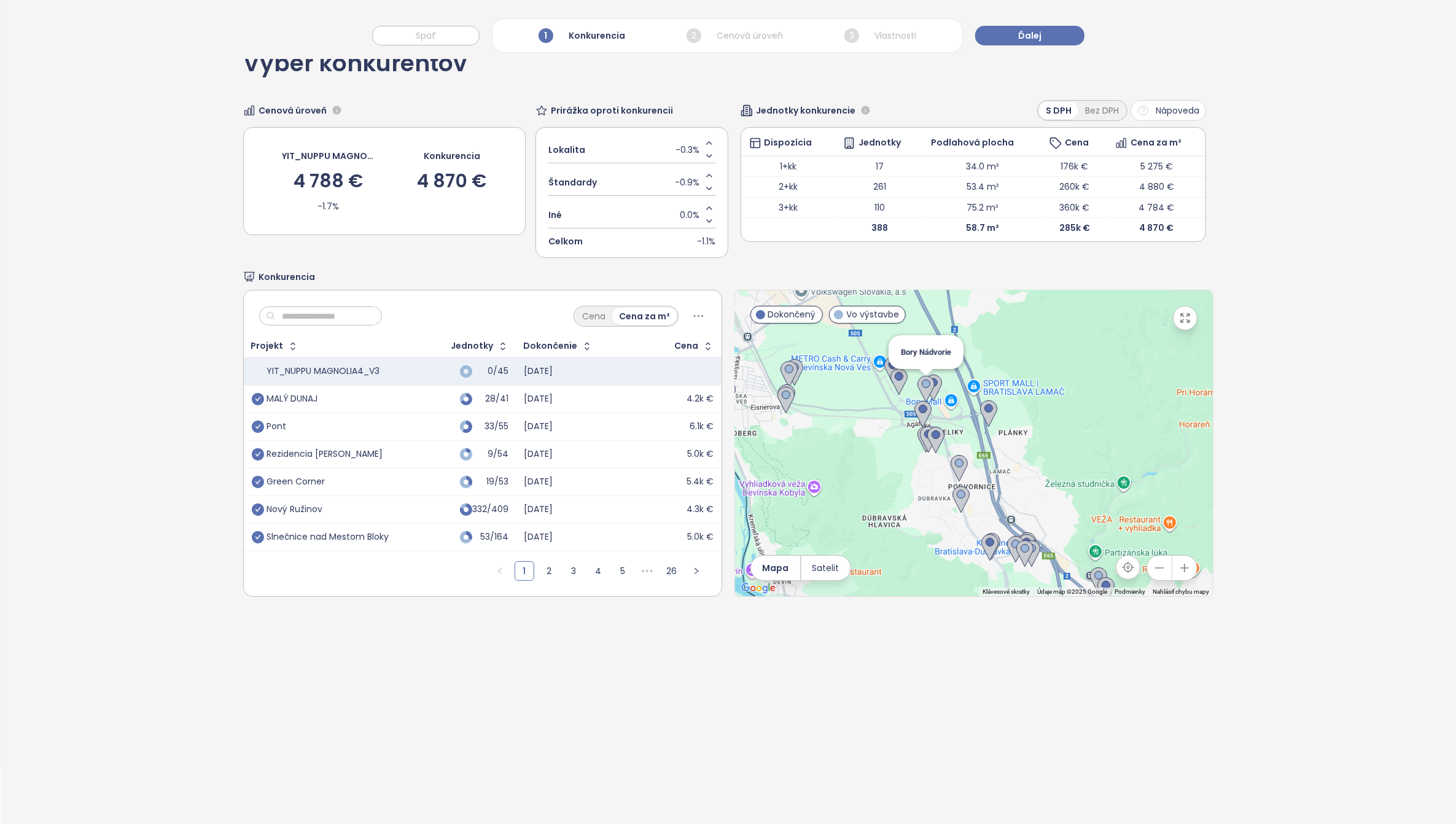
click at [918, 382] on img at bounding box center [926, 389] width 17 height 27
click at [923, 387] on img at bounding box center [926, 389] width 17 height 27
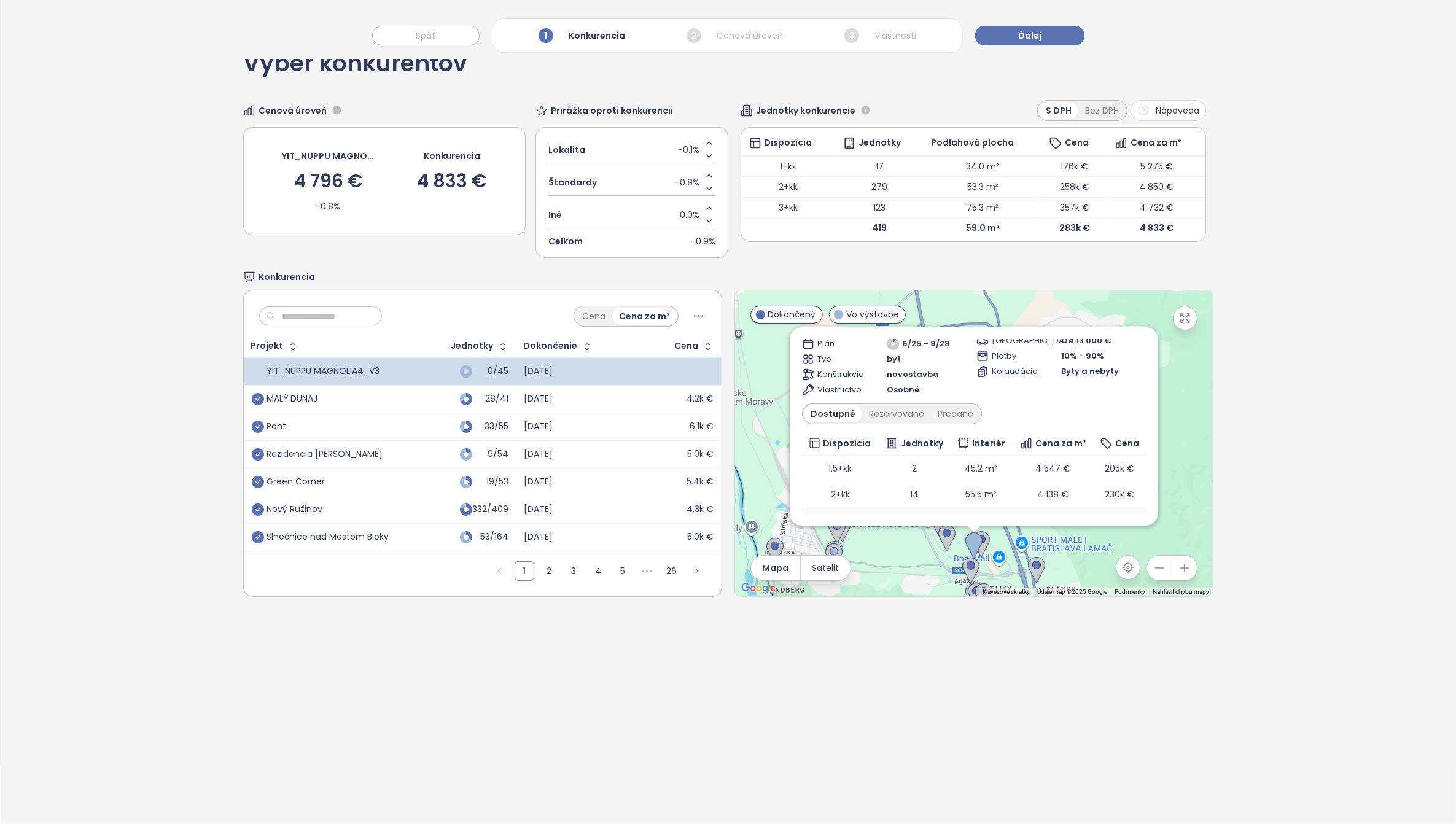
scroll to position [48, 0]
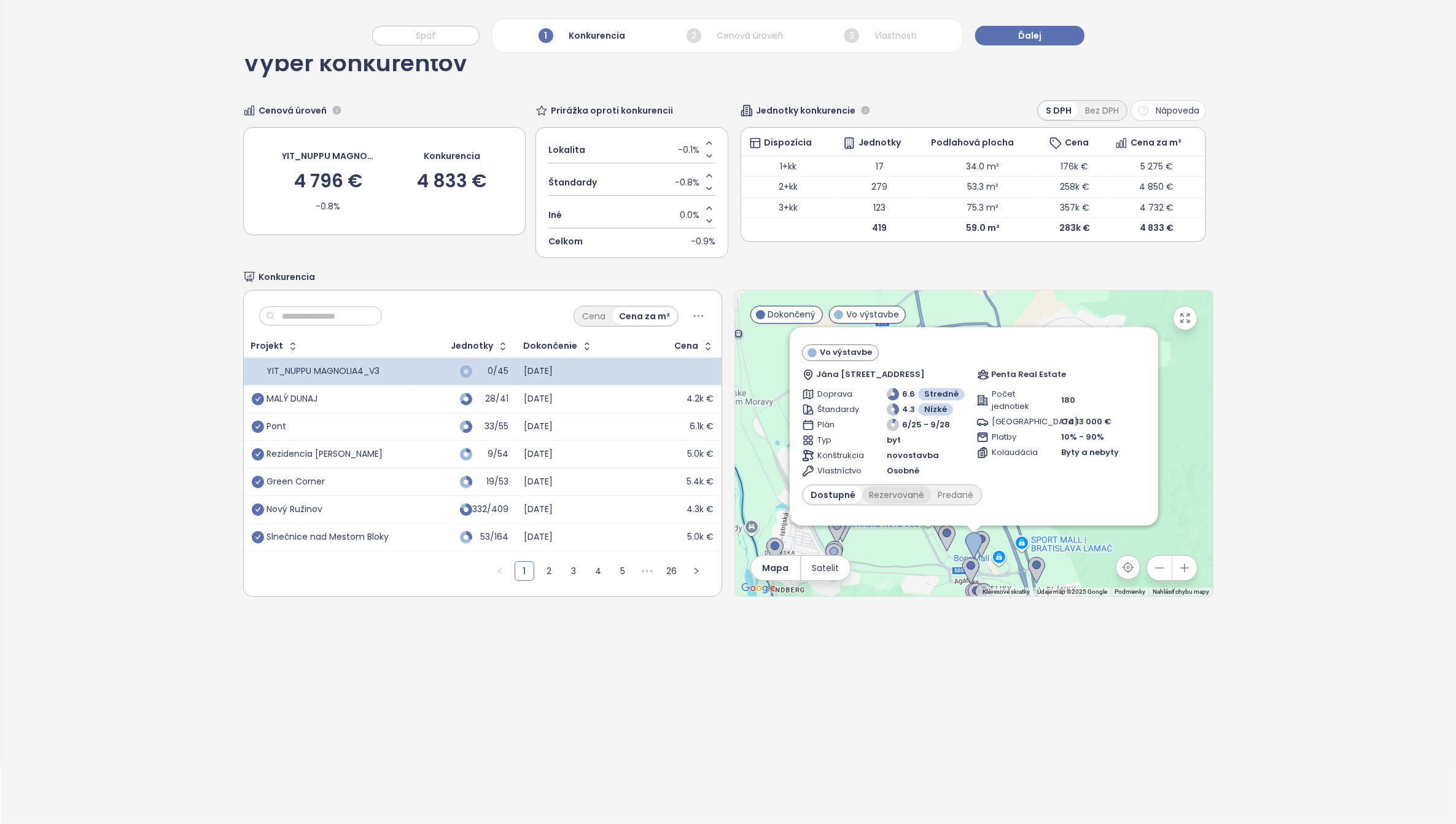
click at [892, 489] on div "Rezervované" at bounding box center [896, 494] width 69 height 17
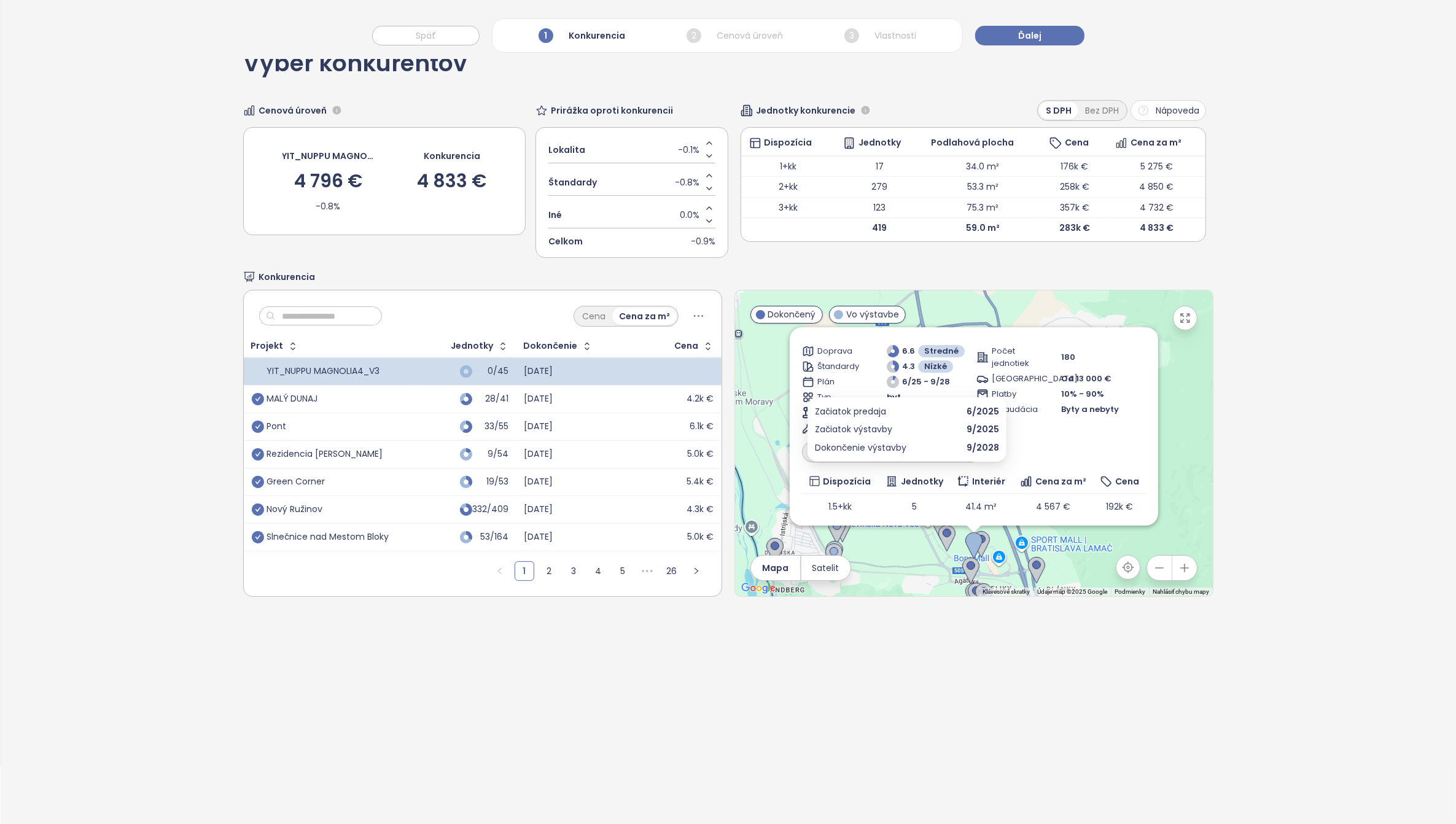
scroll to position [202, 0]
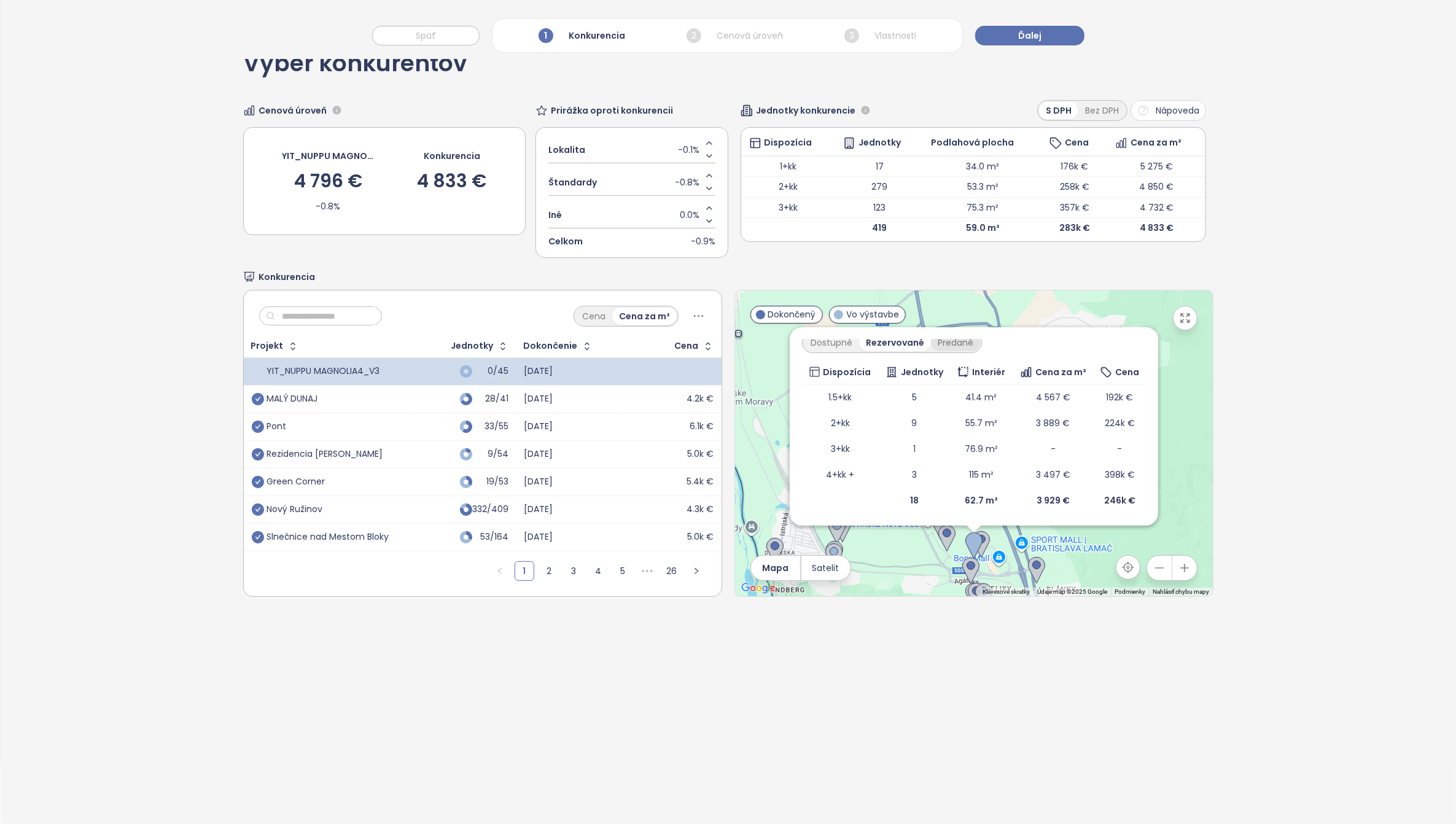
click at [955, 341] on div "Predané" at bounding box center [955, 342] width 49 height 17
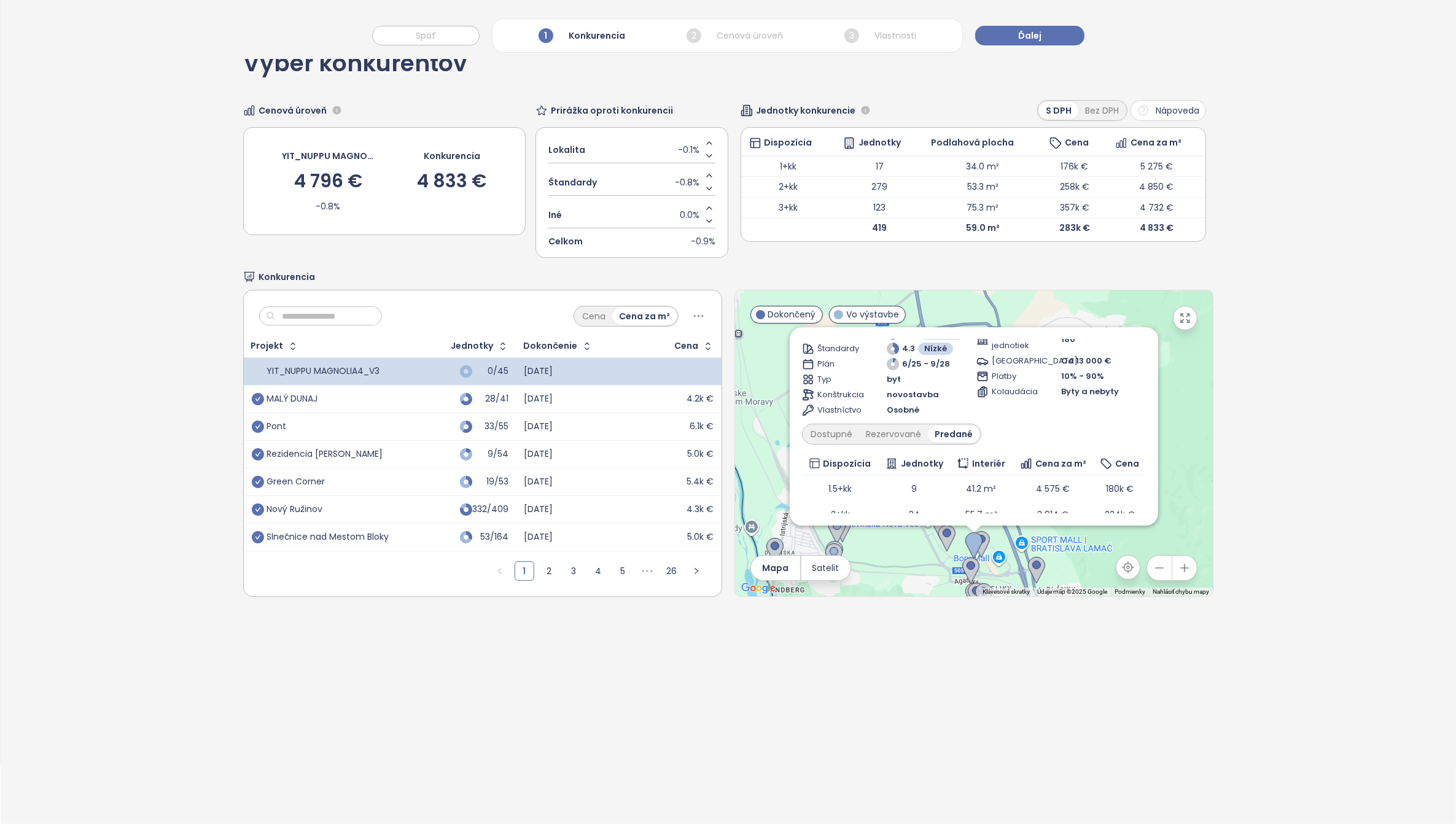
scroll to position [0, 0]
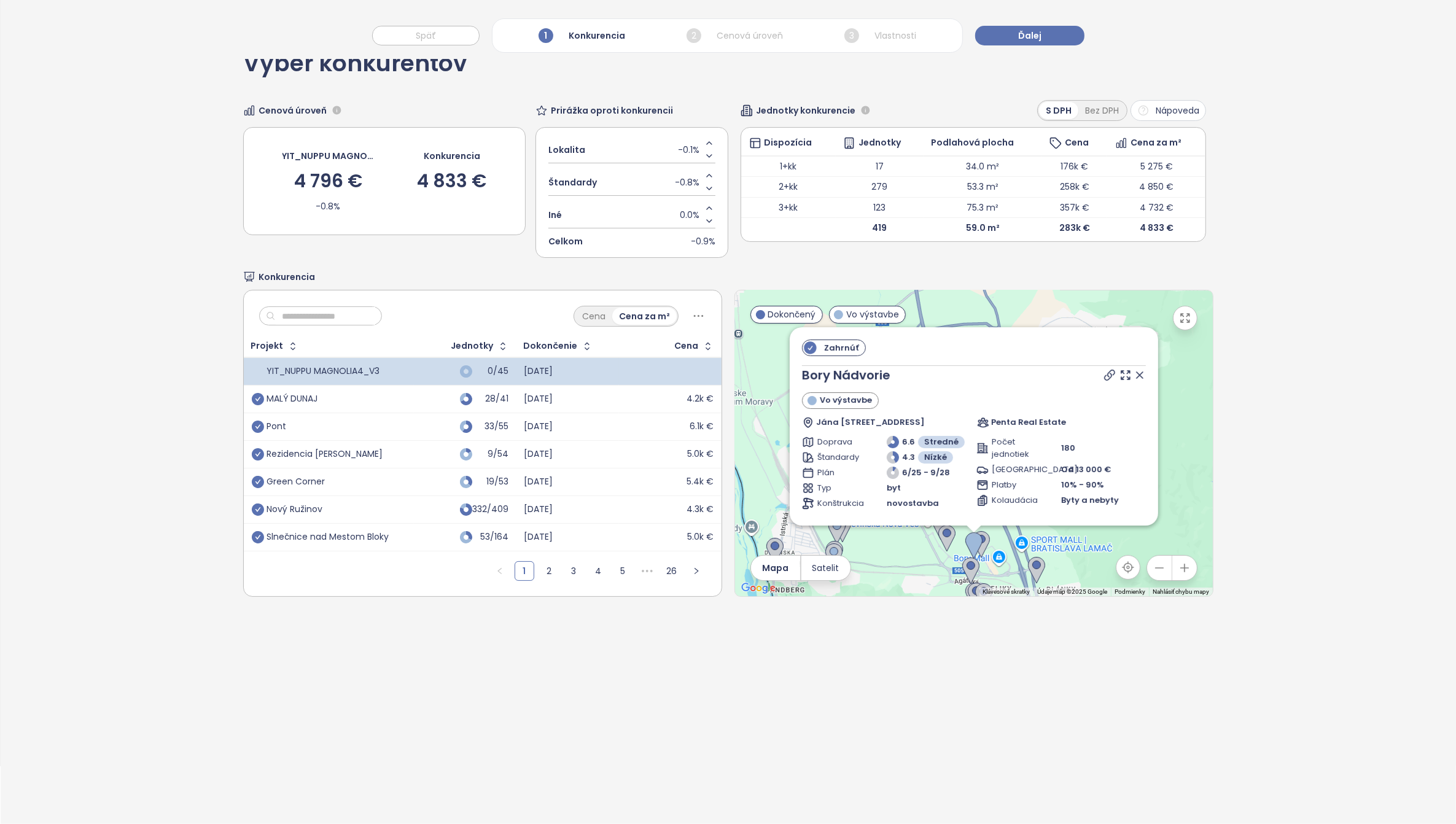
click at [1134, 378] on icon at bounding box center [1139, 375] width 12 height 12
